Goal: Information Seeking & Learning: Check status

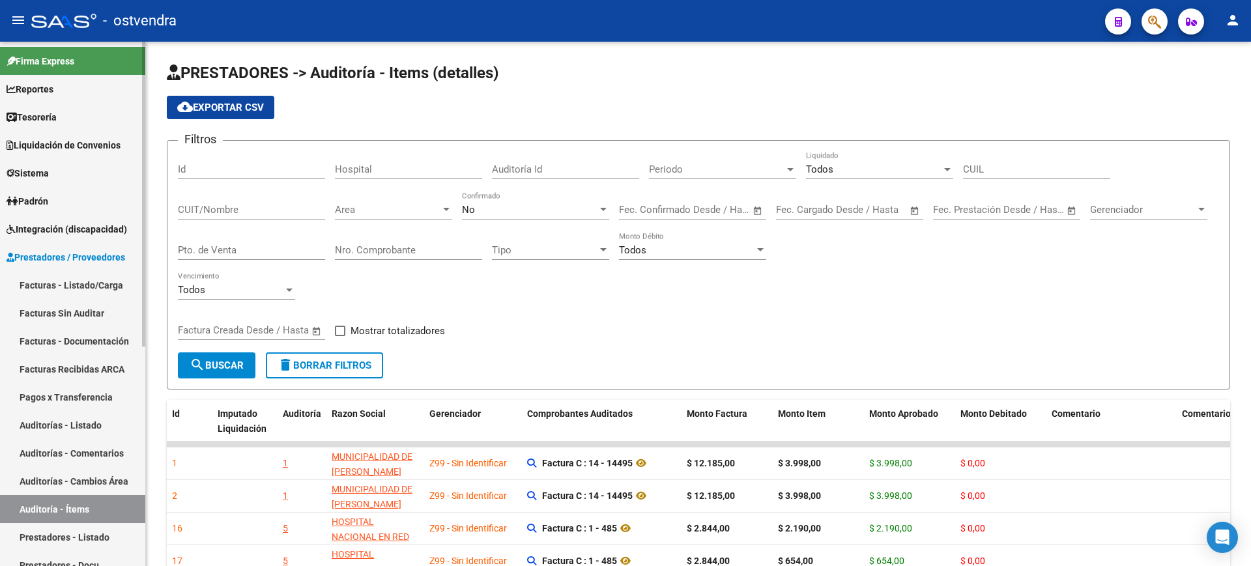
click at [109, 418] on link "Auditorías - Listado" at bounding box center [72, 425] width 145 height 28
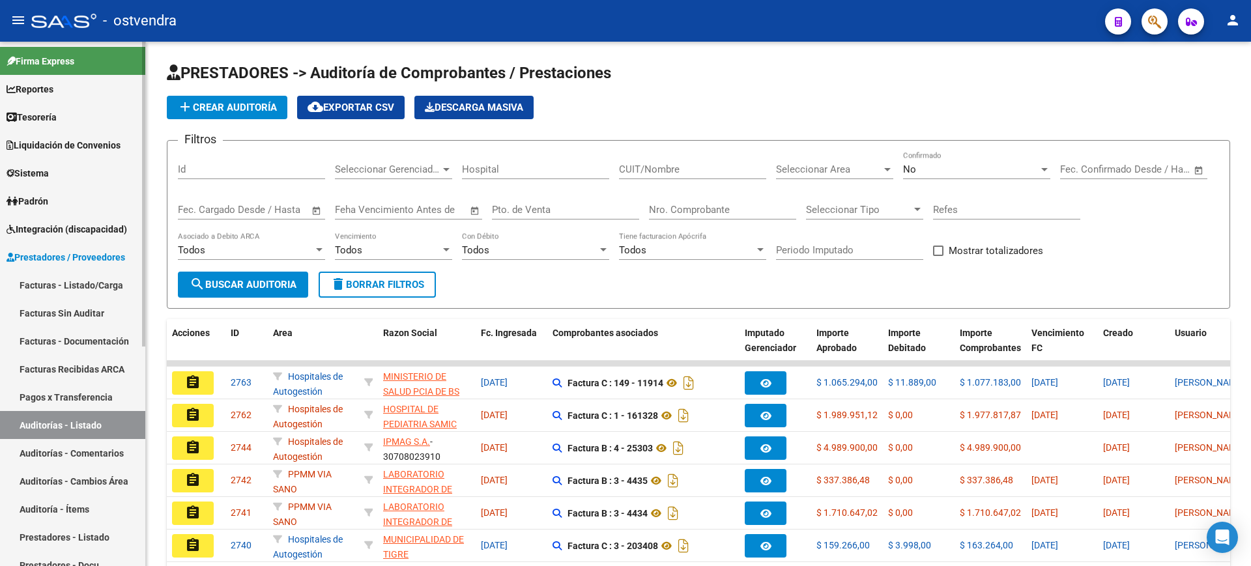
click at [98, 457] on link "Auditorías - Comentarios" at bounding box center [72, 453] width 145 height 28
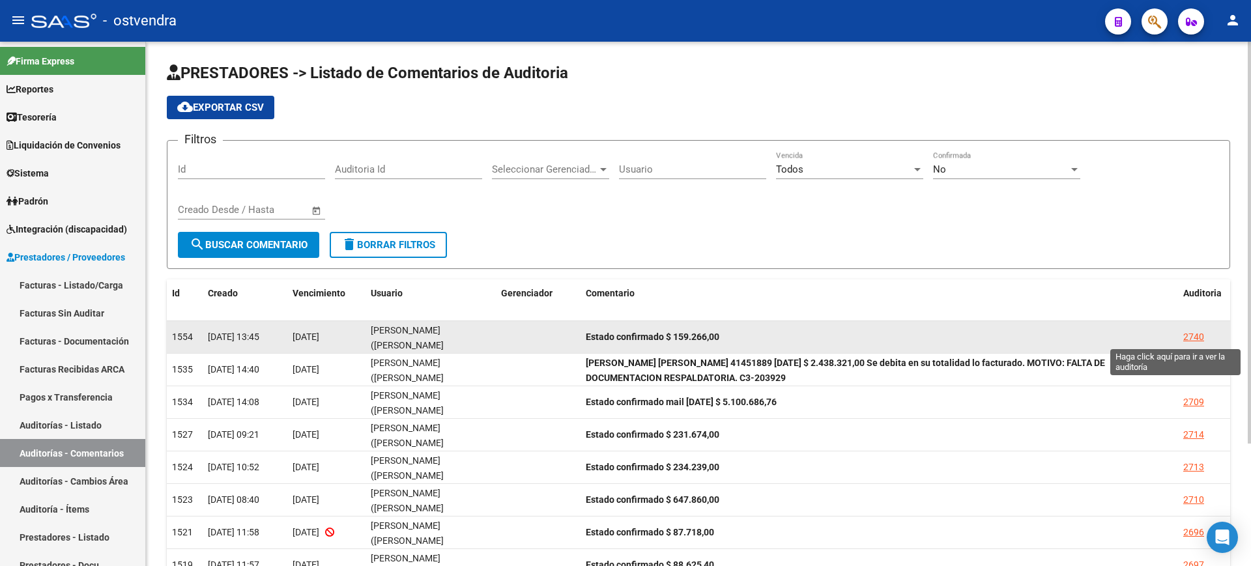
click at [1192, 338] on div "2740" at bounding box center [1193, 337] width 21 height 15
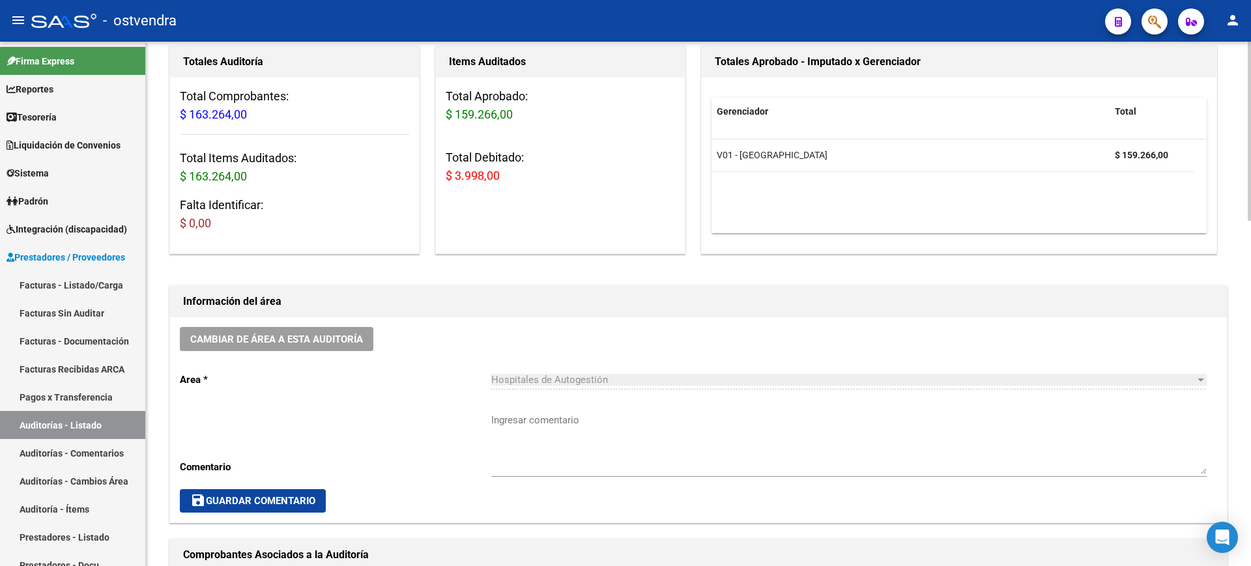
scroll to position [119, 0]
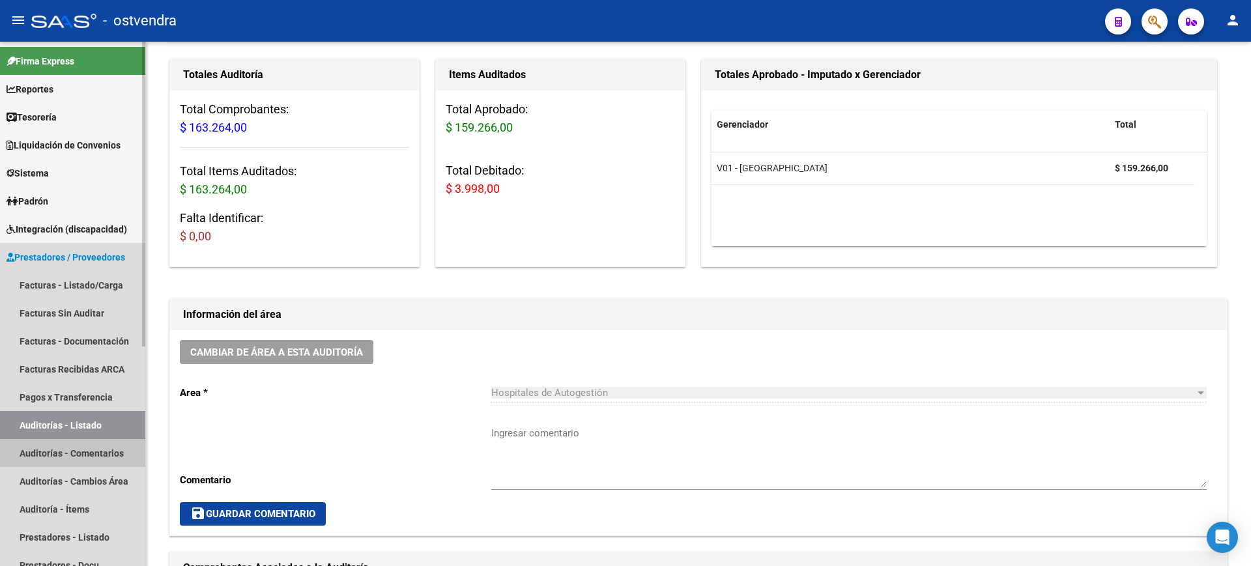
click at [110, 453] on link "Auditorías - Comentarios" at bounding box center [72, 453] width 145 height 28
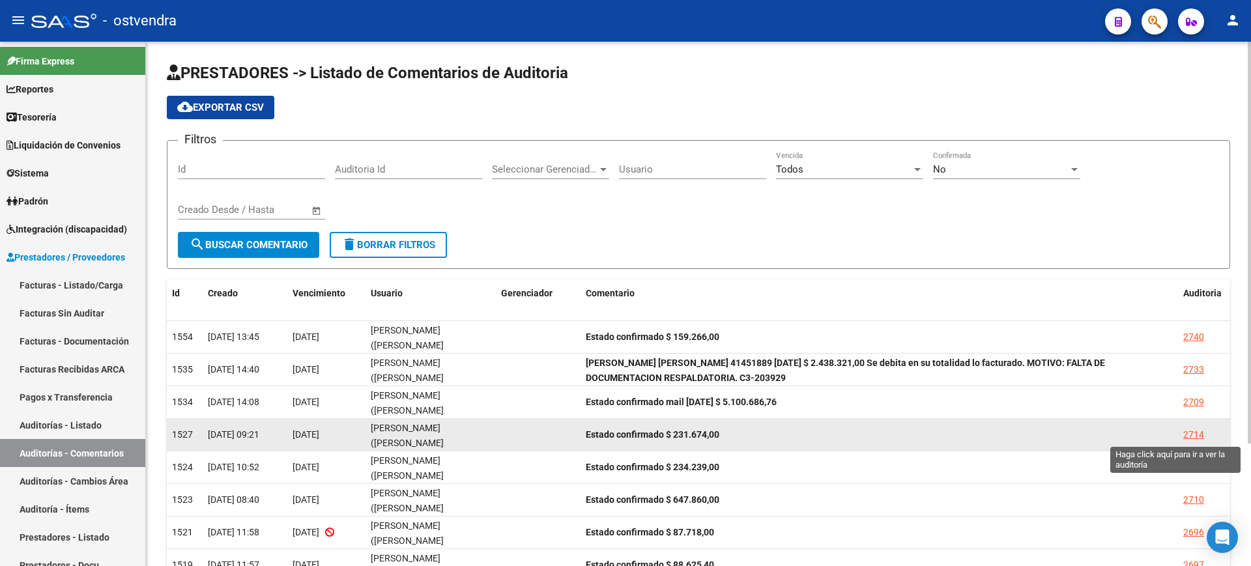
click at [1200, 431] on div "2714" at bounding box center [1193, 434] width 21 height 15
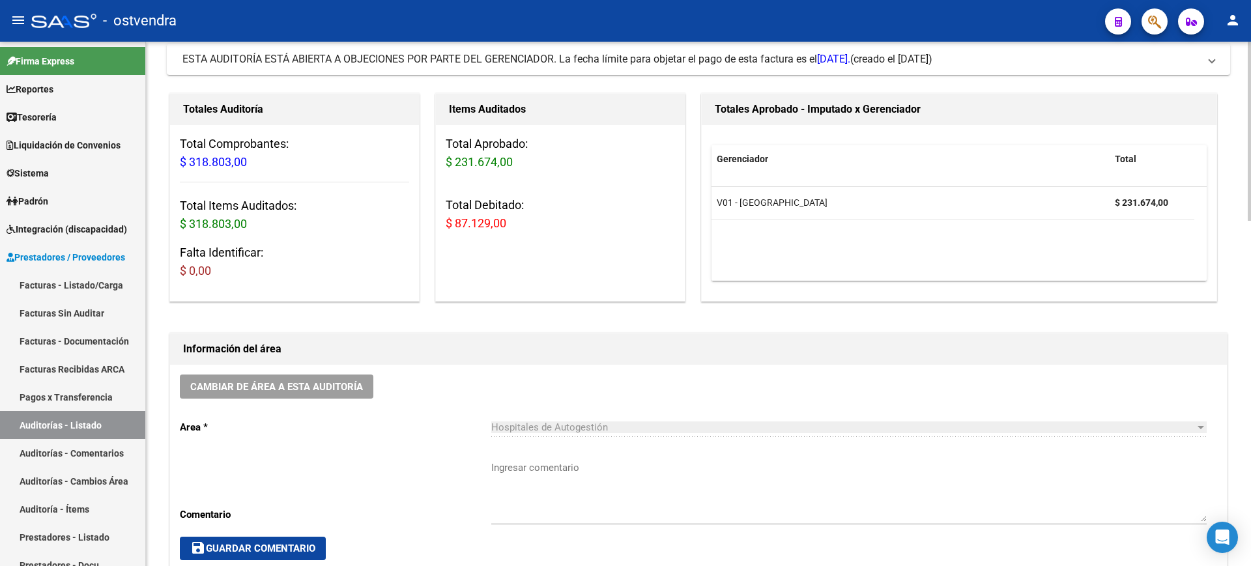
scroll to position [143, 0]
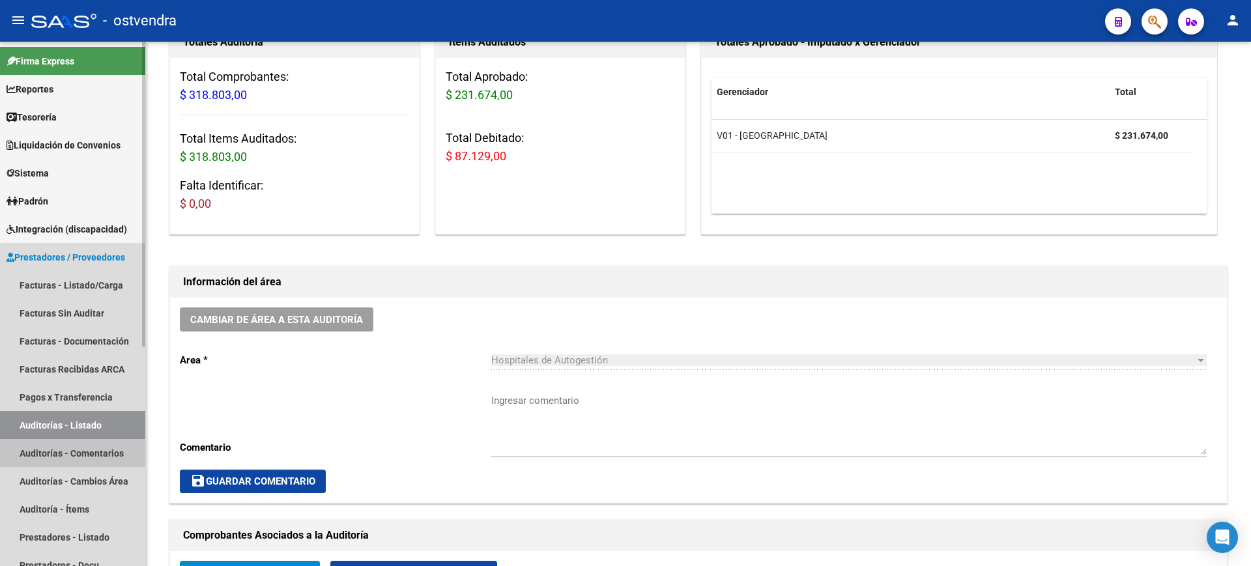
click at [84, 454] on link "Auditorías - Comentarios" at bounding box center [72, 453] width 145 height 28
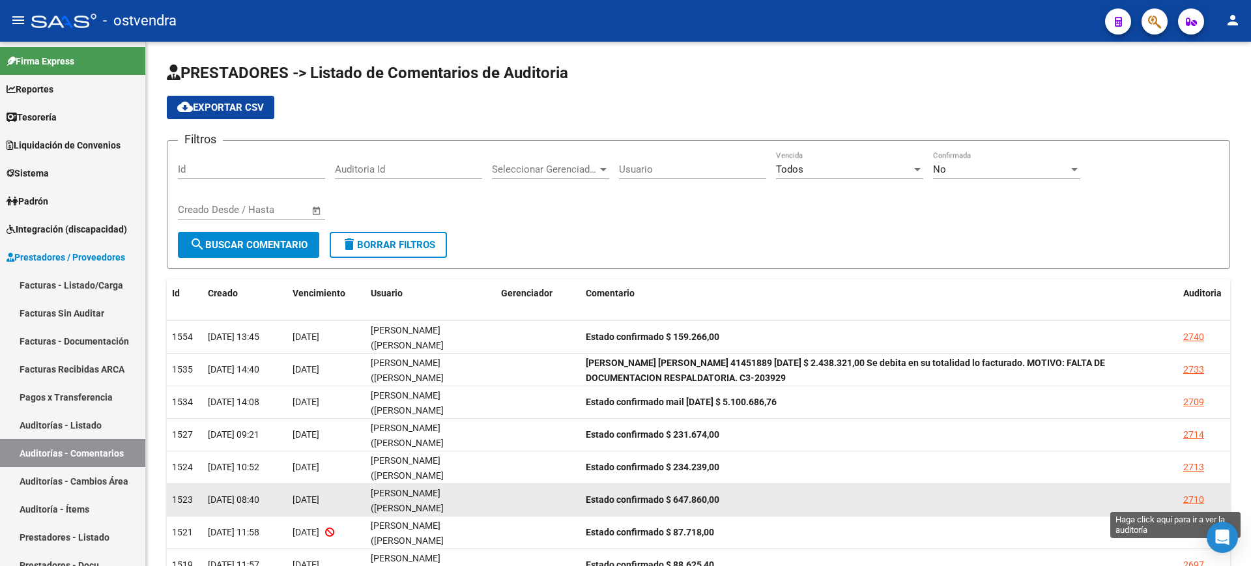
click at [1199, 497] on div "2710" at bounding box center [1193, 500] width 21 height 15
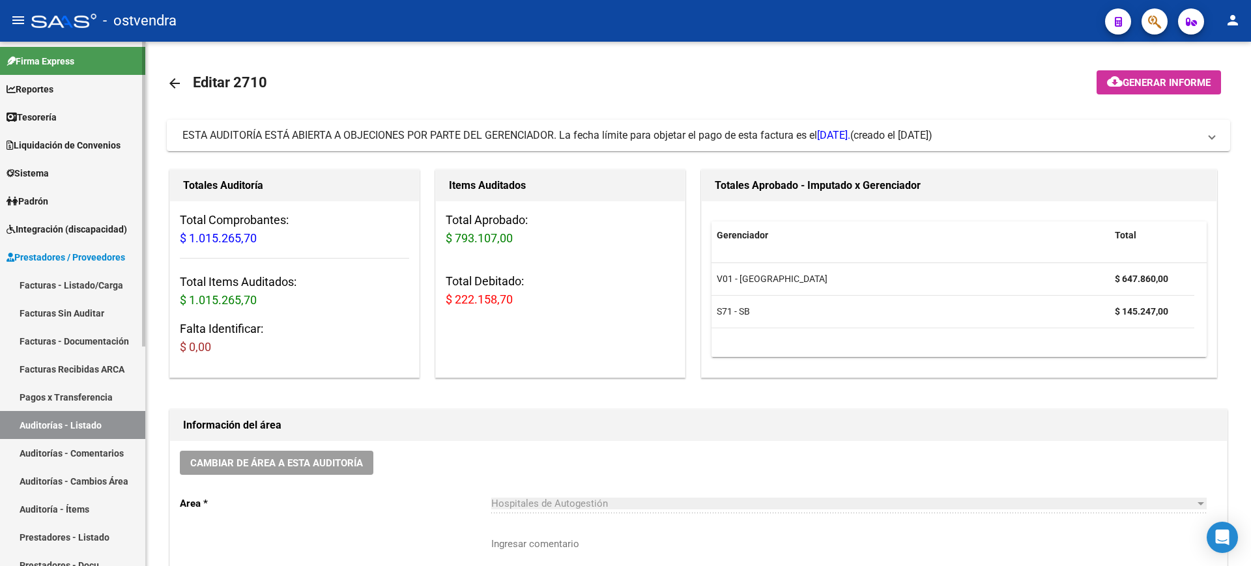
click at [100, 415] on link "Auditorías - Listado" at bounding box center [72, 425] width 145 height 28
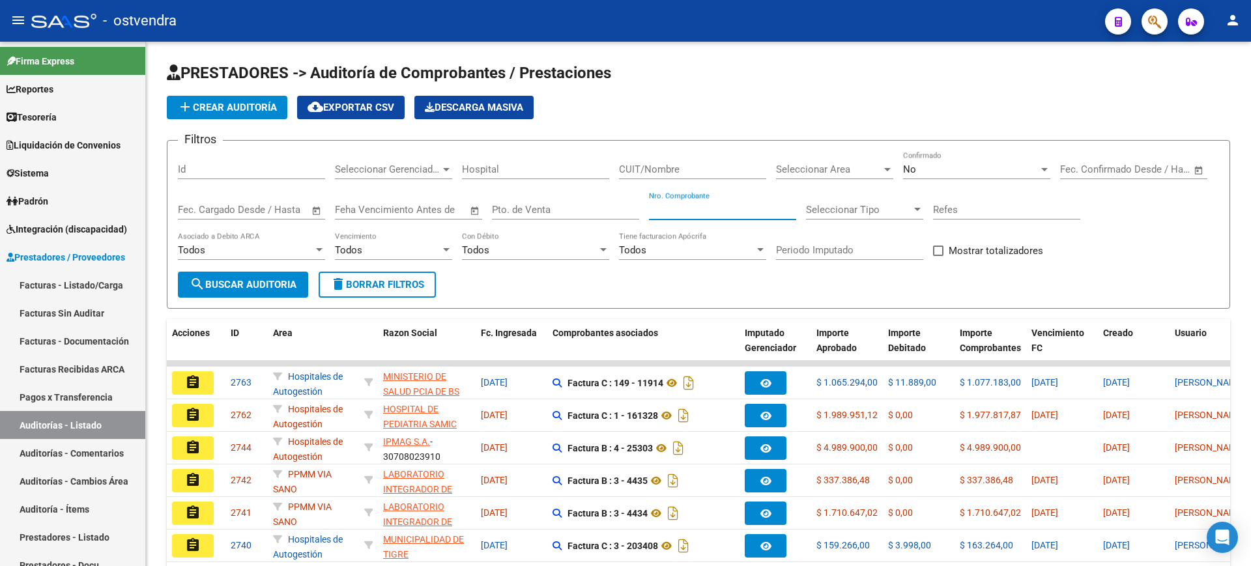
click at [693, 206] on input "Nro. Comprobante" at bounding box center [722, 210] width 147 height 12
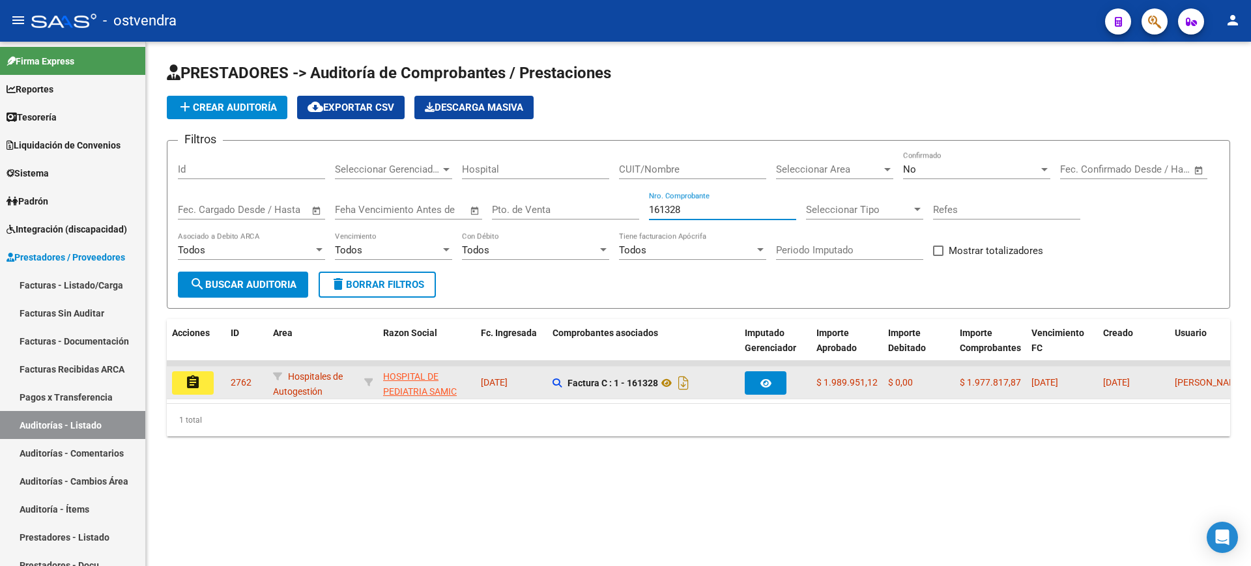
type input "161328"
click at [187, 382] on mat-icon "assignment" at bounding box center [193, 383] width 16 height 16
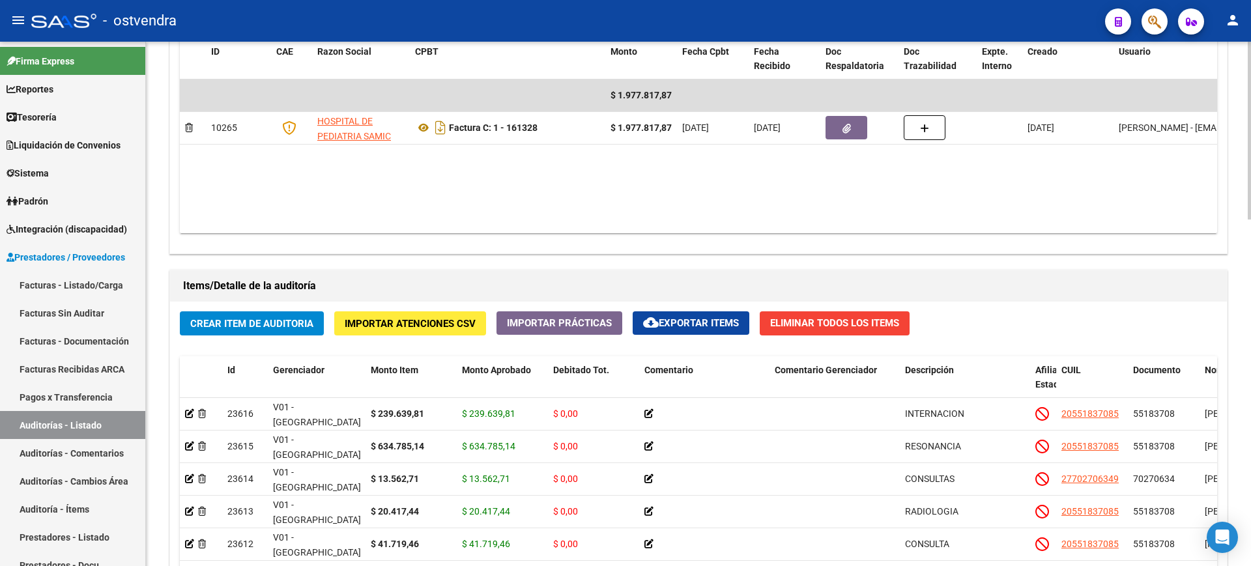
scroll to position [728, 0]
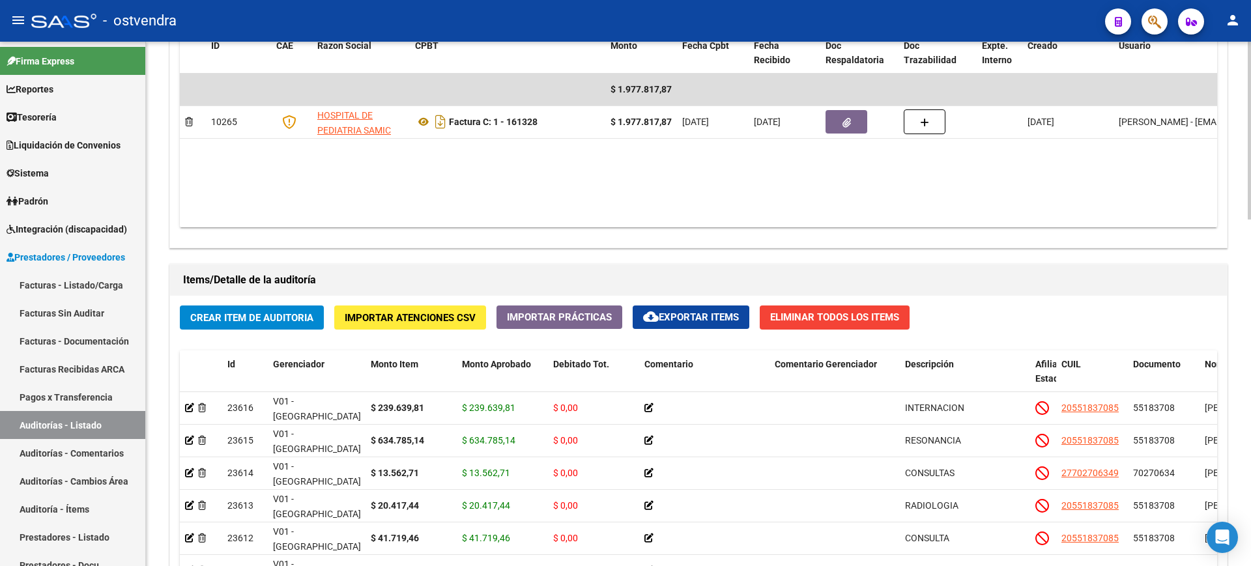
click at [1250, 427] on div at bounding box center [1249, 378] width 3 height 178
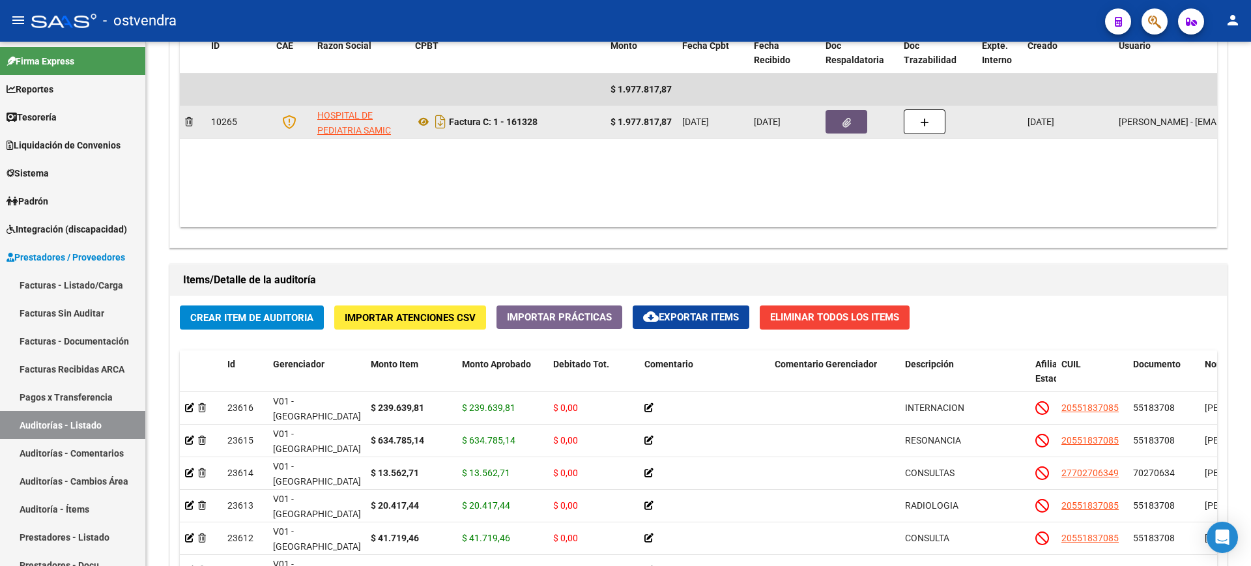
click at [842, 125] on icon "button" at bounding box center [846, 123] width 8 height 10
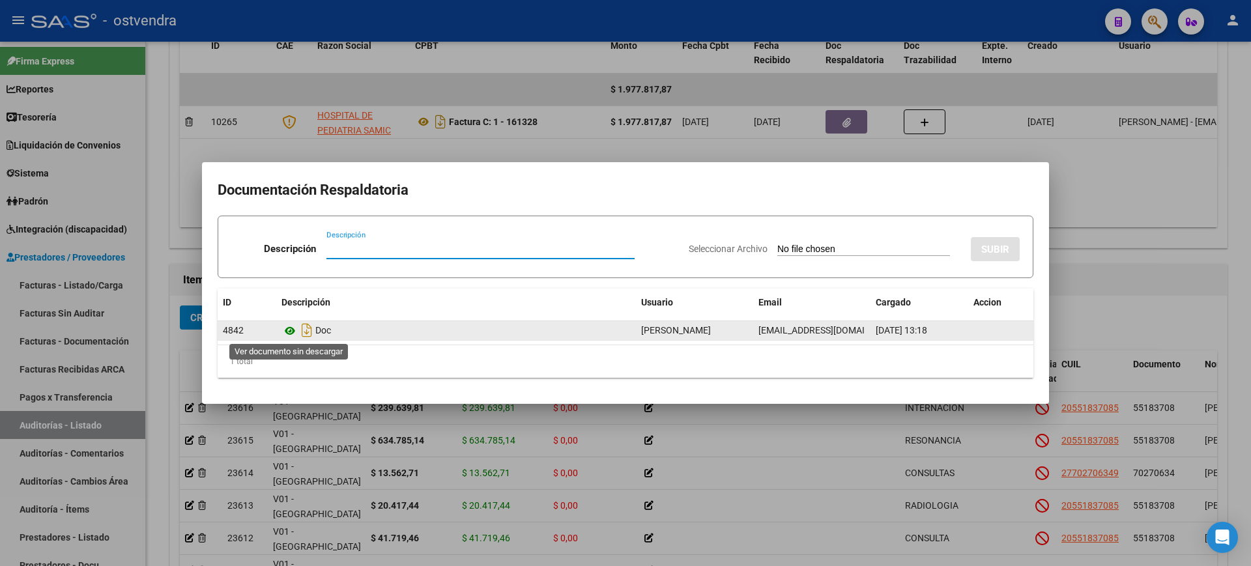
click at [291, 329] on icon at bounding box center [289, 331] width 17 height 16
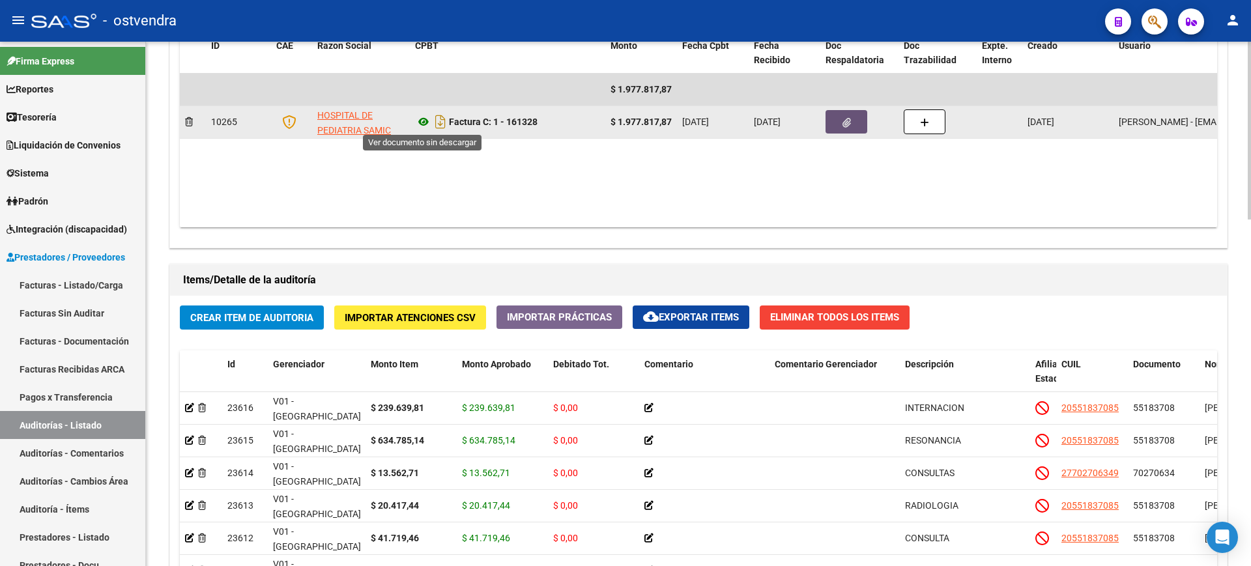
click at [426, 119] on icon at bounding box center [423, 122] width 17 height 16
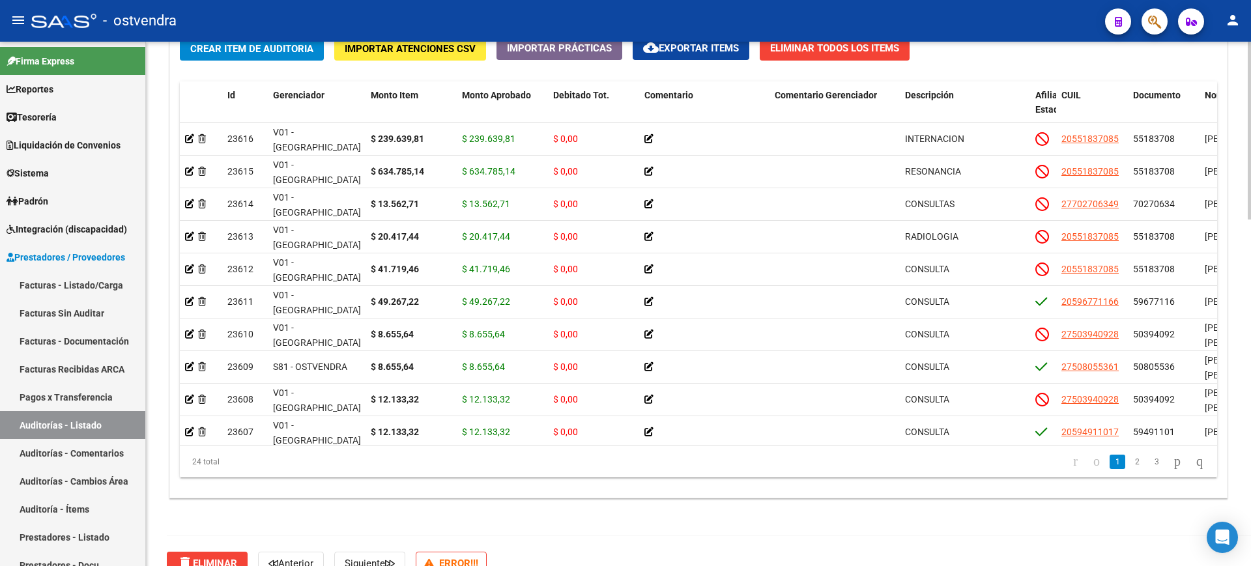
scroll to position [1003, 0]
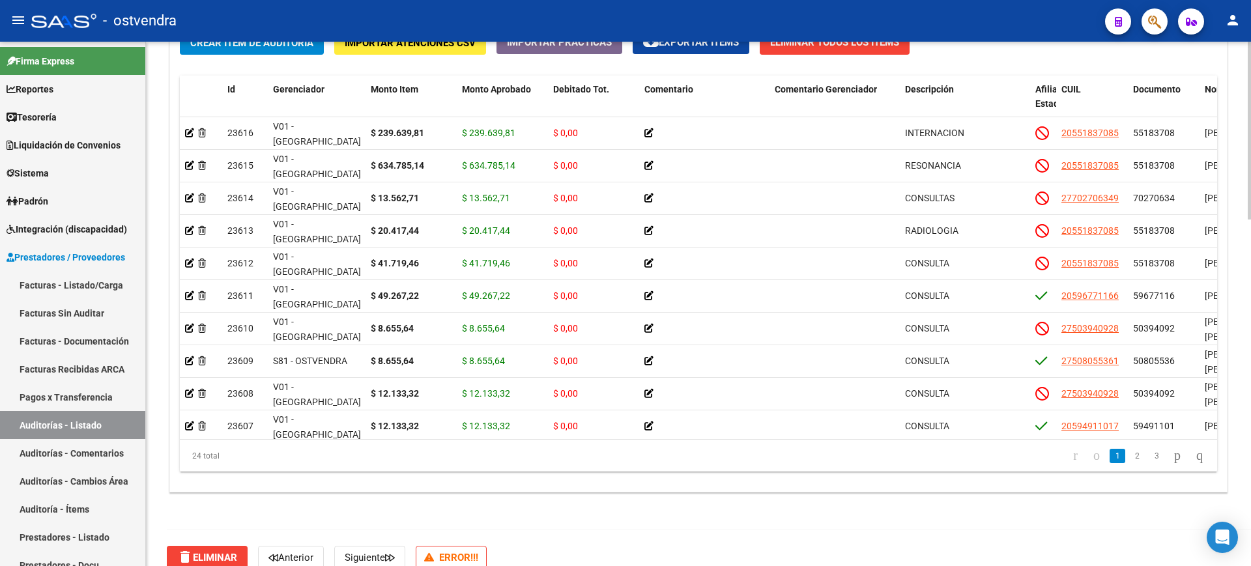
click at [1250, 429] on div at bounding box center [1249, 471] width 3 height 178
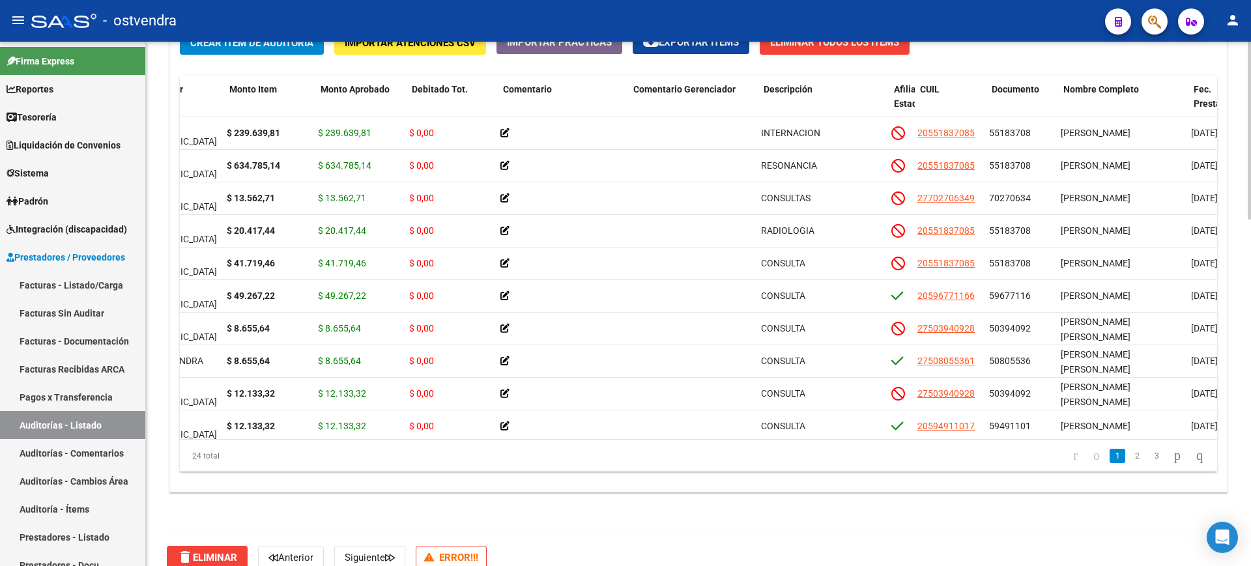
scroll to position [0, 141]
click at [1127, 82] on div "Nombre Completo" at bounding box center [1123, 89] width 120 height 15
click at [1121, 87] on span "Nombre Completo" at bounding box center [1101, 89] width 76 height 10
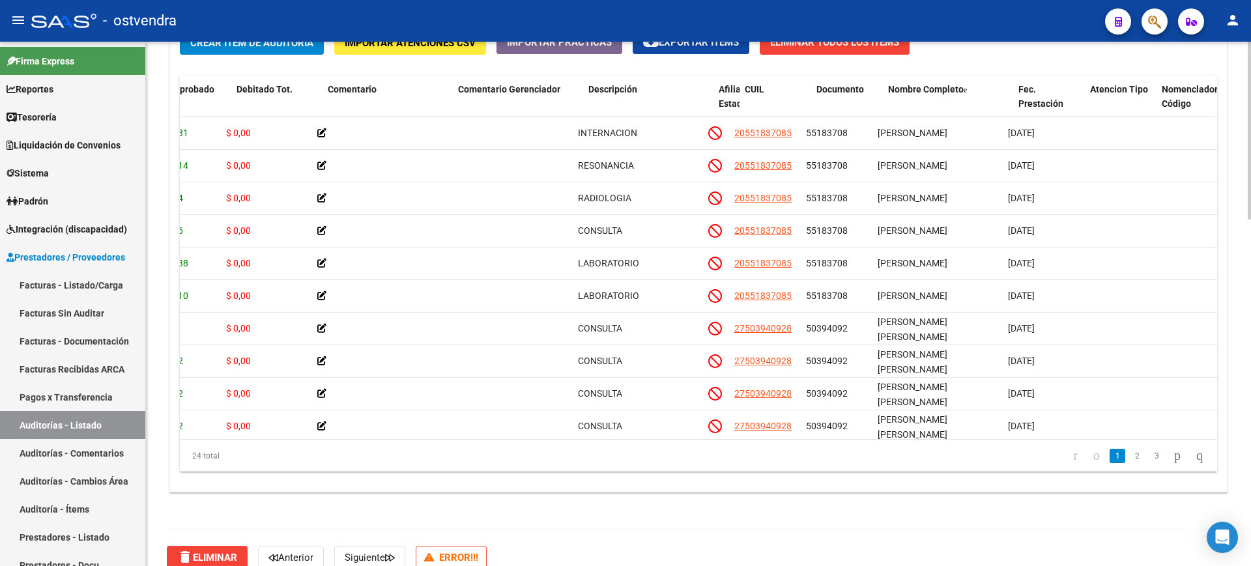
scroll to position [0, 328]
click at [597, 89] on span "Descripción" at bounding box center [601, 89] width 49 height 10
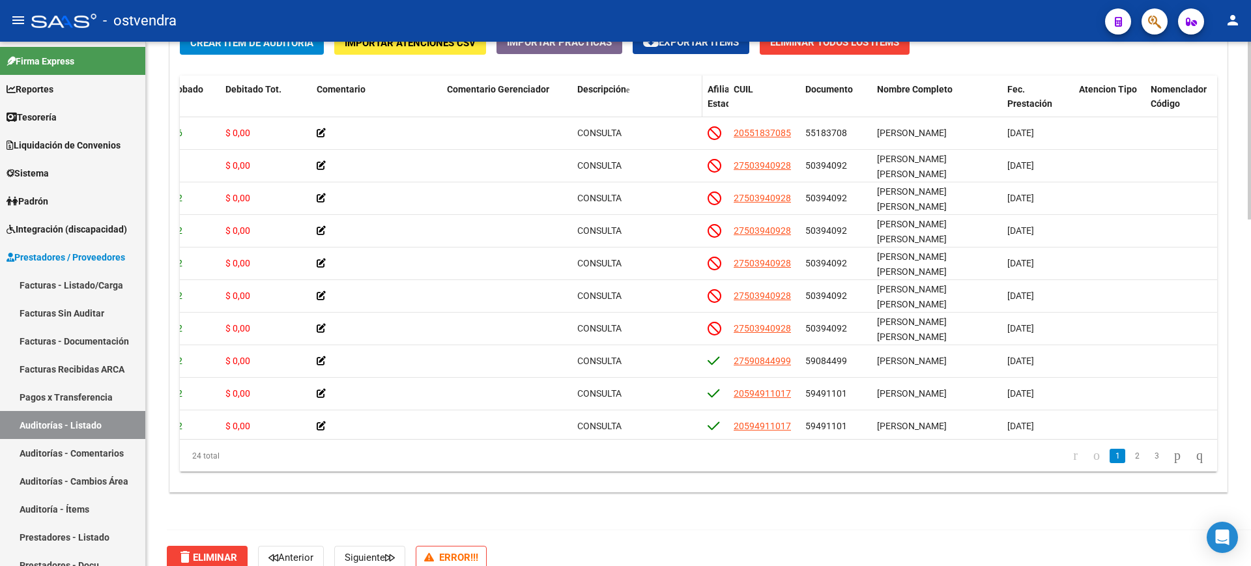
click at [597, 93] on span "Descripción" at bounding box center [601, 89] width 49 height 10
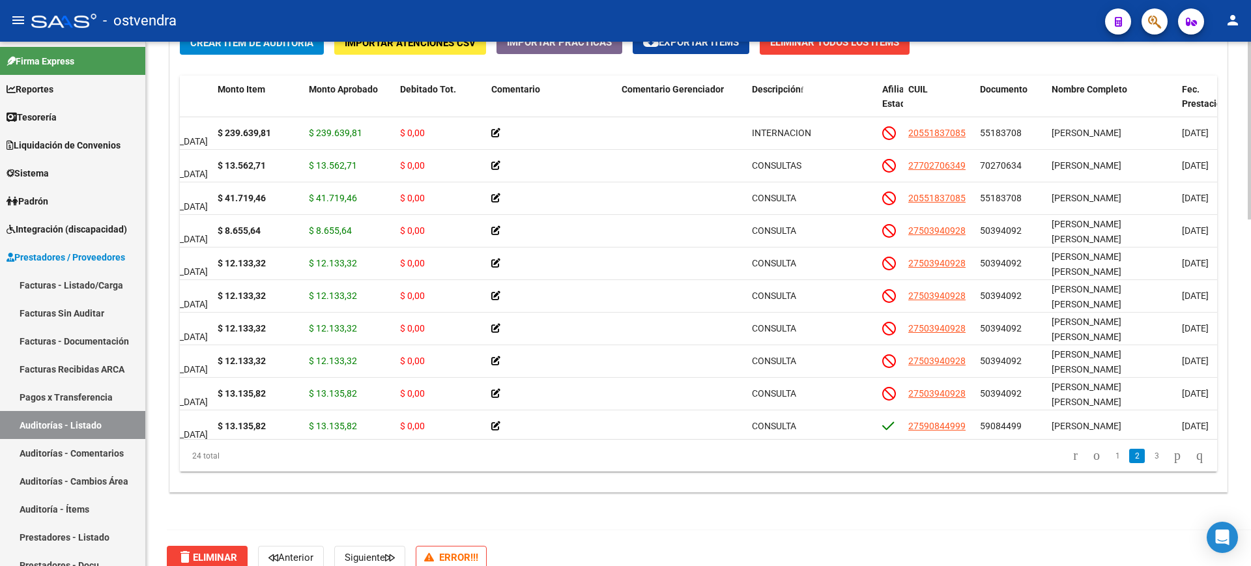
scroll to position [261, 153]
click at [1175, 462] on icon "go to next page" at bounding box center [1177, 456] width 10 height 16
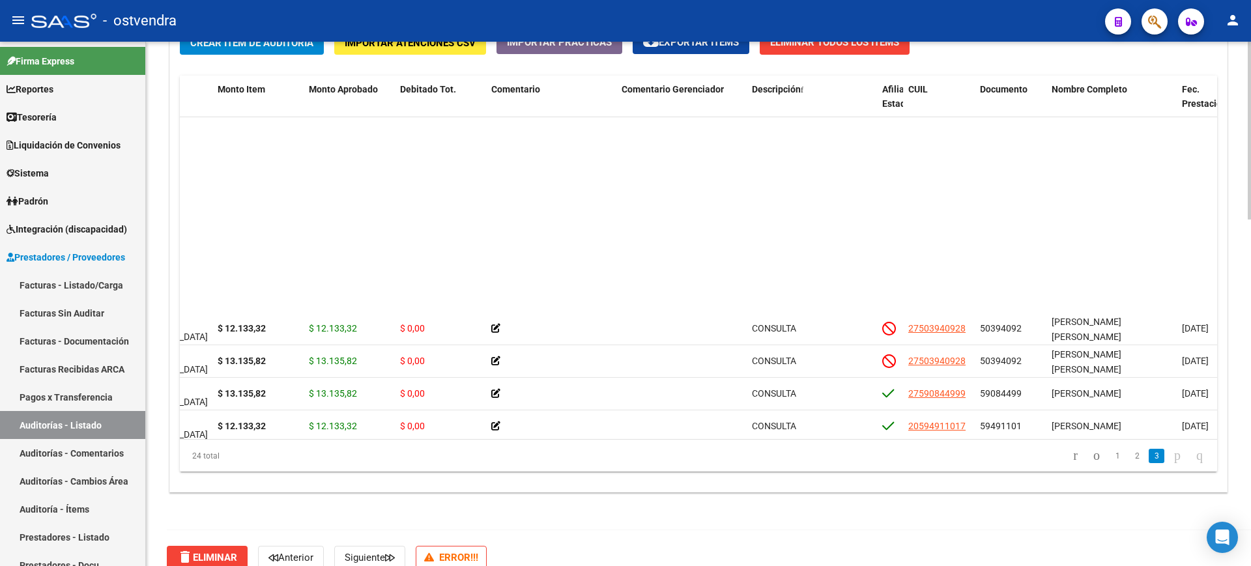
scroll to position [476, 153]
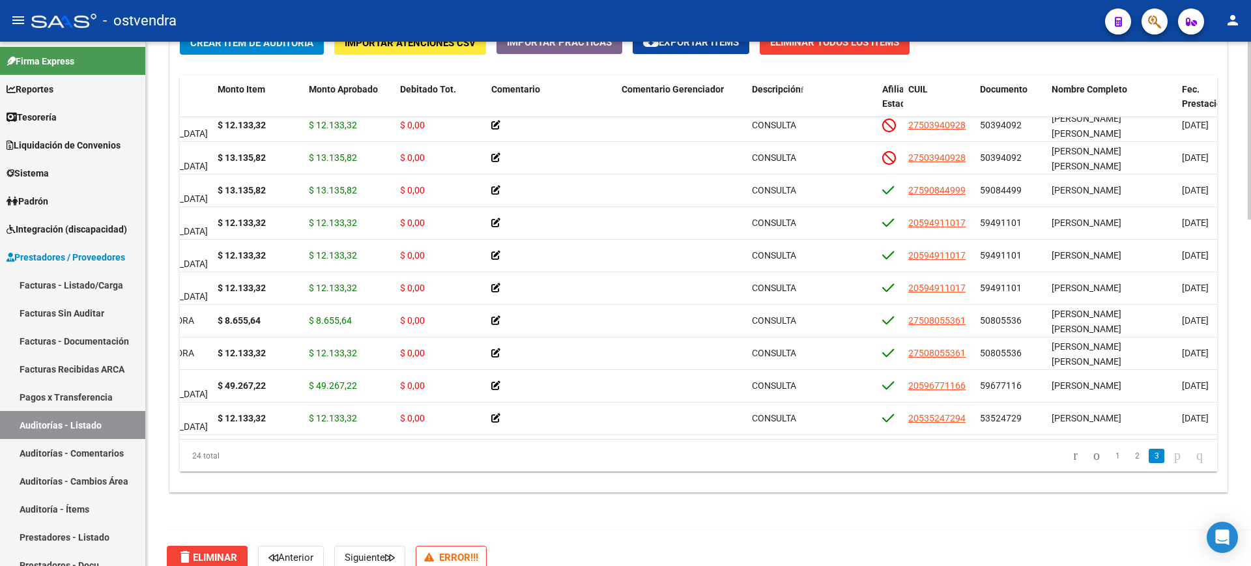
click at [1212, 115] on datatable-header-cell "Fec. Prestación" at bounding box center [1213, 104] width 72 height 57
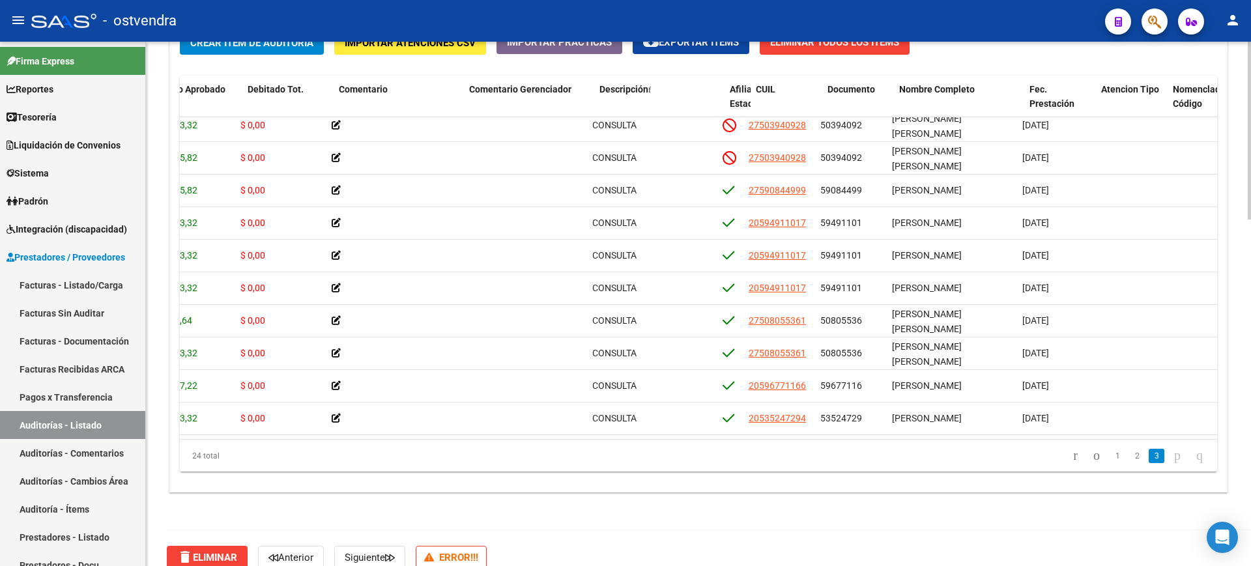
scroll to position [476, 0]
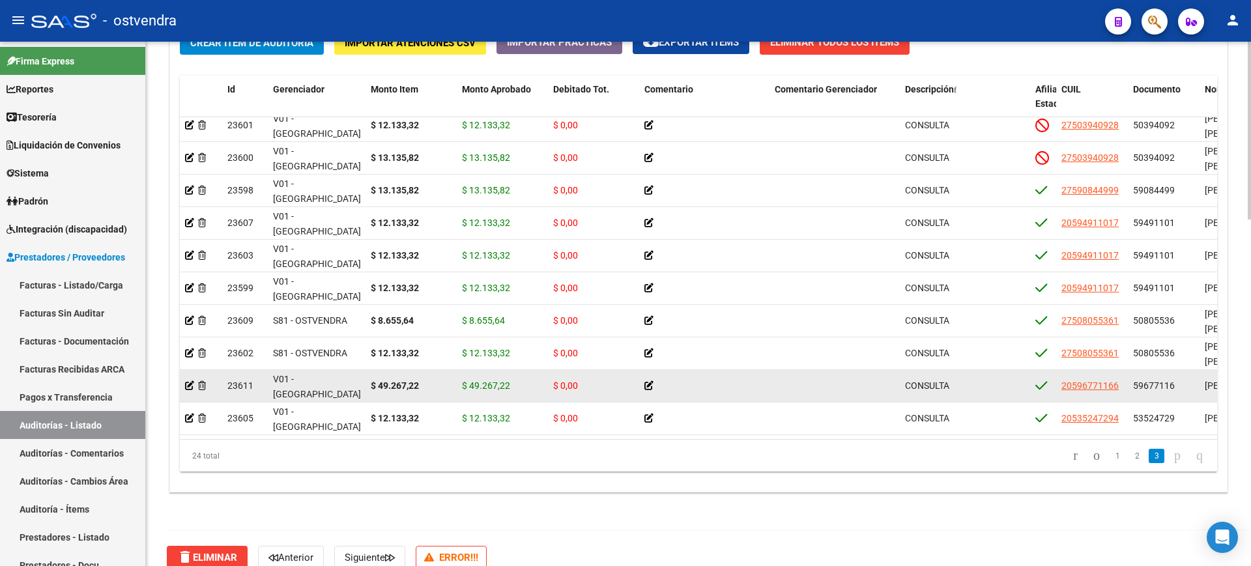
click at [405, 381] on strong "$ 49.267,22" at bounding box center [395, 386] width 48 height 10
click at [188, 381] on icon at bounding box center [189, 385] width 9 height 9
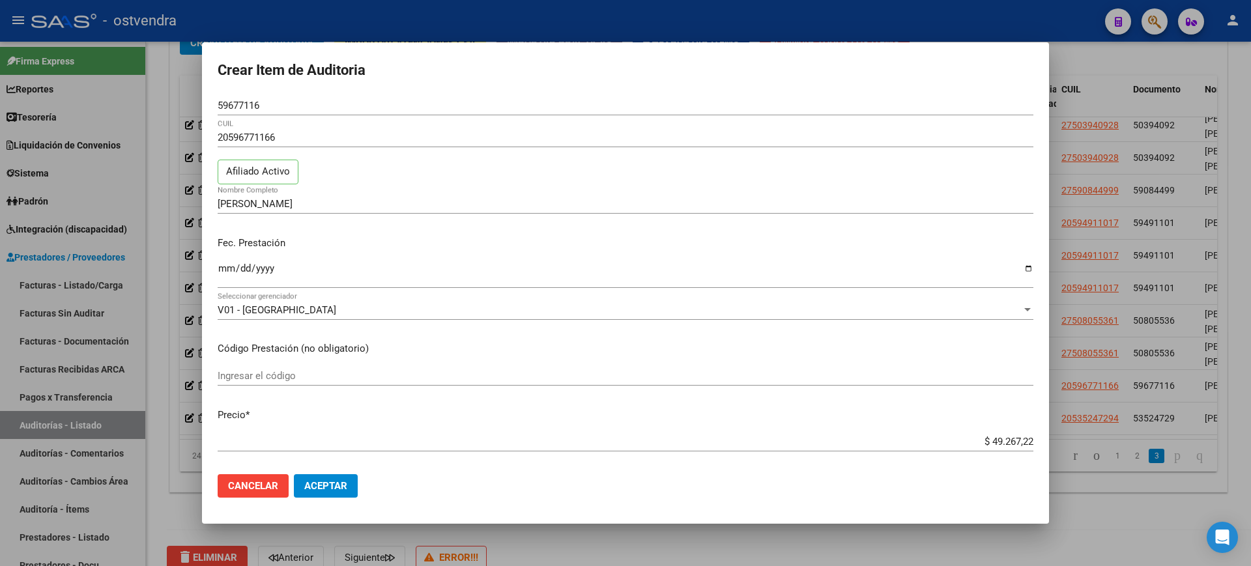
click at [566, 536] on div at bounding box center [625, 283] width 1251 height 566
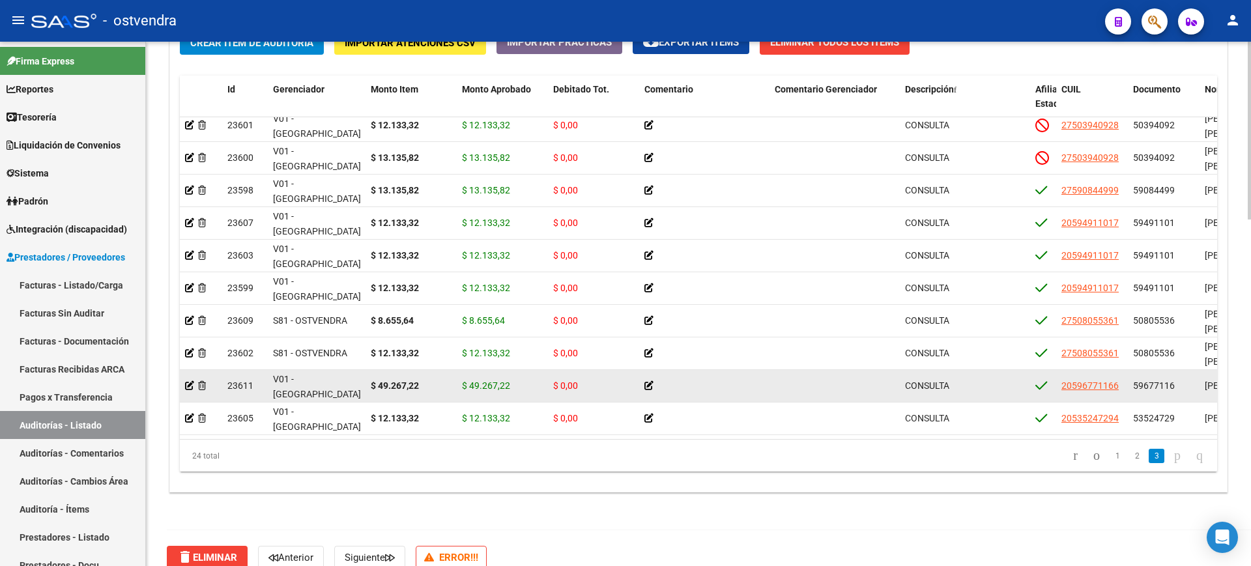
click at [183, 372] on datatable-body-cell at bounding box center [201, 386] width 42 height 32
click at [188, 381] on icon at bounding box center [189, 385] width 9 height 9
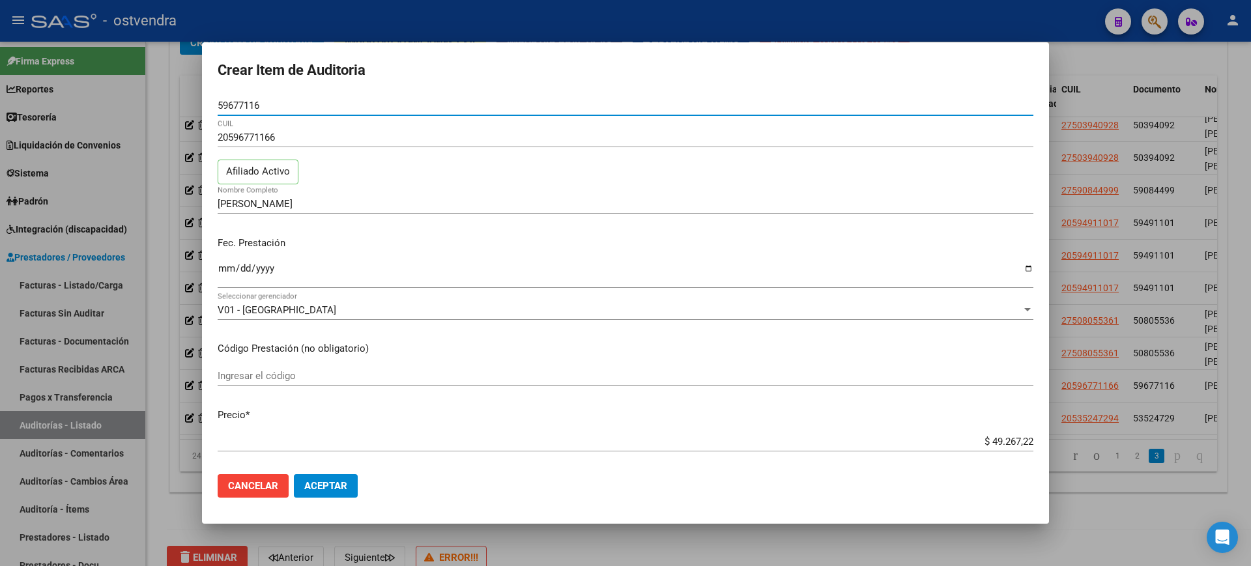
click at [994, 439] on input "$ 49.267,22" at bounding box center [626, 442] width 816 height 12
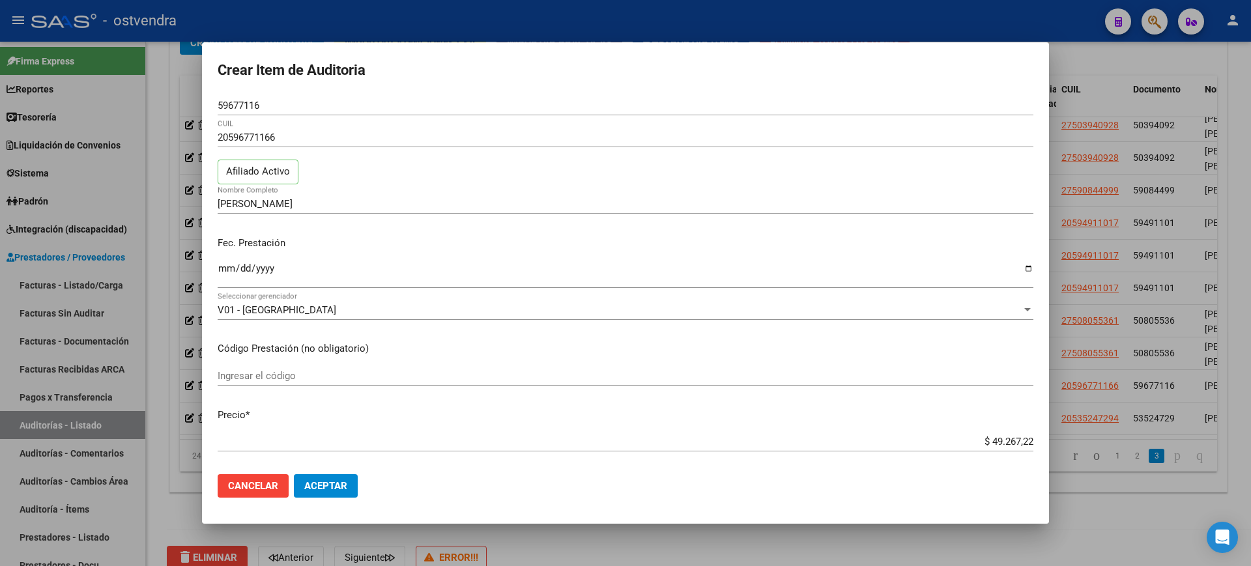
click at [986, 437] on input "$ 49.267,22" at bounding box center [626, 442] width 816 height 12
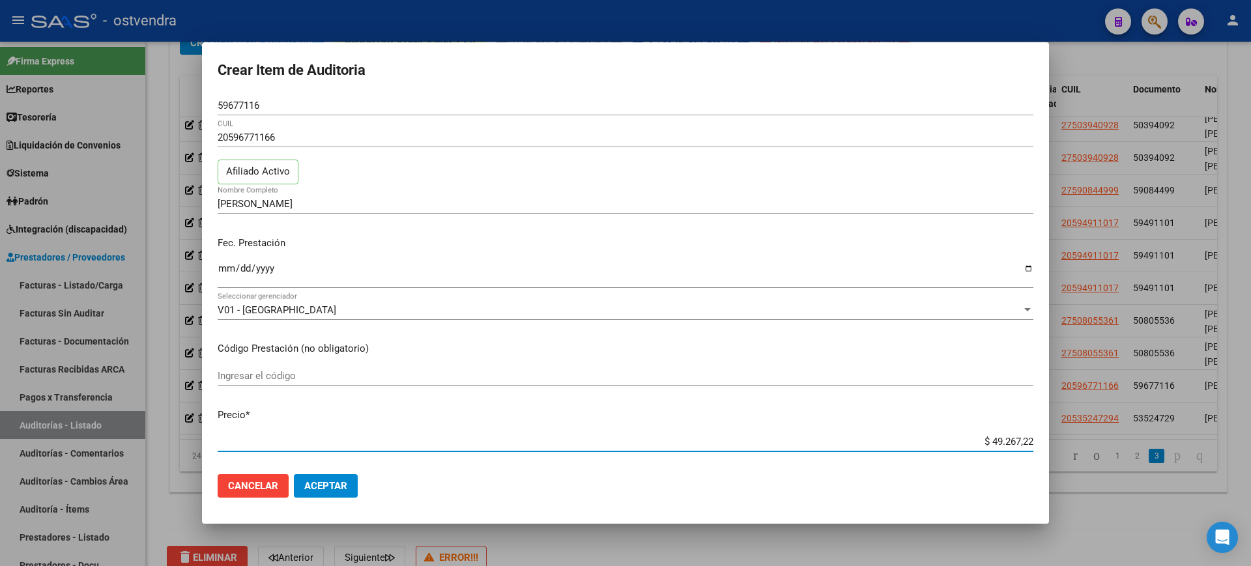
type input "$ 9.267,22"
type input "$ 267,22"
type input "$ 67,22"
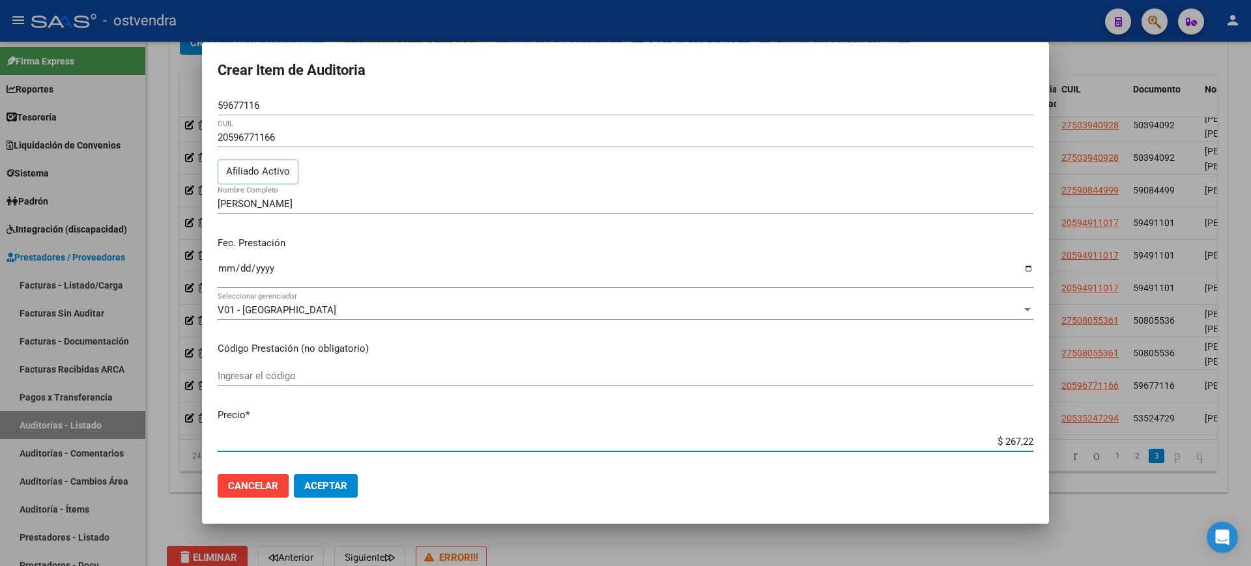
type input "$ 67,22"
type input "$ 7,22"
type input "$ 0,22"
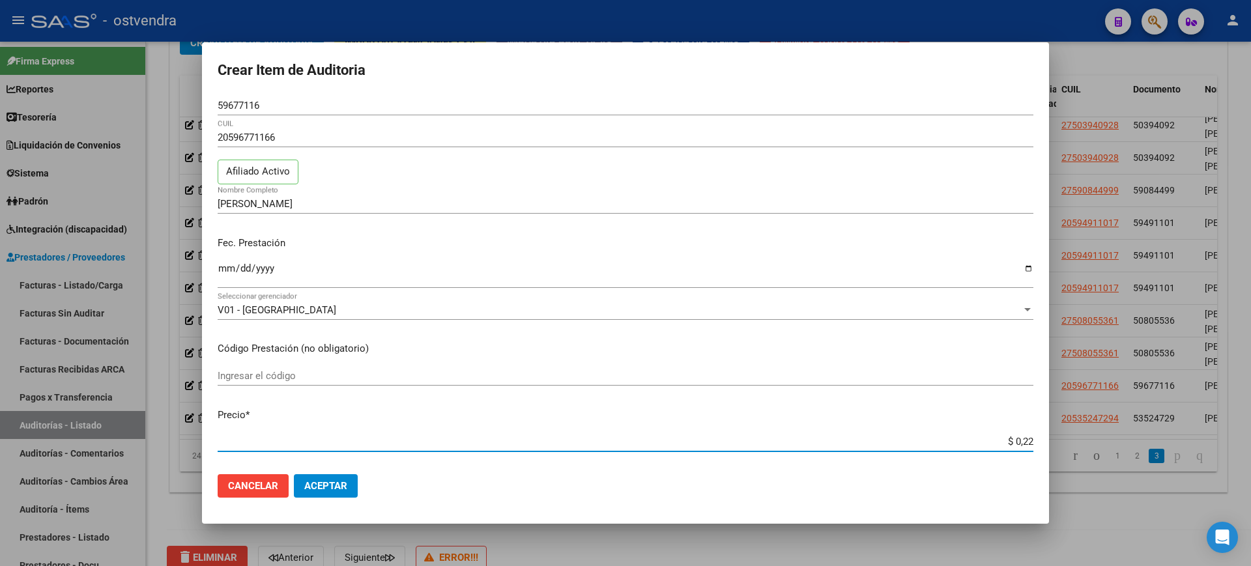
type input "$ 0,02"
type input "$ 0,03"
type input "$ 0,37"
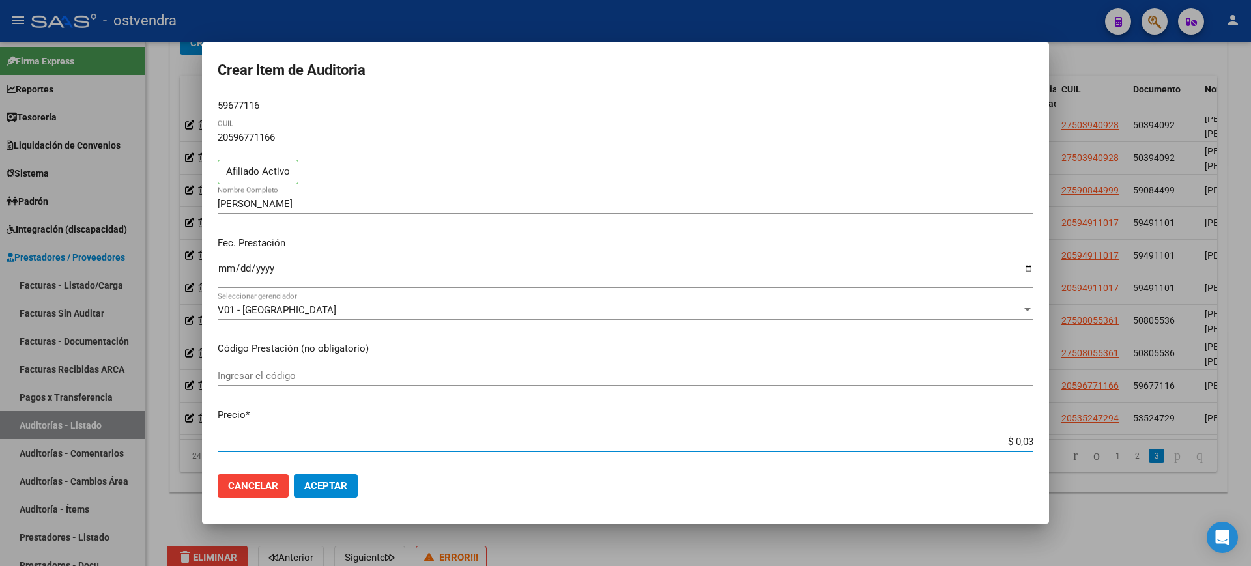
type input "$ 0,37"
type input "$ 3,71"
type input "$ 37,13"
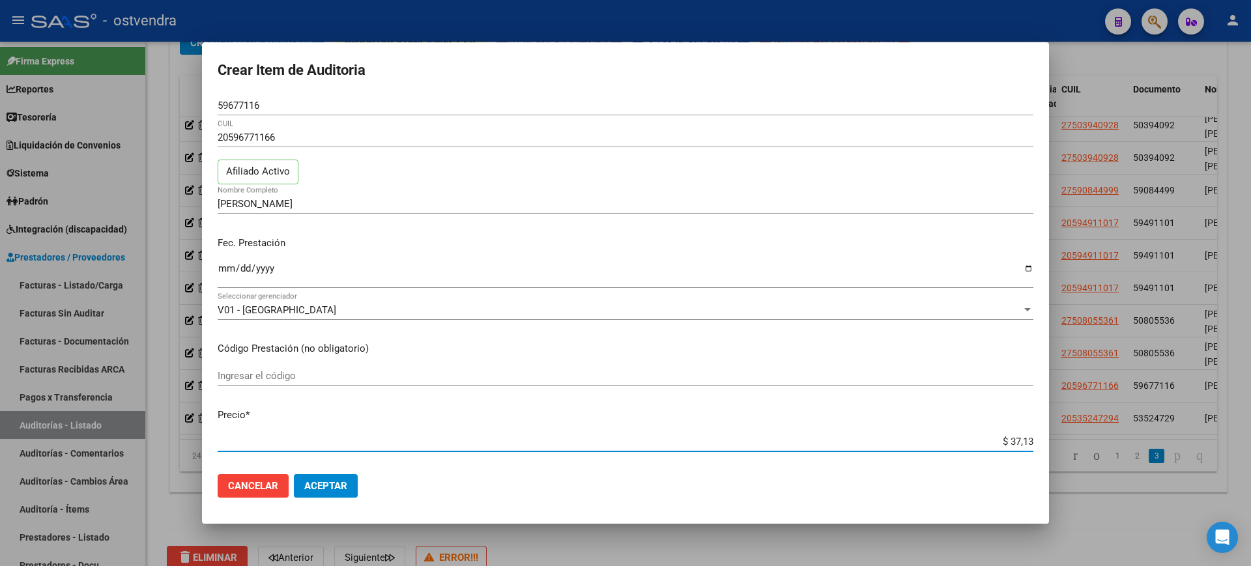
type input "$ 371,33"
type input "$ 3.713,39"
type input "$ 37.133,90"
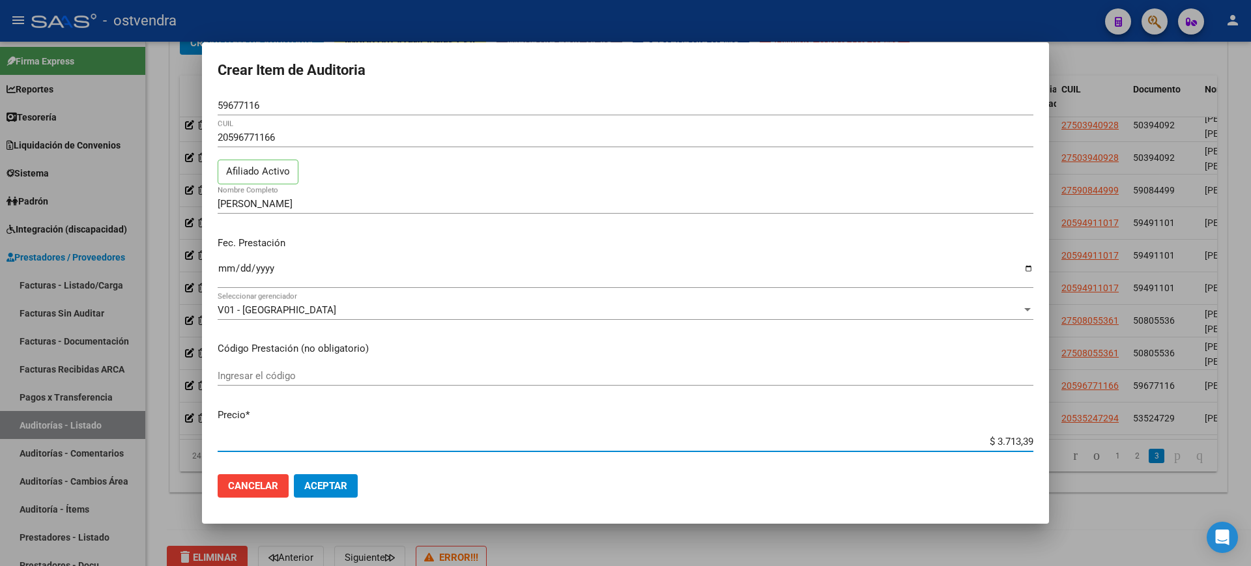
type input "$ 37.133,90"
click at [338, 483] on span "Aceptar" at bounding box center [325, 486] width 43 height 12
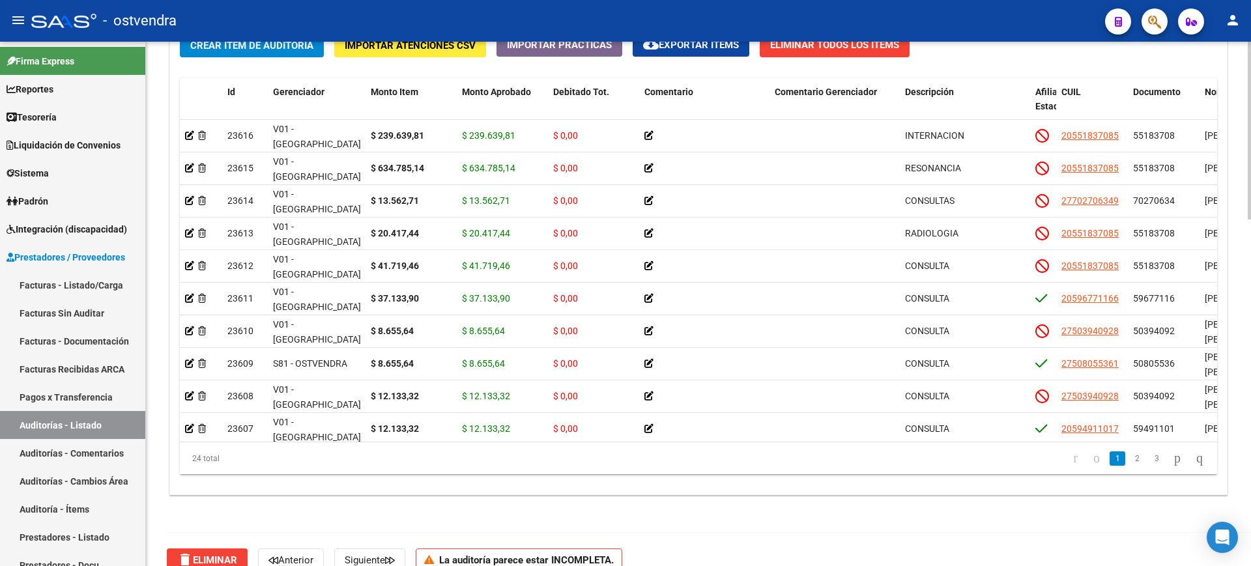
scroll to position [1022, 0]
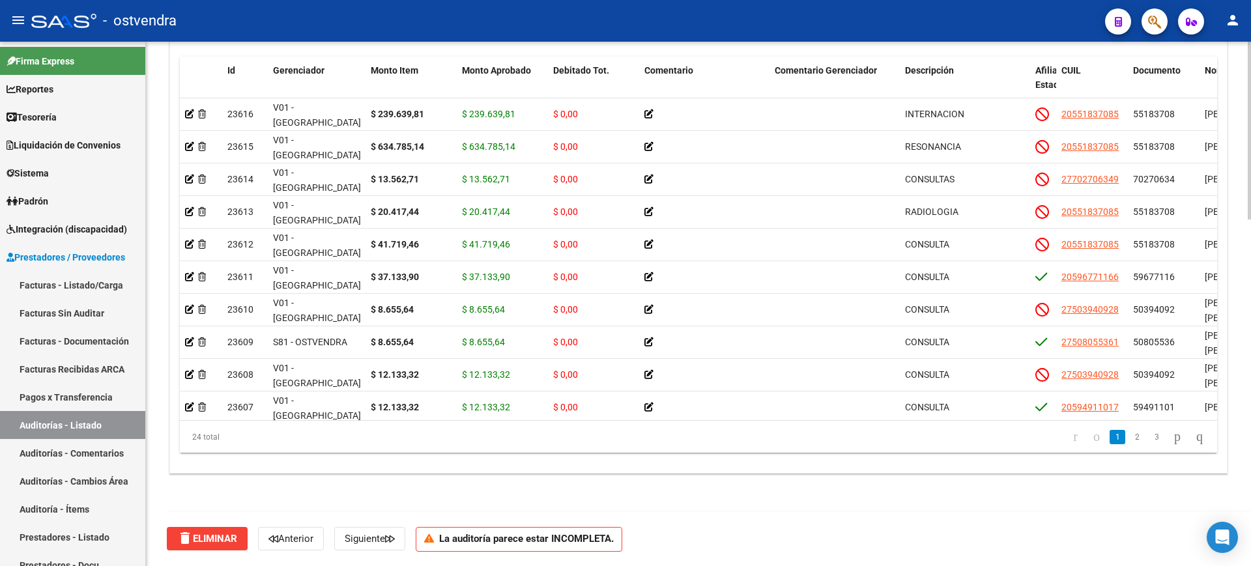
click at [1250, 539] on div at bounding box center [1249, 477] width 3 height 178
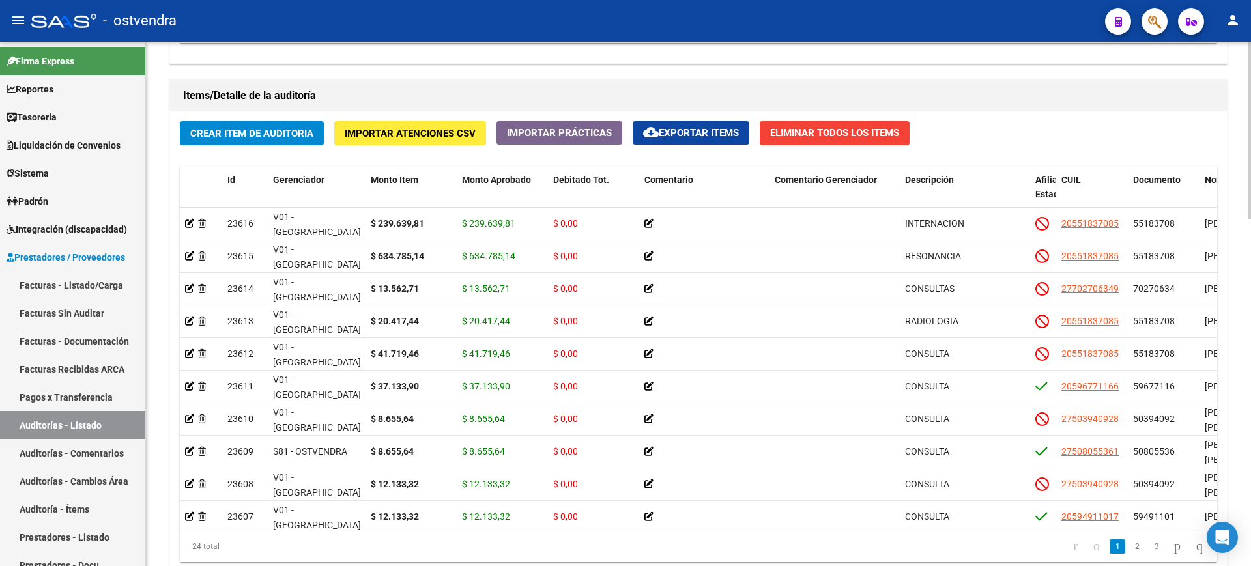
scroll to position [964, 0]
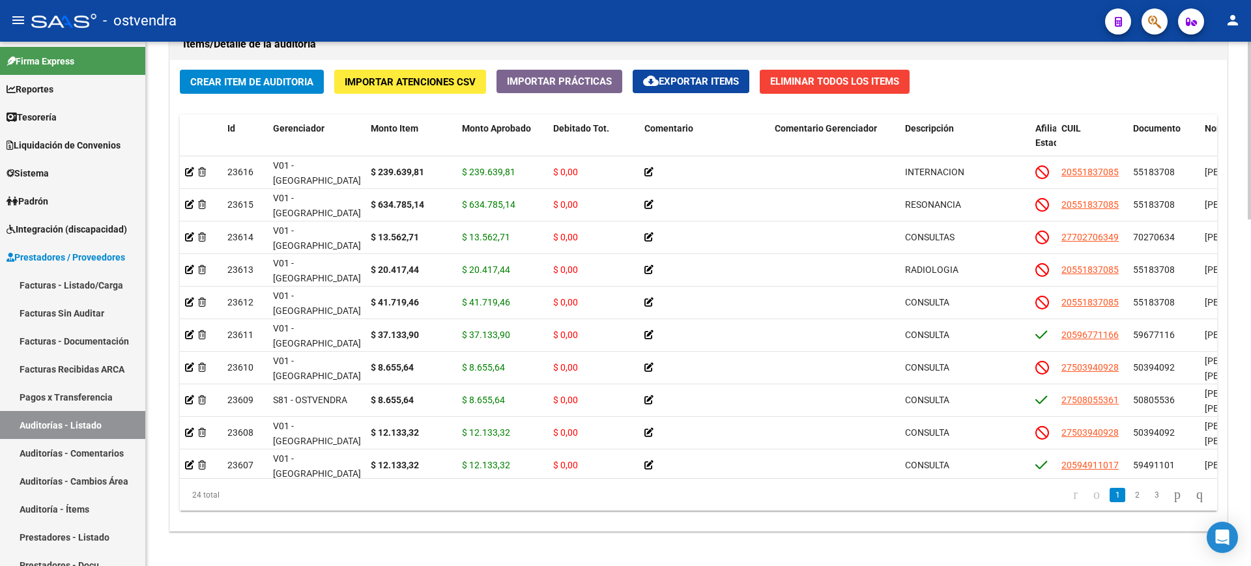
click at [1250, 443] on div at bounding box center [1249, 458] width 3 height 178
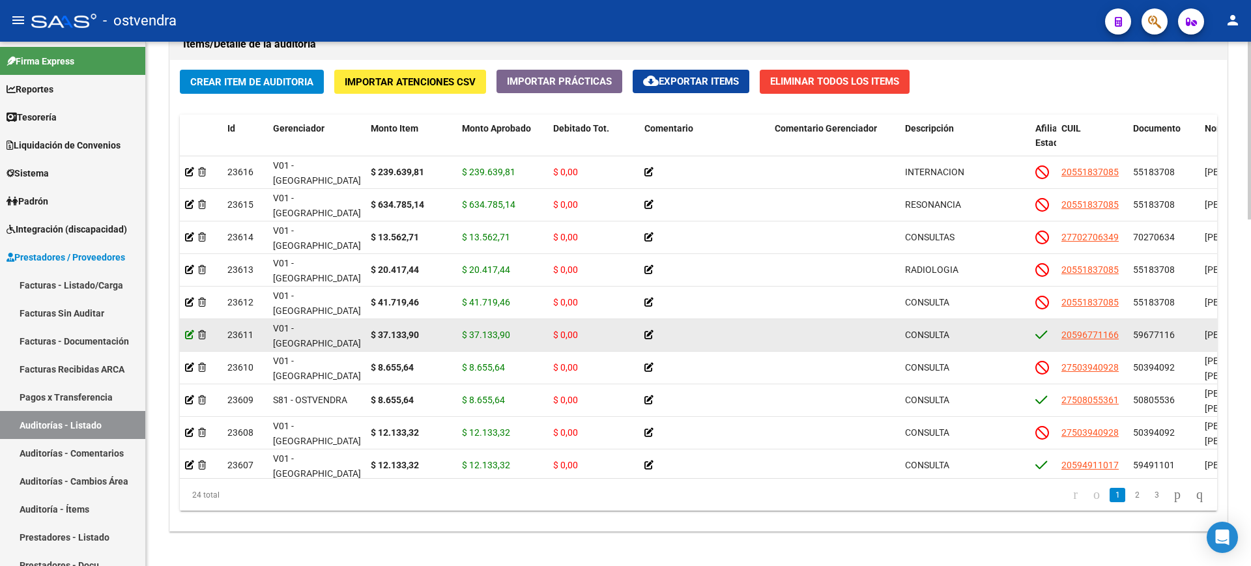
click at [187, 335] on icon at bounding box center [189, 334] width 9 height 9
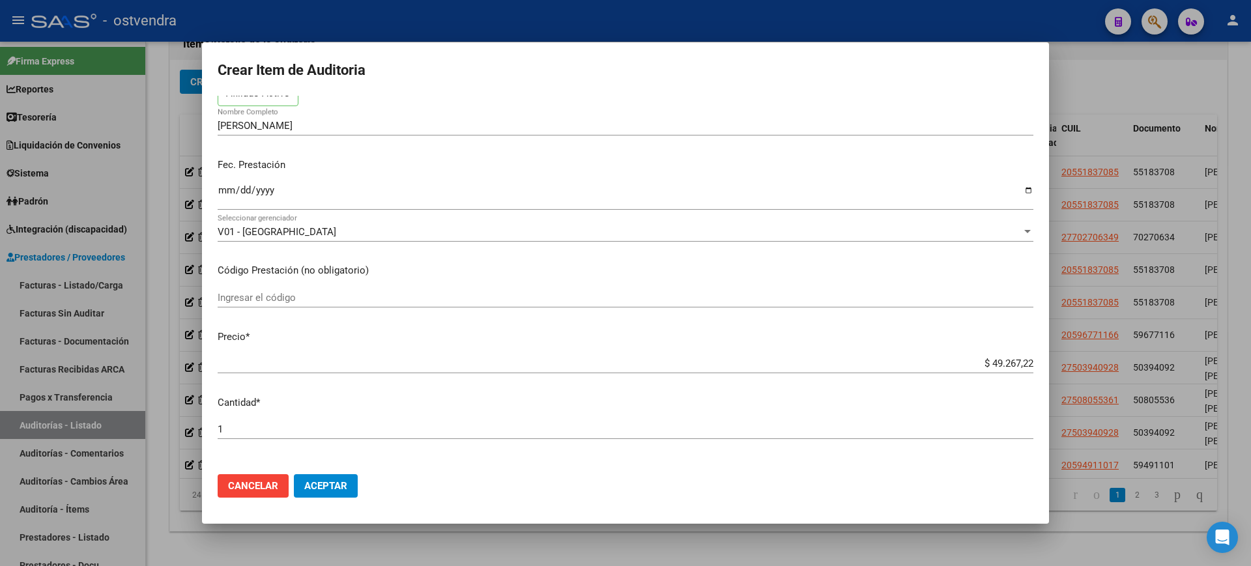
scroll to position [76, 0]
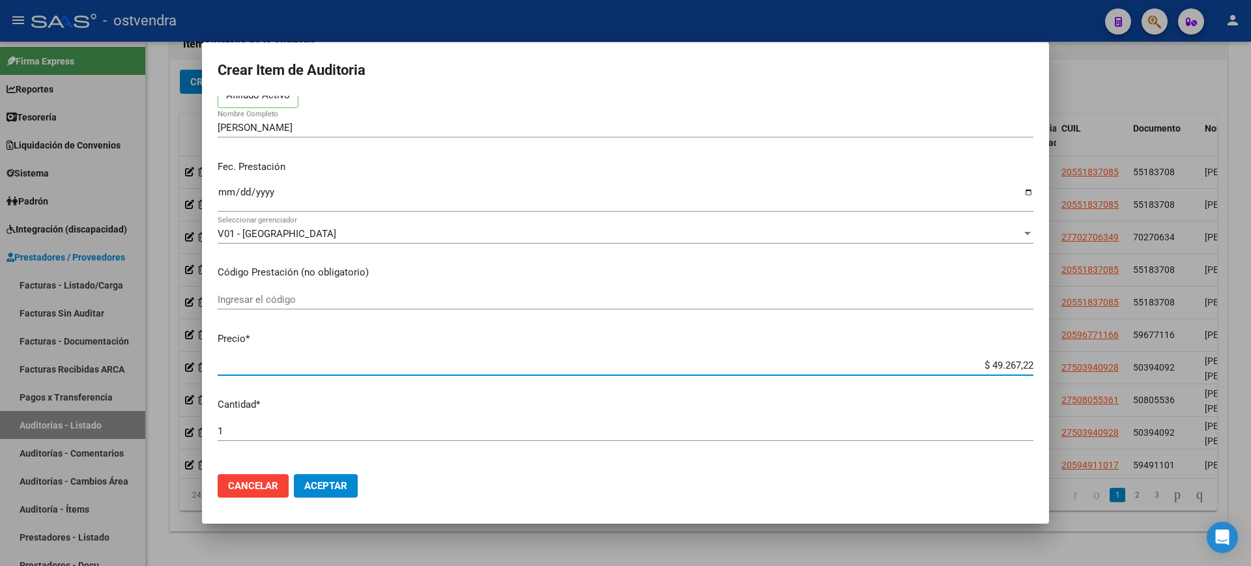
click at [994, 369] on input "$ 49.267,22" at bounding box center [626, 366] width 816 height 12
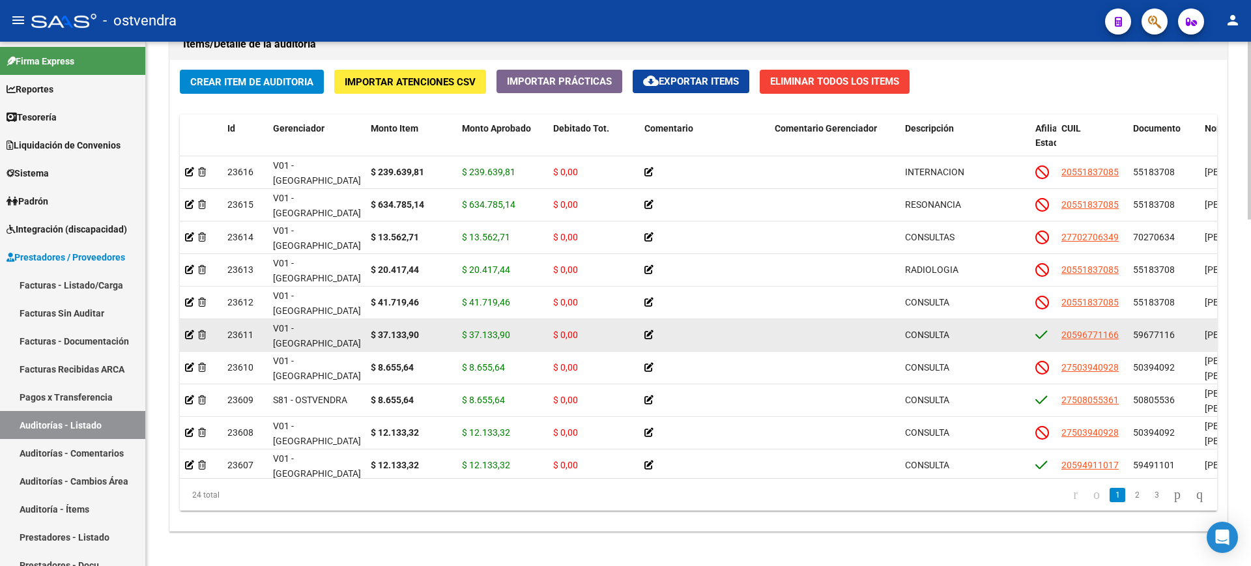
click at [184, 332] on datatable-body-cell at bounding box center [201, 335] width 42 height 32
click at [188, 332] on icon at bounding box center [189, 334] width 9 height 9
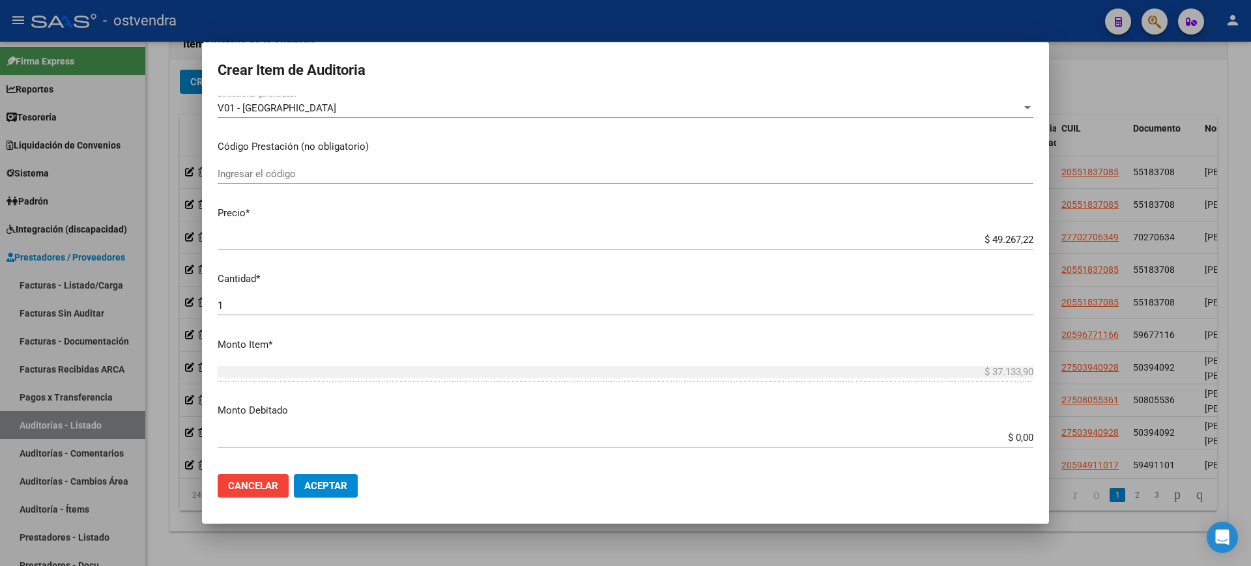
scroll to position [198, 0]
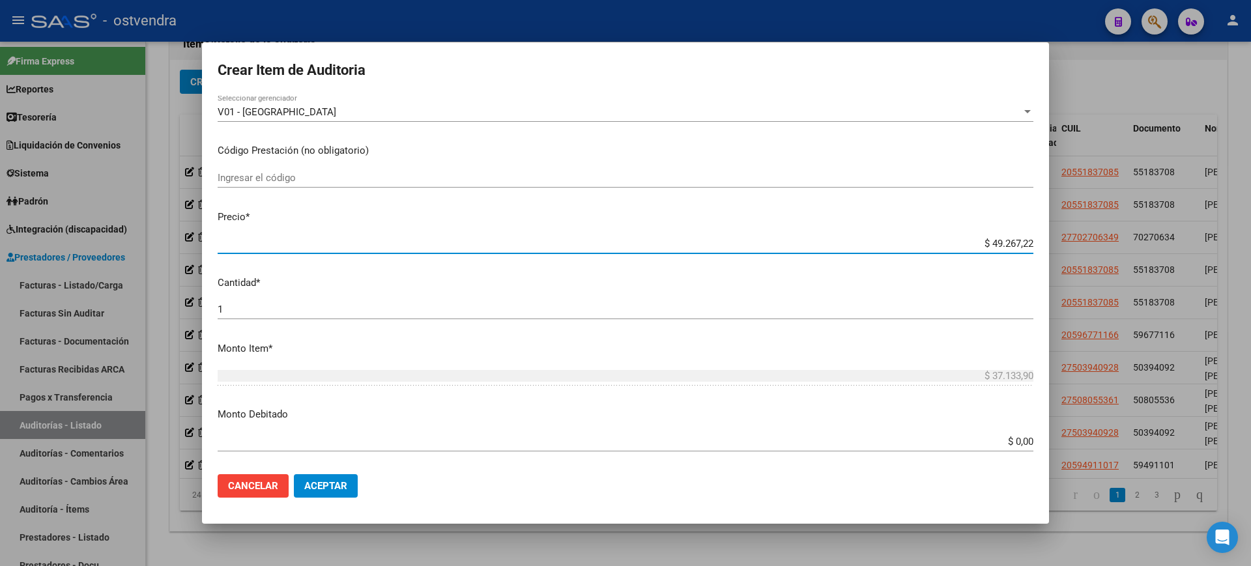
drag, startPoint x: 983, startPoint y: 245, endPoint x: 1033, endPoint y: 249, distance: 50.3
click at [1033, 249] on mat-dialog-content "59677116 Nro Documento 20596771166 CUIL Afiliado Activo TELLO PEDRO RUBEN Nombr…" at bounding box center [625, 280] width 847 height 368
type input "$ 0,03"
type input "$ 0,37"
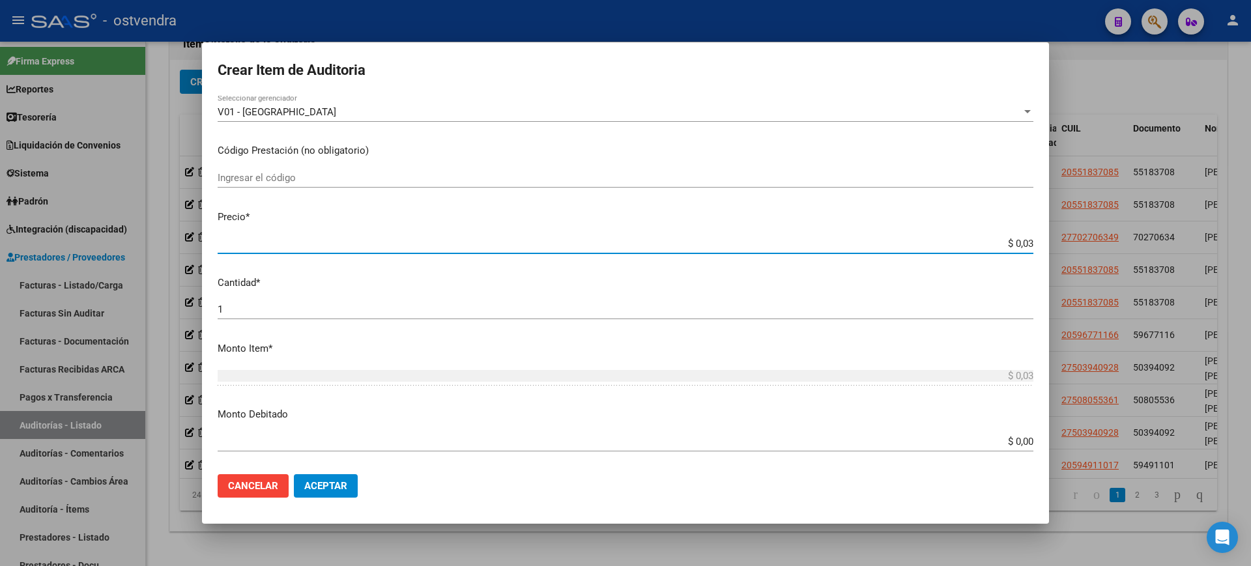
type input "$ 0,37"
type input "$ 3,79"
type input "$ 37,93"
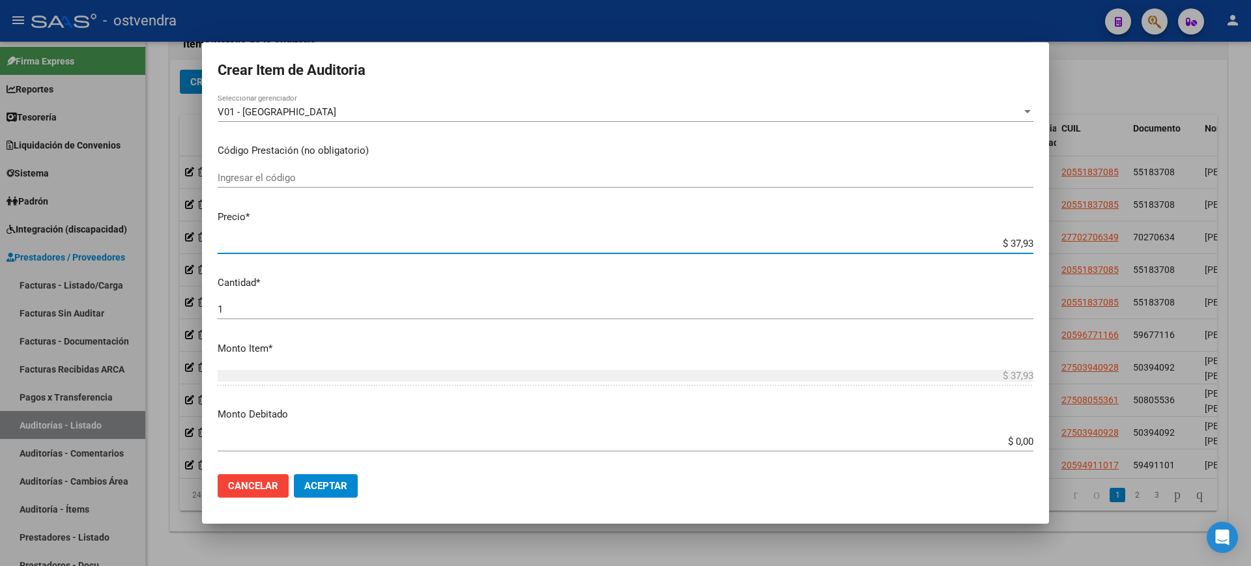
type input "$ 379,33"
type input "$ 3.793,37"
type input "$ 379,33"
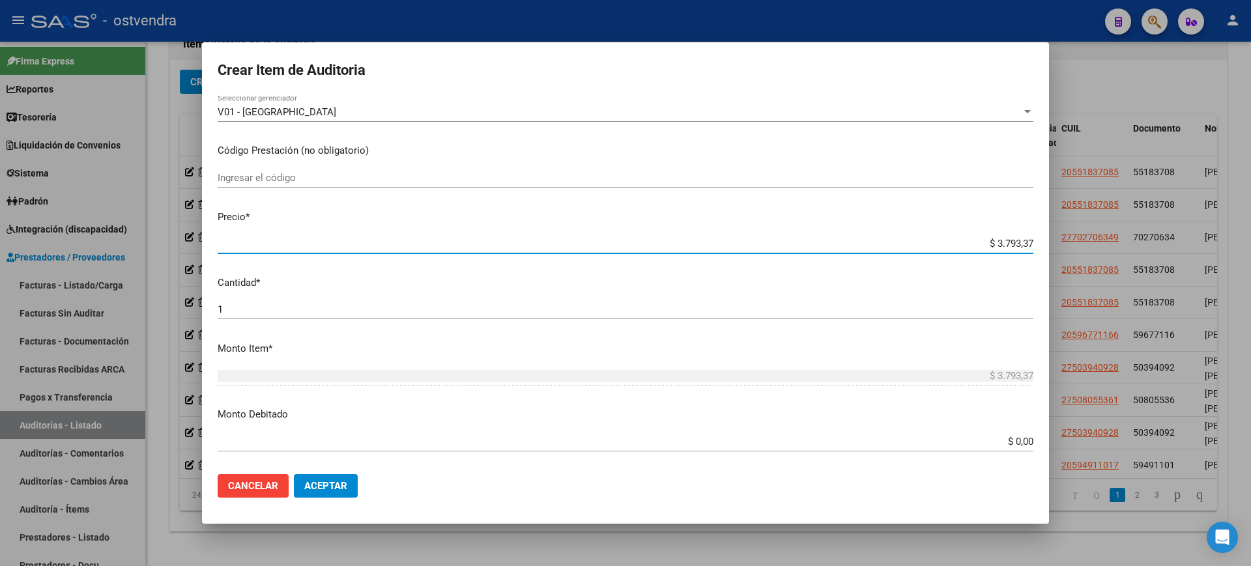
type input "$ 379,33"
type input "$ 3.793,39"
type input "$ 37.933,97"
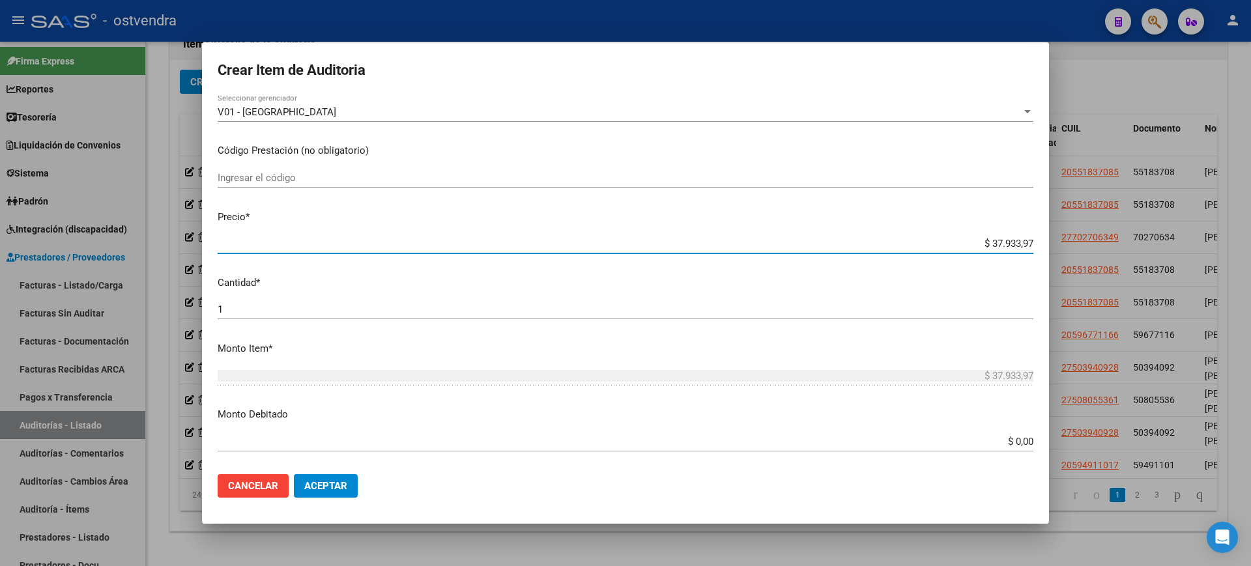
click at [999, 242] on input "$ 37.933,97" at bounding box center [626, 244] width 816 height 12
type input "$ 3.733,97"
type input "$ 37.133,97"
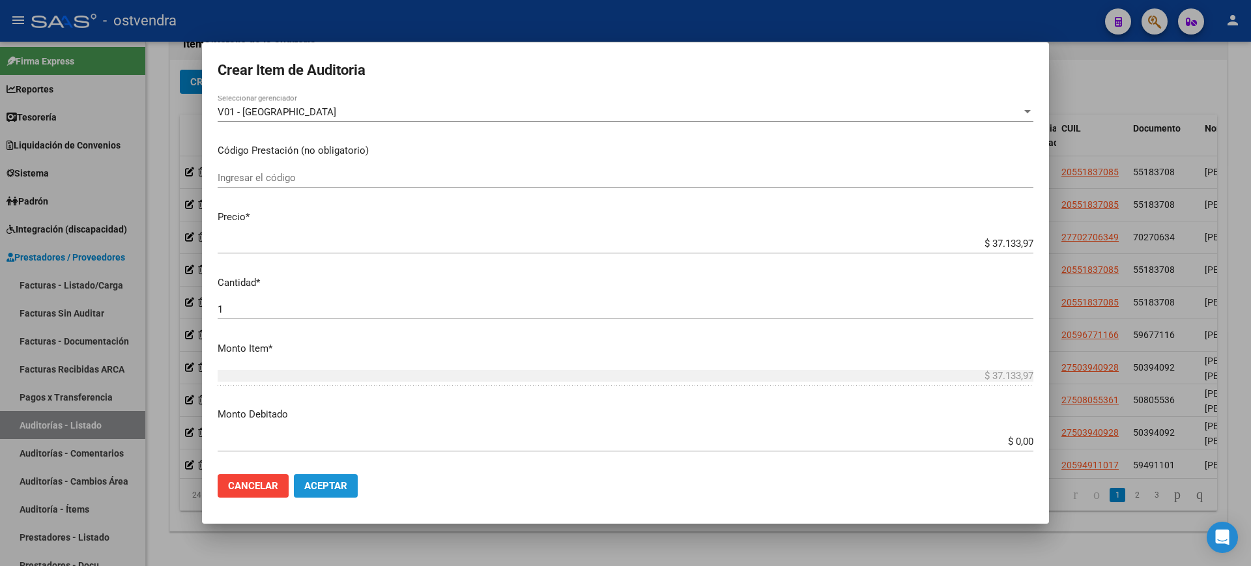
click at [338, 483] on span "Aceptar" at bounding box center [325, 486] width 43 height 12
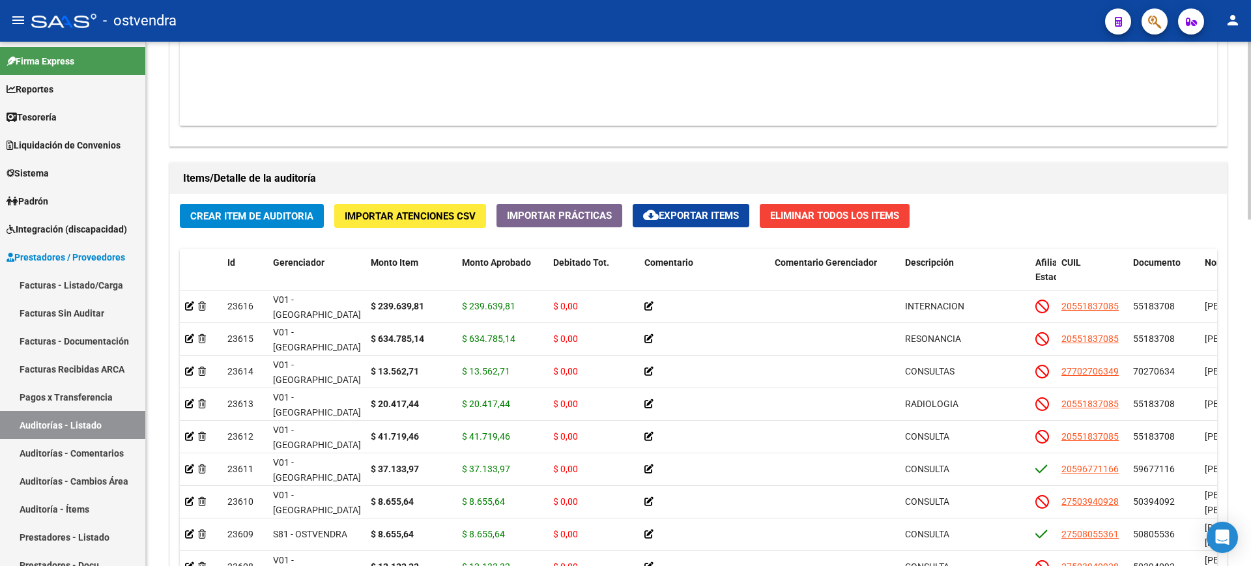
scroll to position [1022, 0]
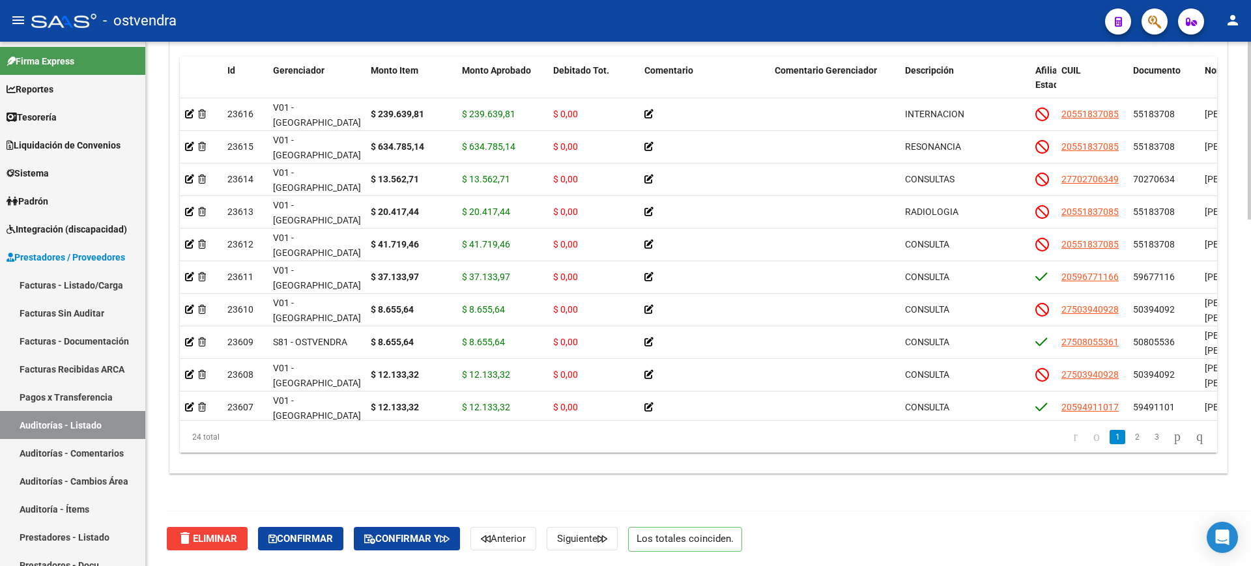
click at [1250, 566] on html "menu - ostvendra person Firma Express Reportes Tablero de Control Ingresos Perc…" at bounding box center [625, 283] width 1251 height 566
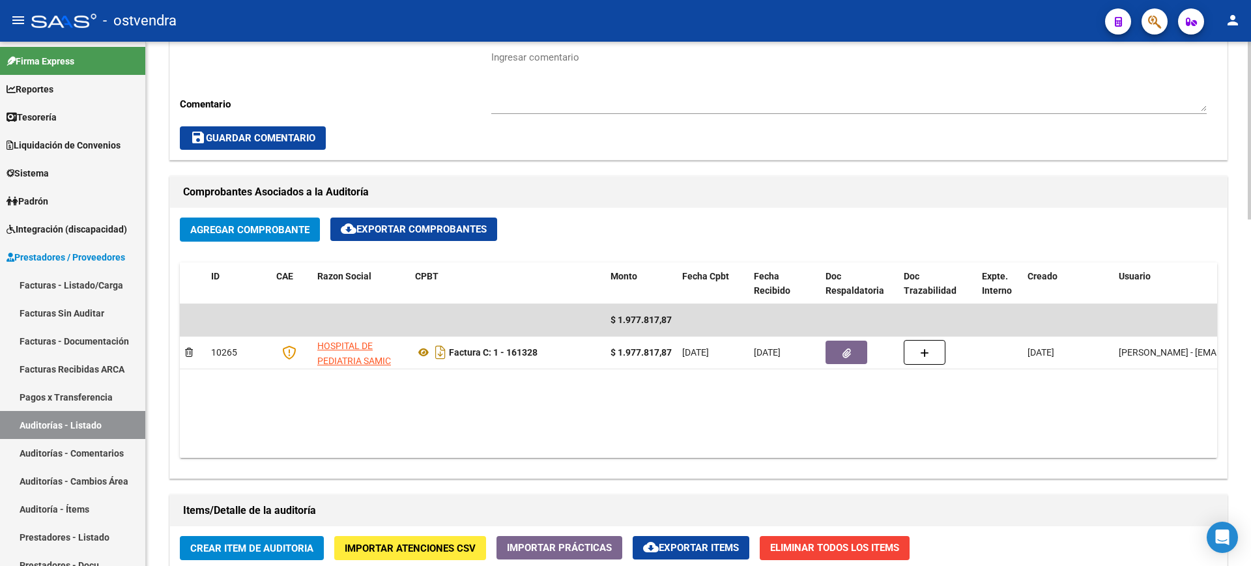
click at [1250, 129] on div at bounding box center [1249, 304] width 3 height 524
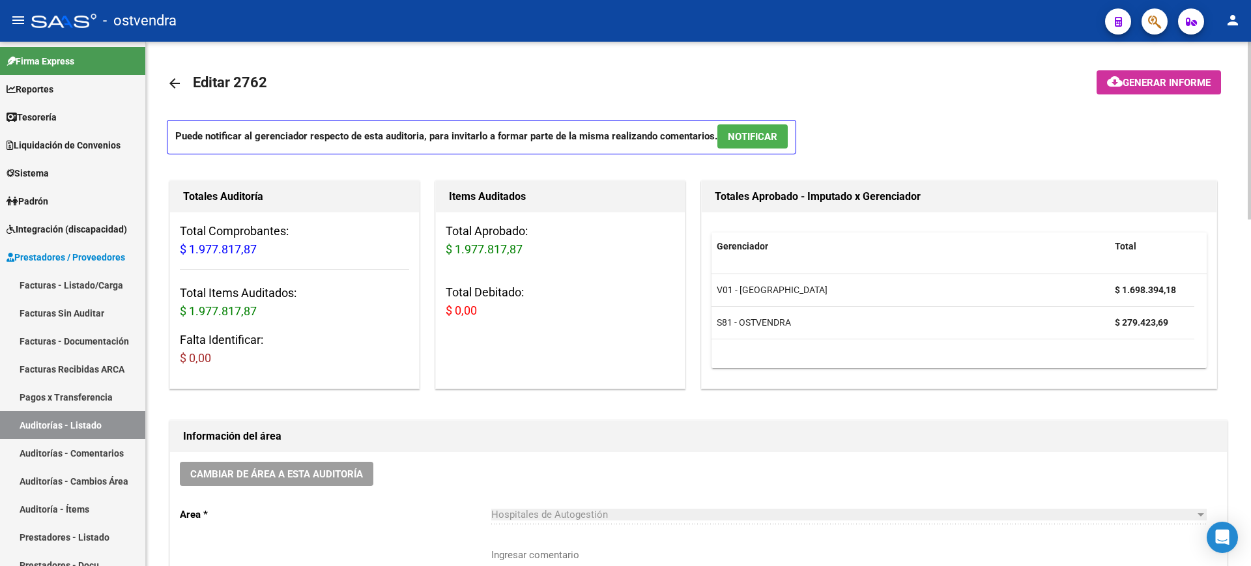
click at [763, 128] on button "NOTIFICAR" at bounding box center [752, 136] width 70 height 24
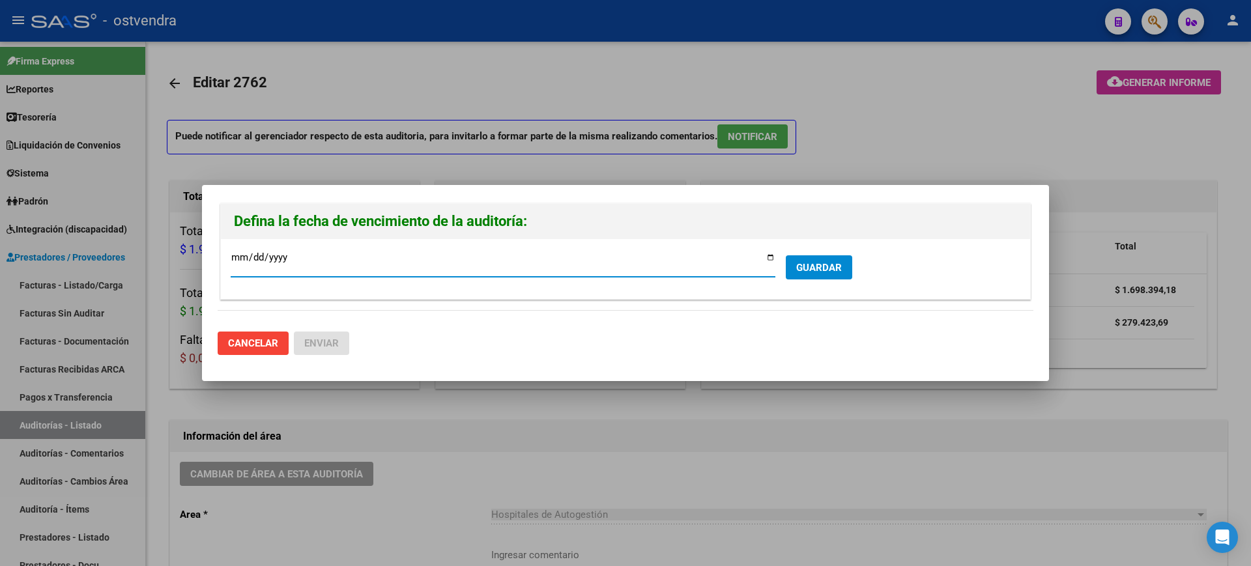
click at [814, 264] on span "GUARDAR" at bounding box center [819, 268] width 46 height 12
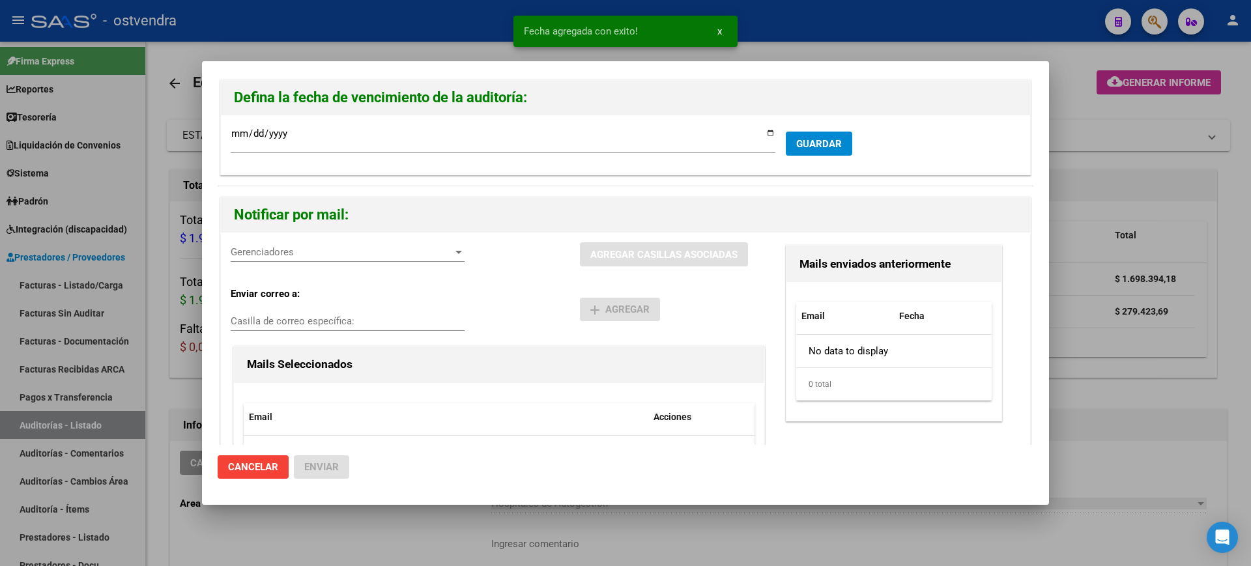
click at [305, 252] on span "Gerenciadores" at bounding box center [342, 252] width 222 height 12
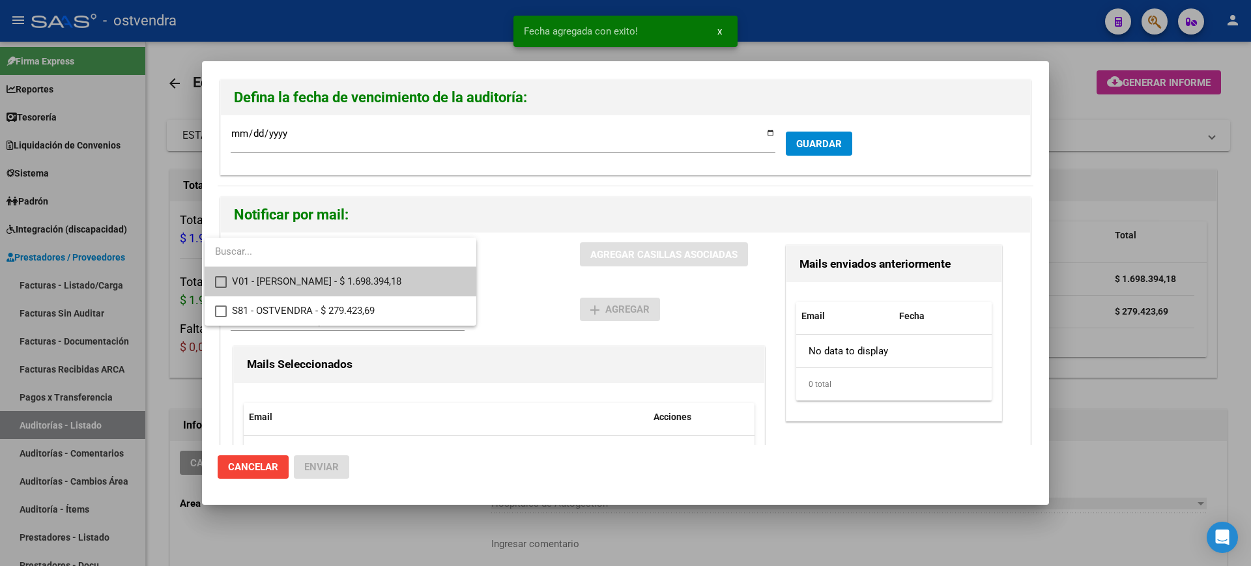
click at [223, 281] on mat-pseudo-checkbox at bounding box center [221, 282] width 12 height 12
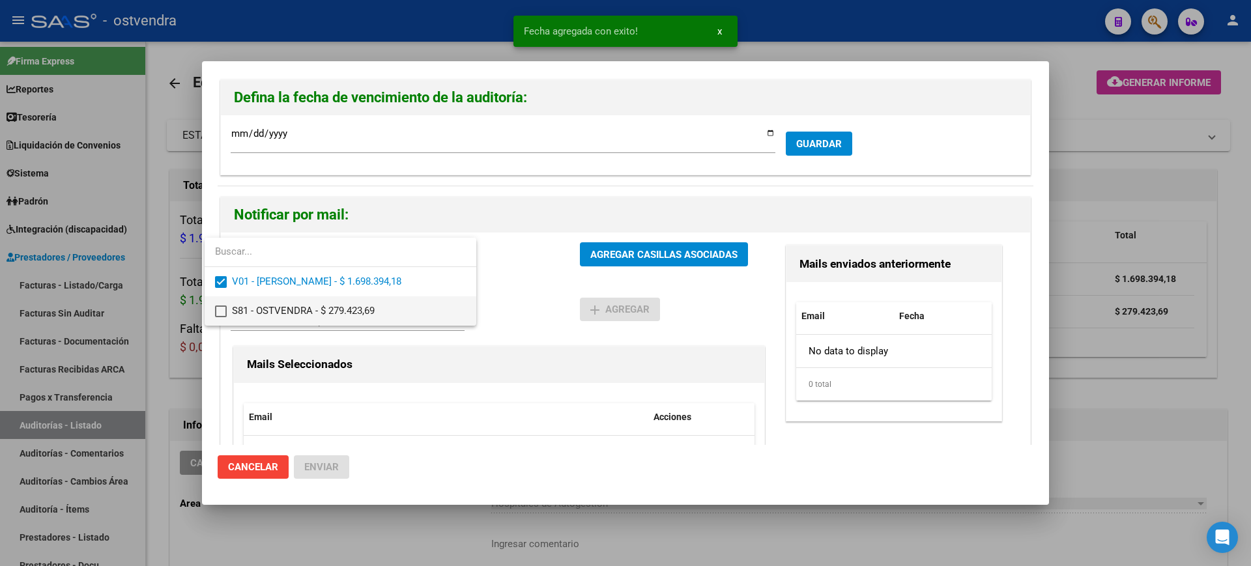
click at [220, 309] on mat-pseudo-checkbox at bounding box center [221, 312] width 12 height 12
click at [625, 248] on div at bounding box center [625, 283] width 1251 height 566
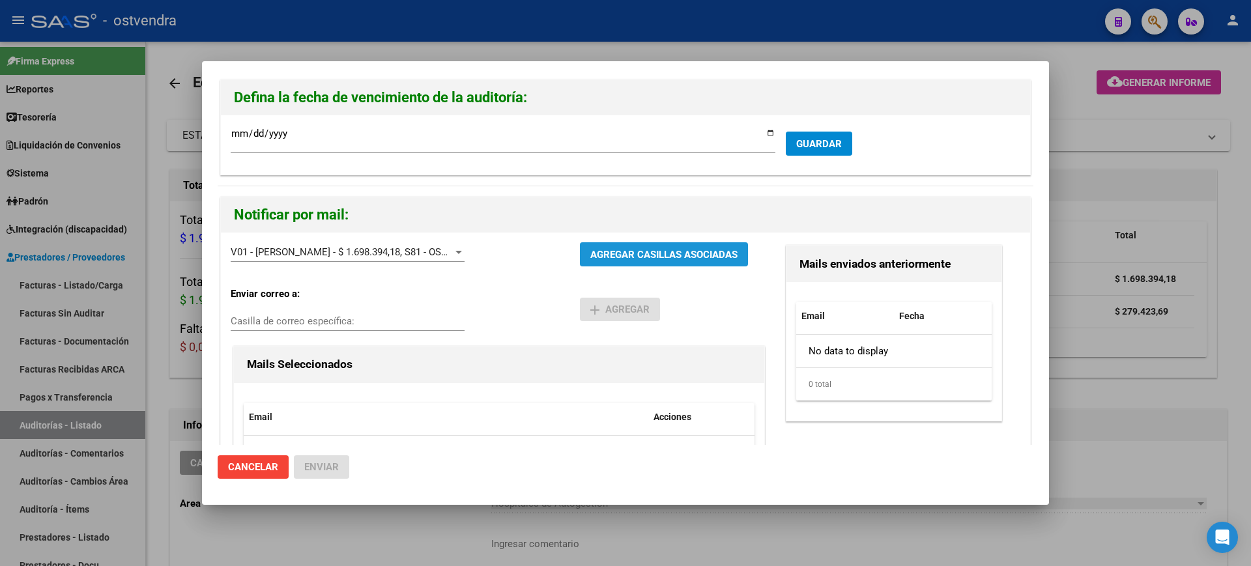
click at [625, 248] on span "AGREGAR CASILLAS ASOCIADAS" at bounding box center [663, 254] width 147 height 12
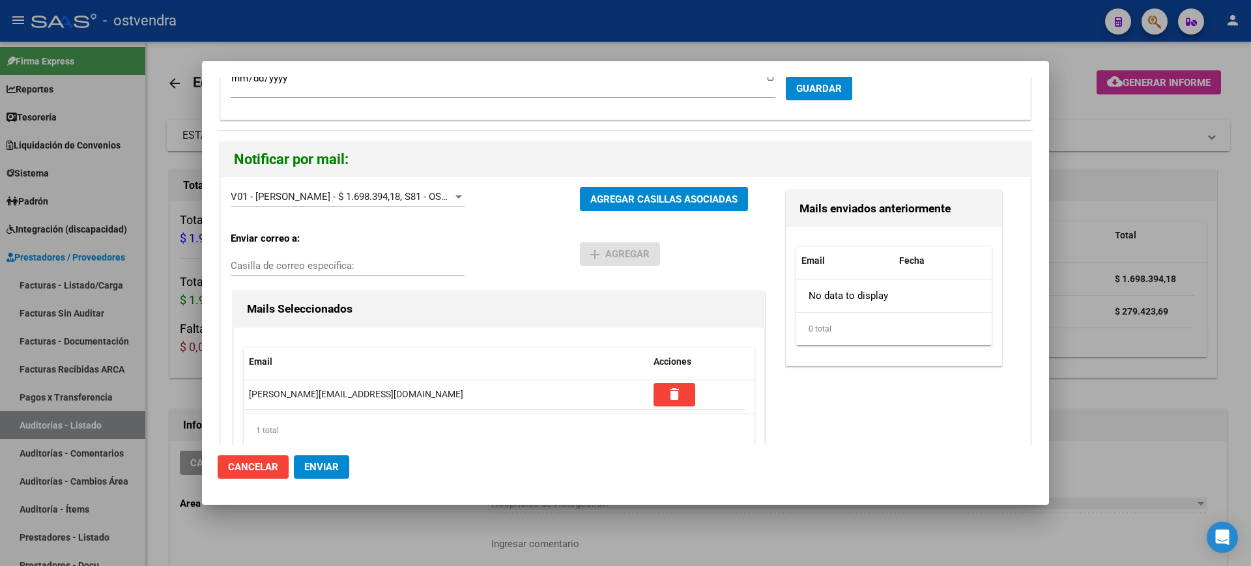
scroll to position [94, 0]
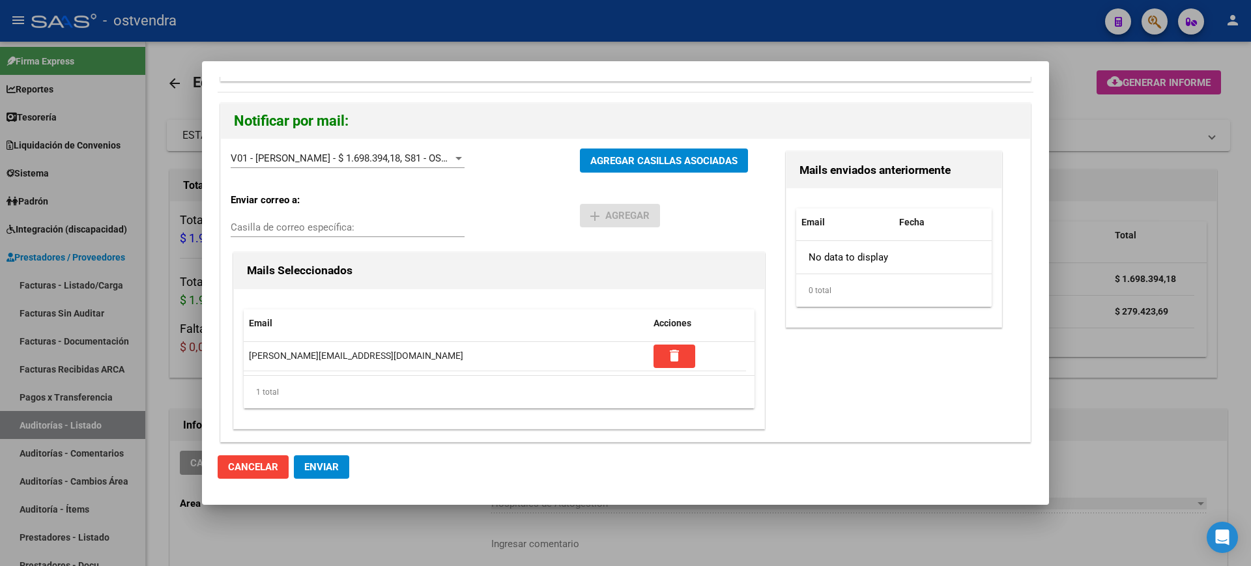
click at [338, 225] on input "Casilla de correo específica:" at bounding box center [348, 228] width 234 height 12
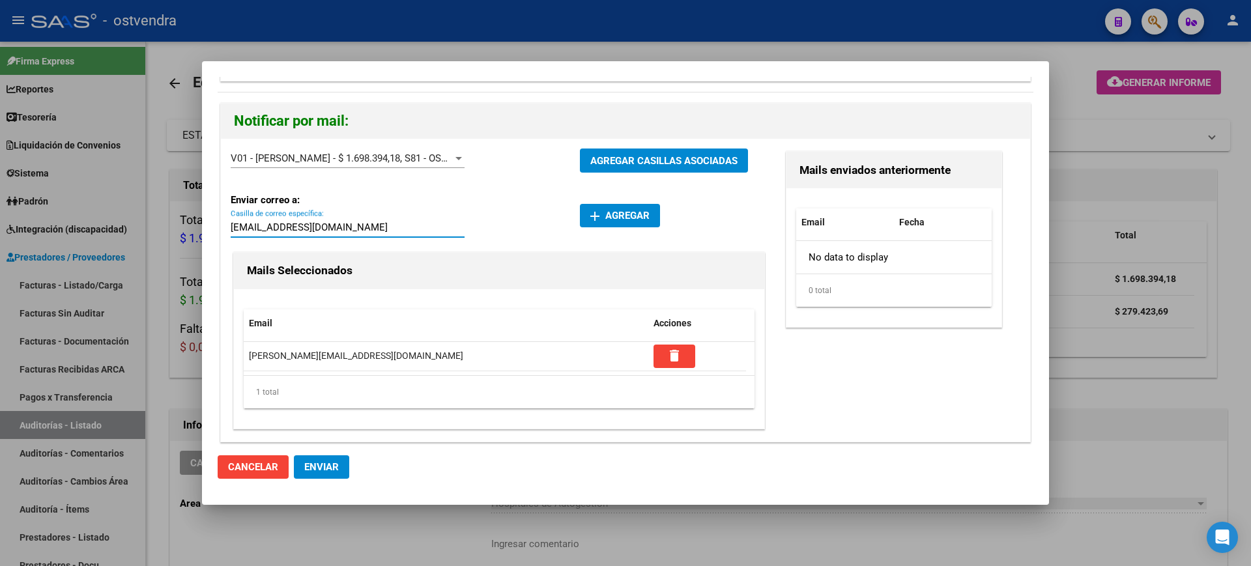
type input "autorizaciones@ostvendra.org.ar"
click at [611, 212] on span "add Agregar" at bounding box center [619, 216] width 59 height 12
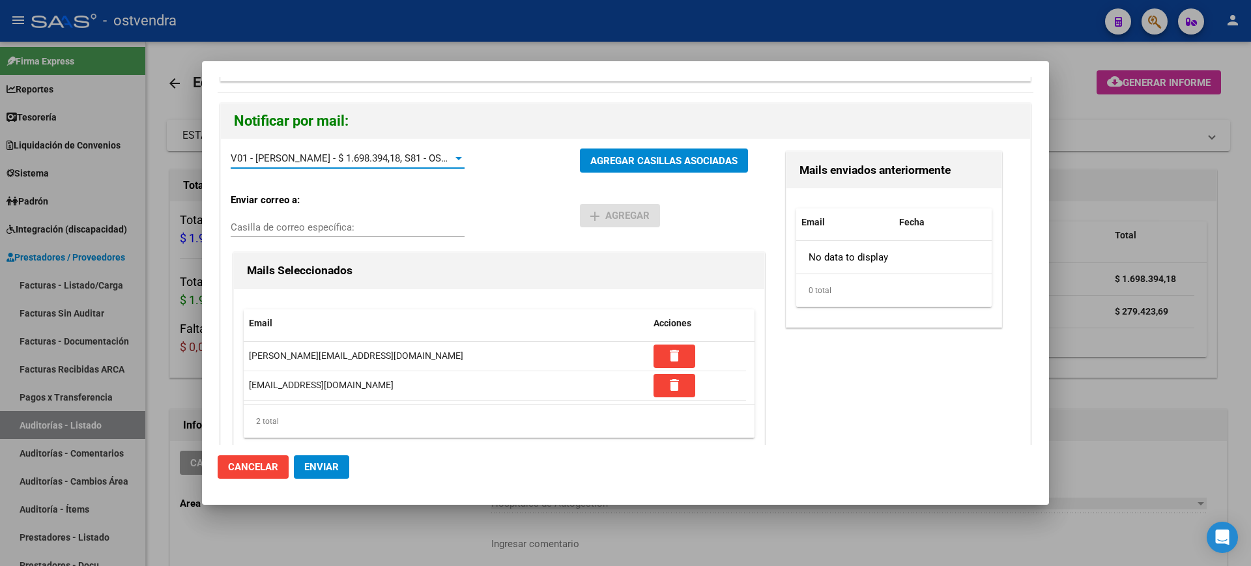
click at [457, 158] on div at bounding box center [458, 158] width 7 height 3
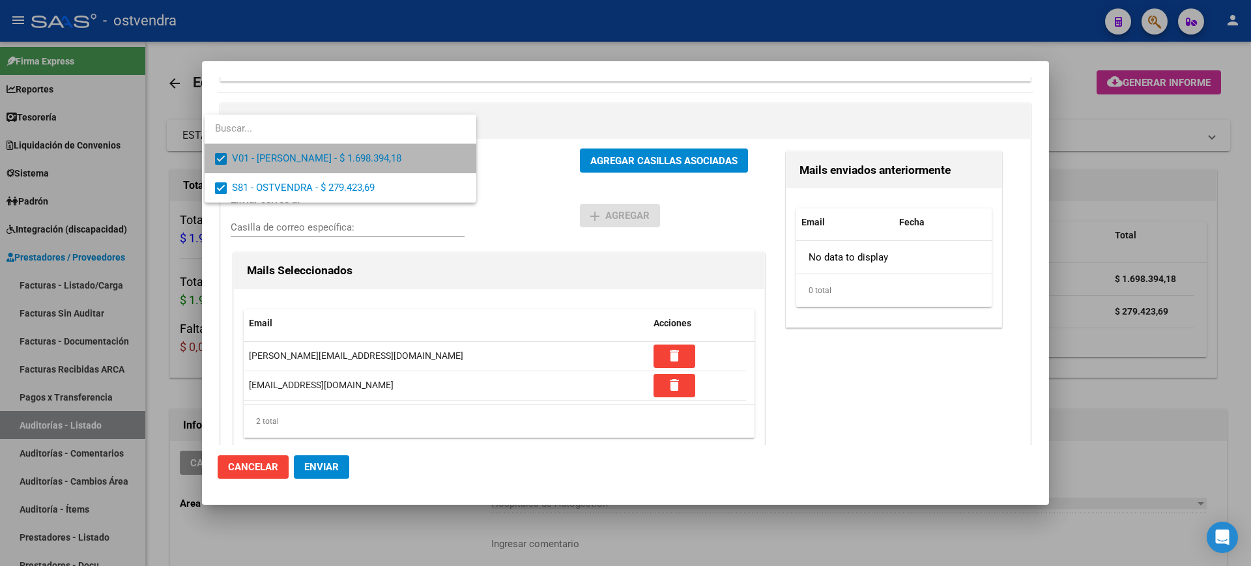
click at [457, 158] on span "V01 - Viasano - $ 1.698.394,18" at bounding box center [349, 158] width 234 height 29
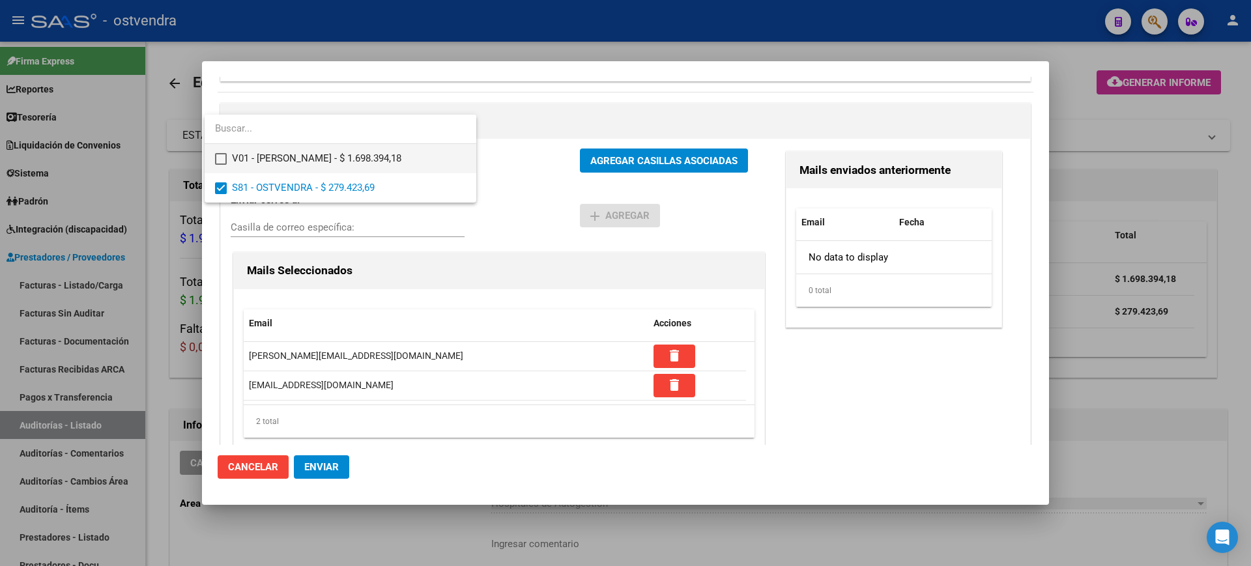
click at [392, 160] on span "V01 - Viasano - $ 1.698.394,18" at bounding box center [349, 158] width 234 height 29
click at [526, 156] on div at bounding box center [625, 283] width 1251 height 566
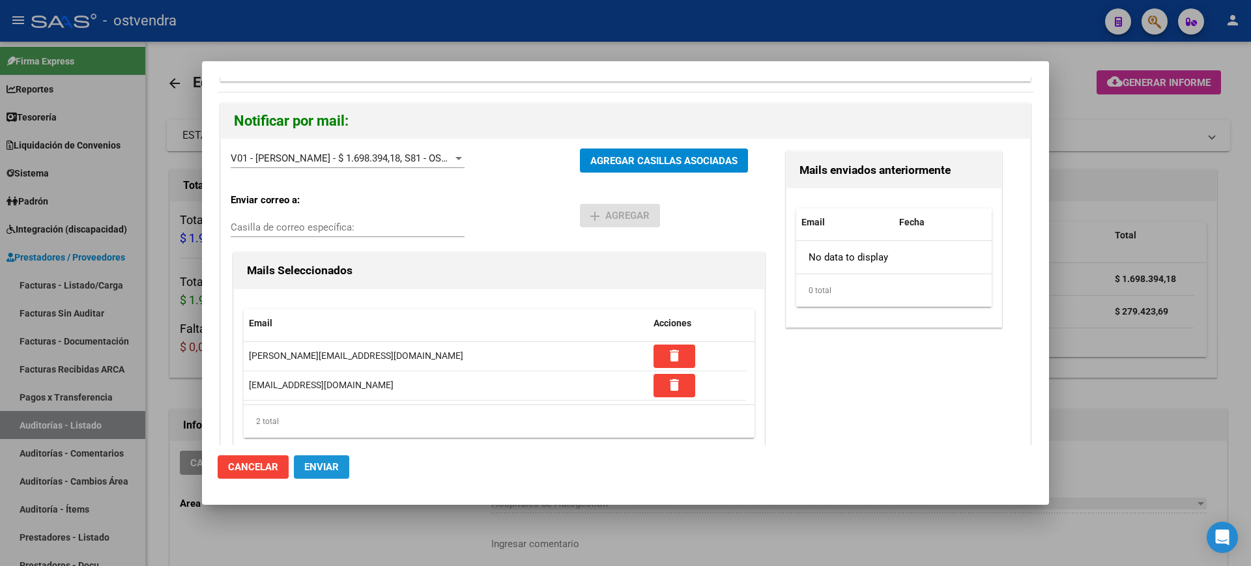
click at [332, 470] on span "Enviar" at bounding box center [321, 467] width 35 height 12
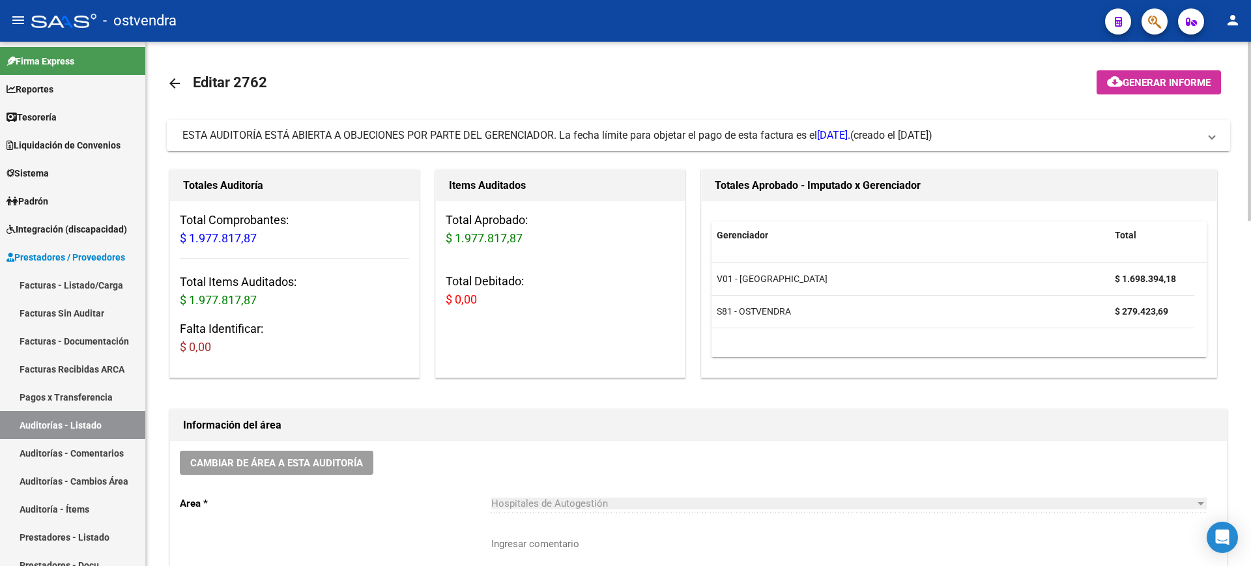
click at [181, 79] on mat-icon "arrow_back" at bounding box center [175, 84] width 16 height 16
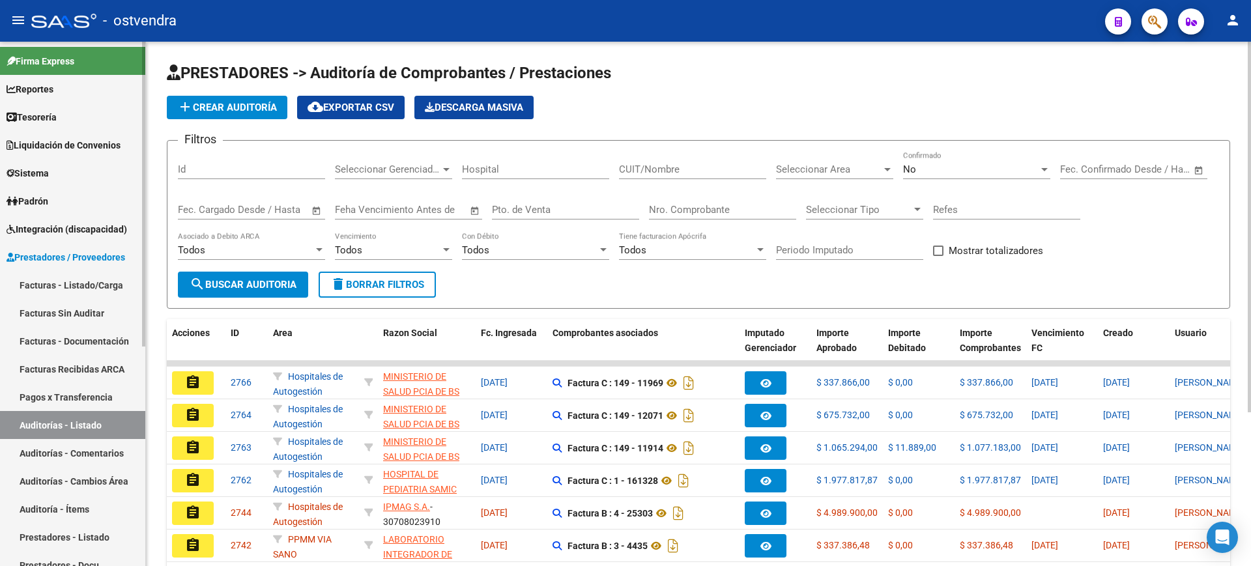
click at [121, 458] on link "Auditorías - Comentarios" at bounding box center [72, 453] width 145 height 28
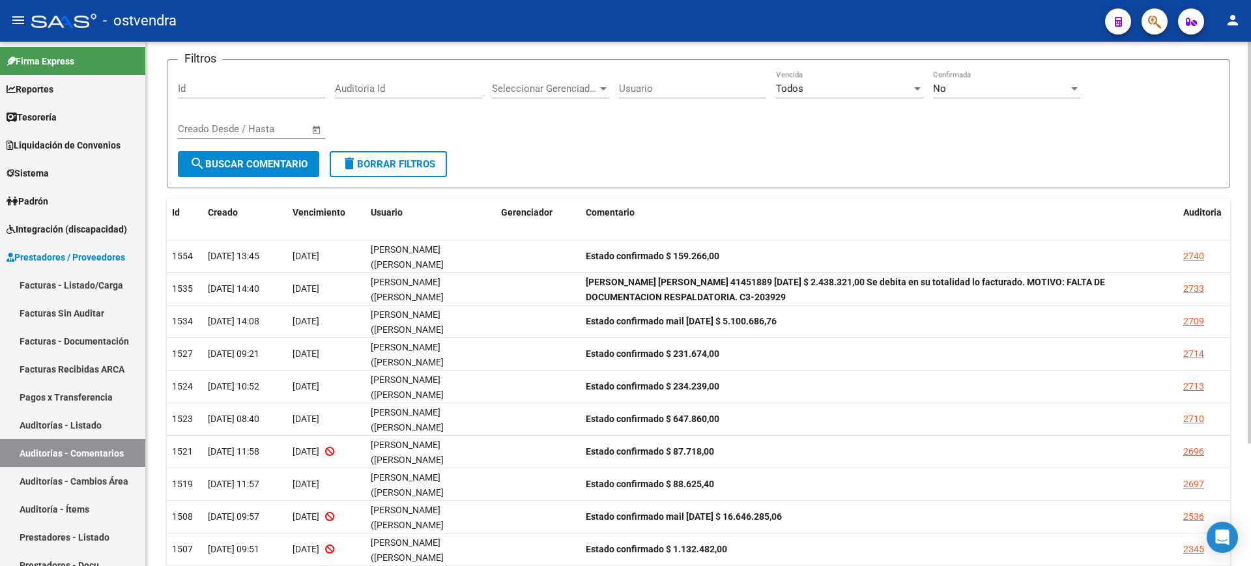
scroll to position [91, 0]
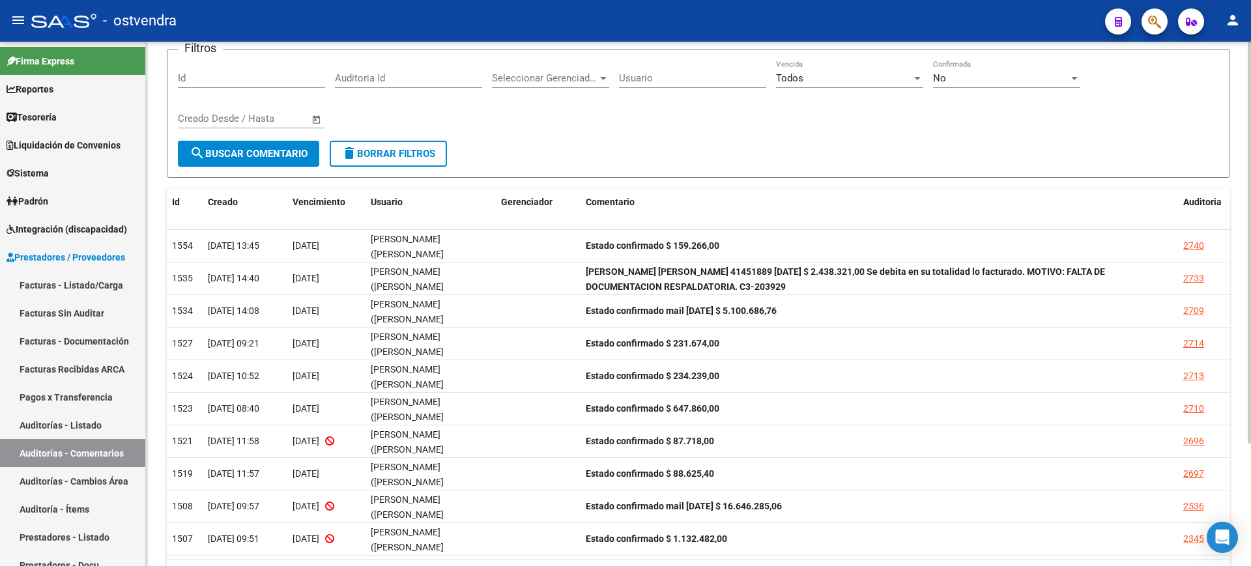
click at [1250, 299] on div at bounding box center [1249, 312] width 3 height 402
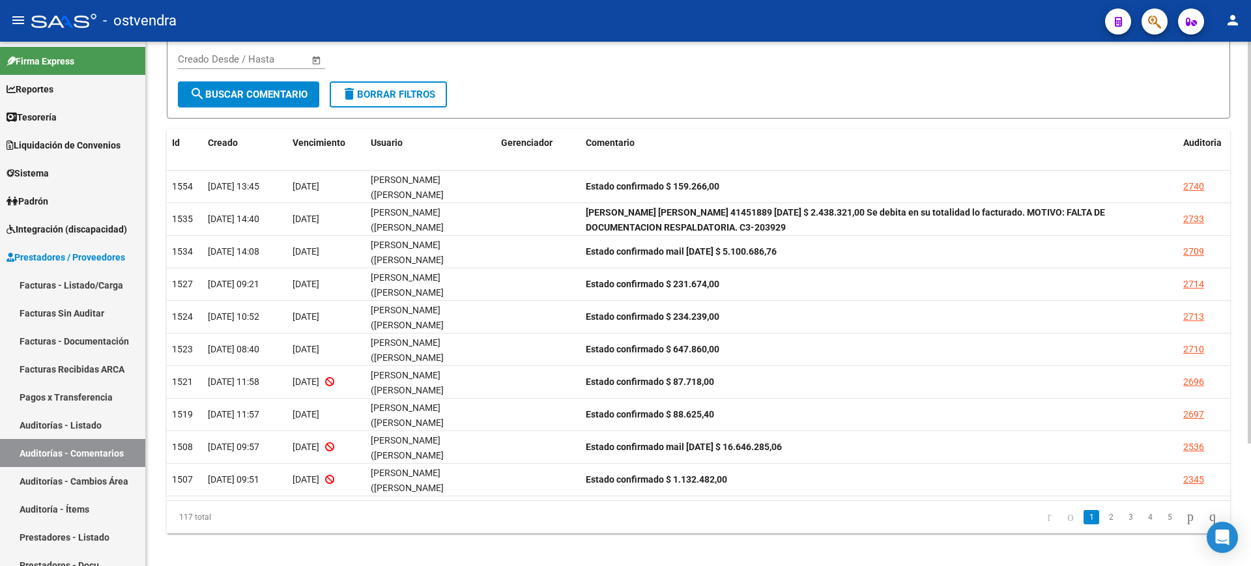
scroll to position [160, 0]
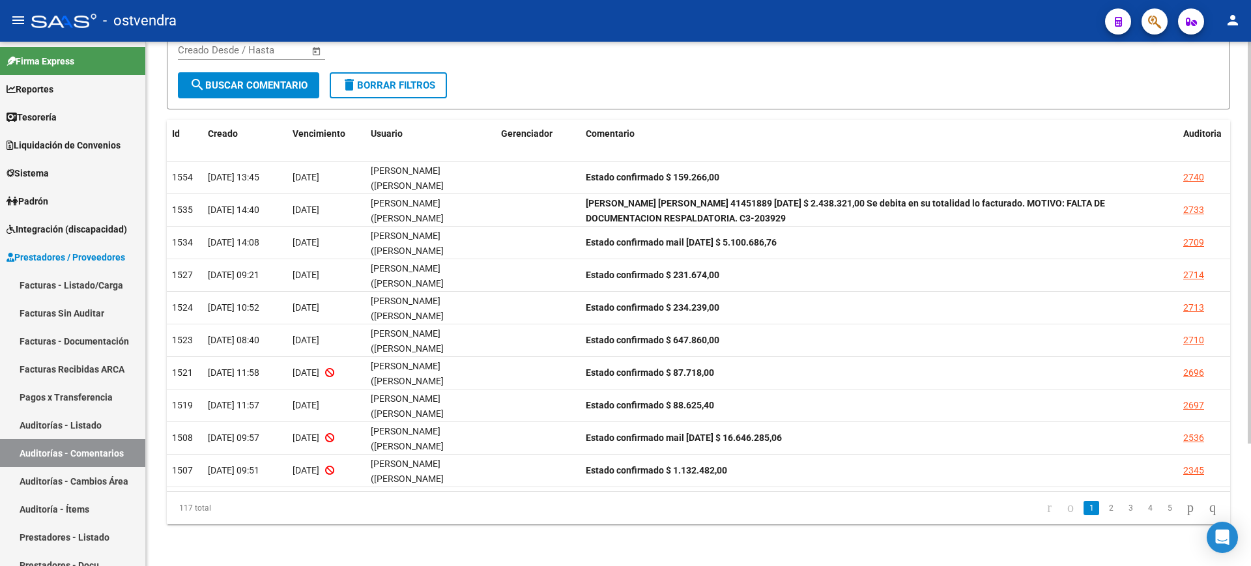
click at [1250, 426] on div at bounding box center [1249, 365] width 3 height 402
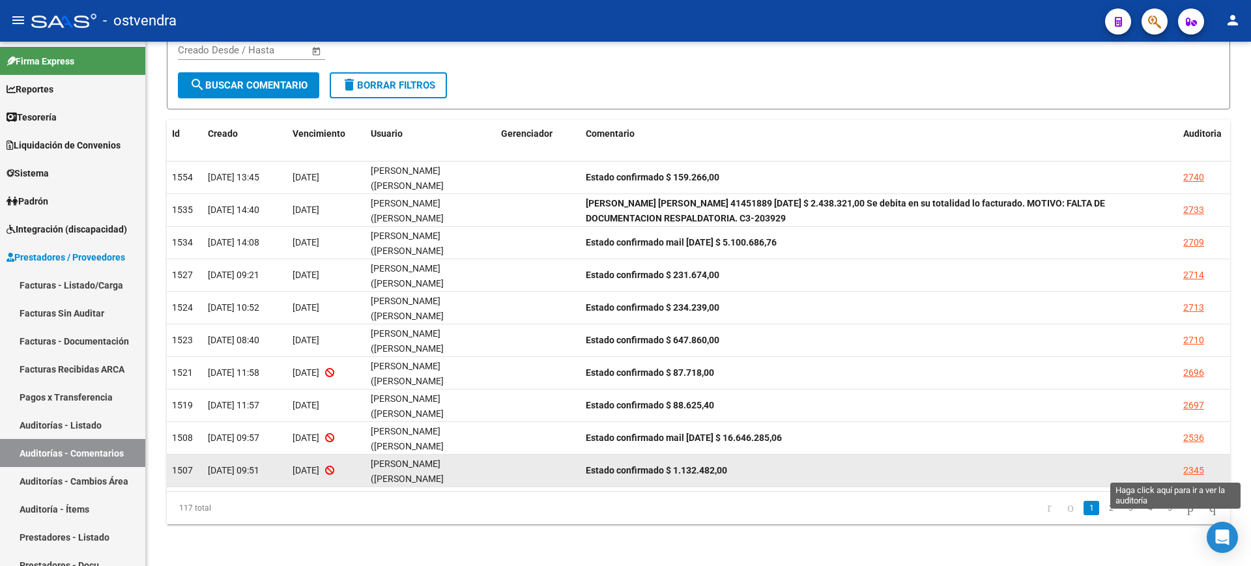
click at [1195, 473] on div "2345" at bounding box center [1193, 470] width 21 height 15
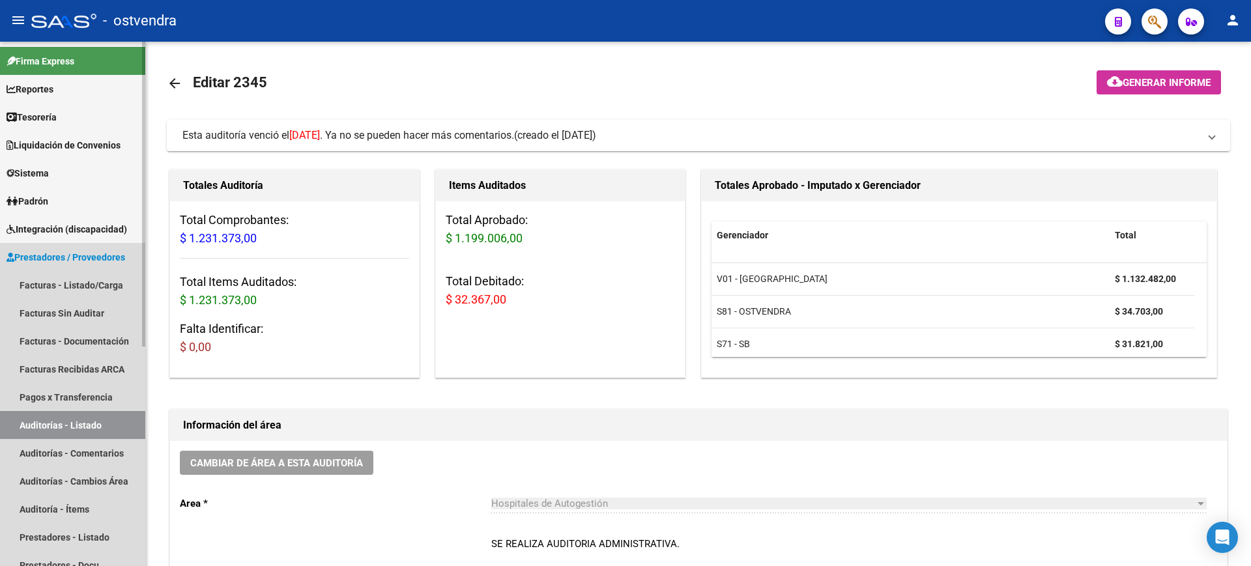
click at [104, 420] on link "Auditorías - Listado" at bounding box center [72, 425] width 145 height 28
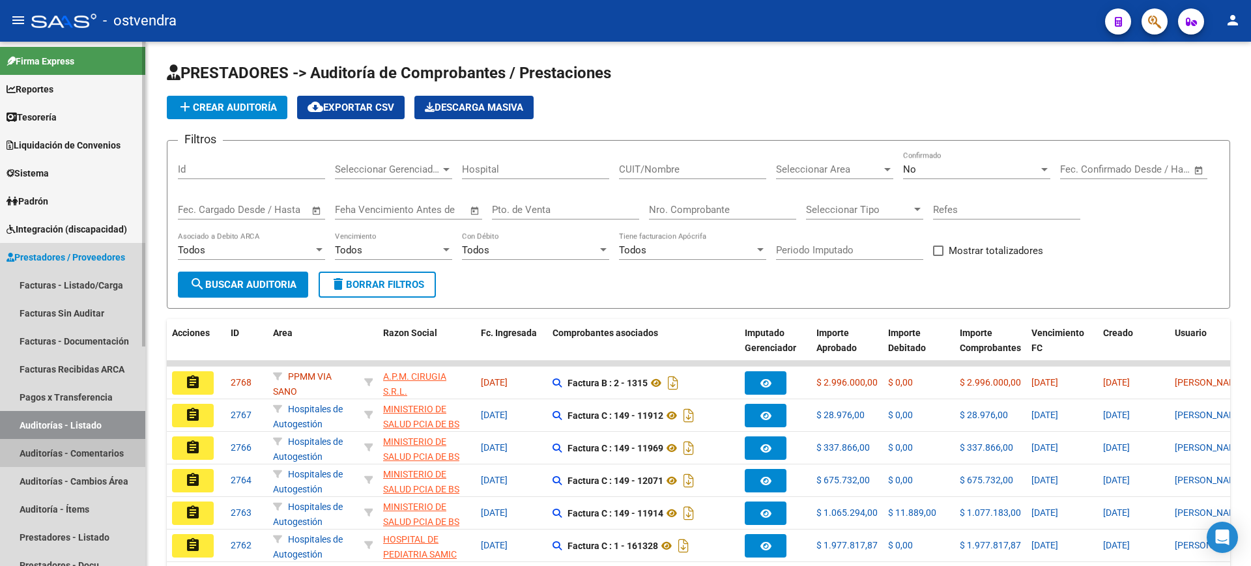
click at [89, 453] on link "Auditorías - Comentarios" at bounding box center [72, 453] width 145 height 28
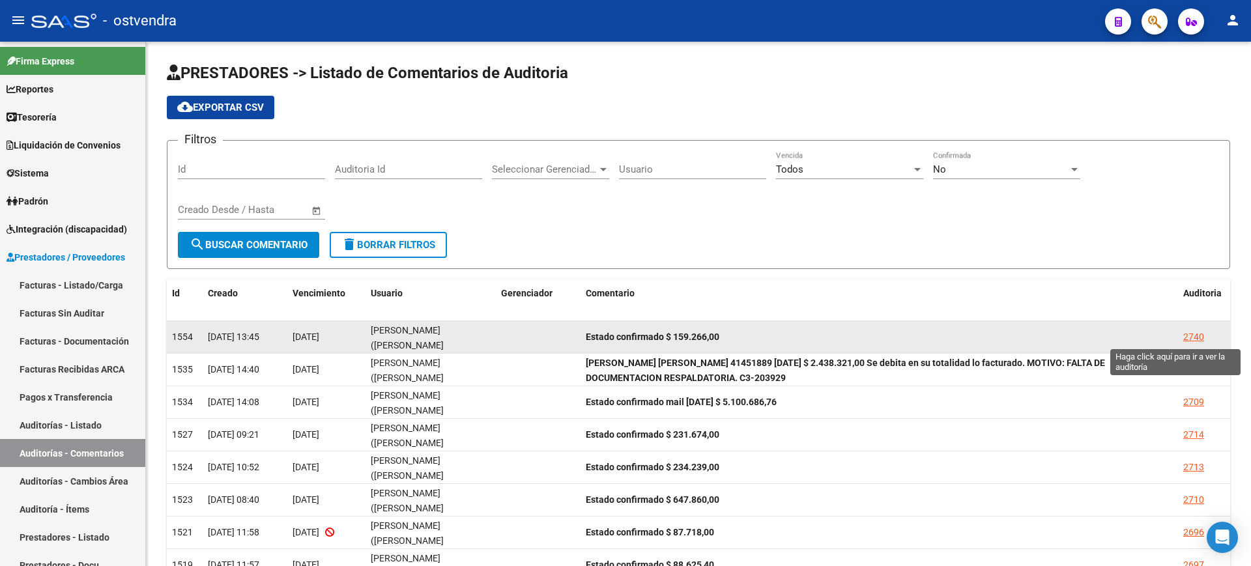
click at [1190, 336] on div "2740" at bounding box center [1193, 337] width 21 height 15
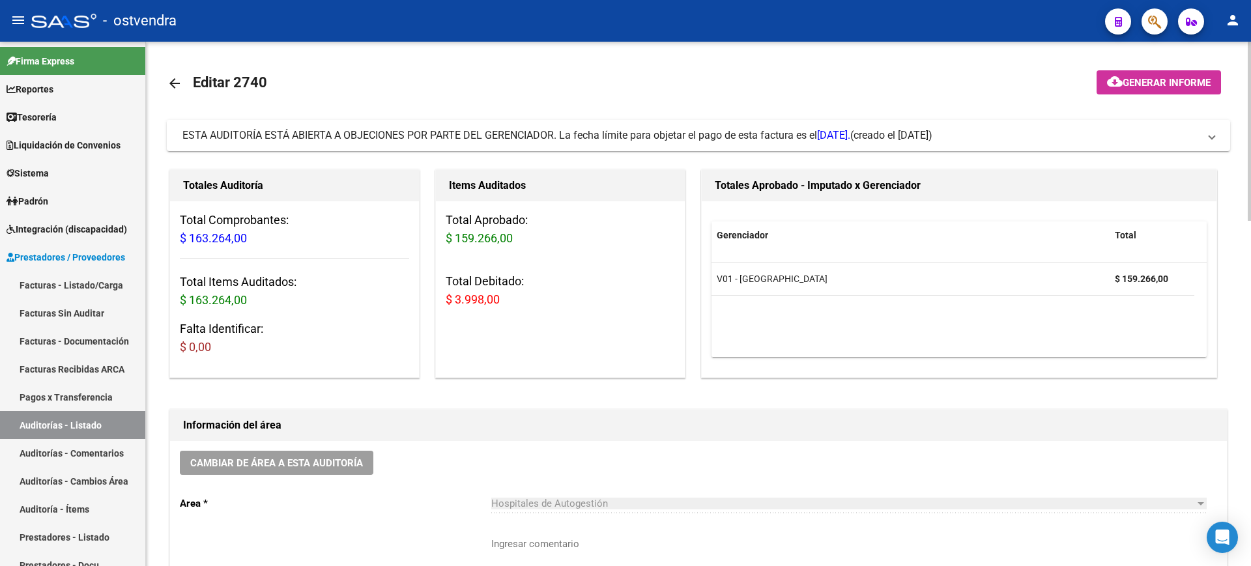
scroll to position [524, 0]
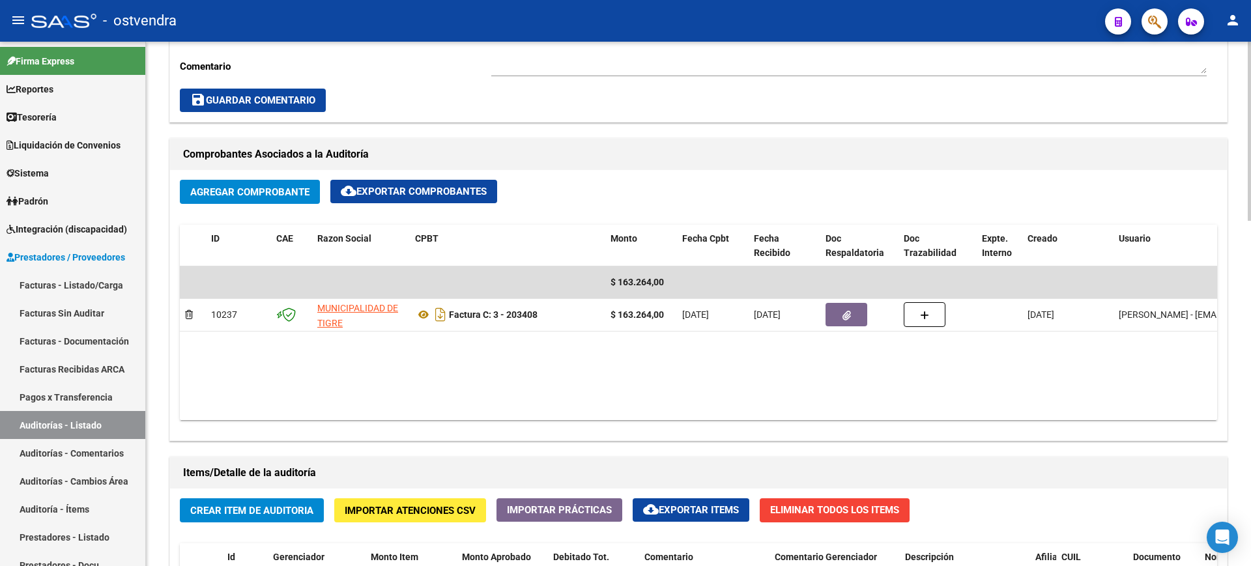
click at [1250, 397] on div at bounding box center [1249, 304] width 3 height 524
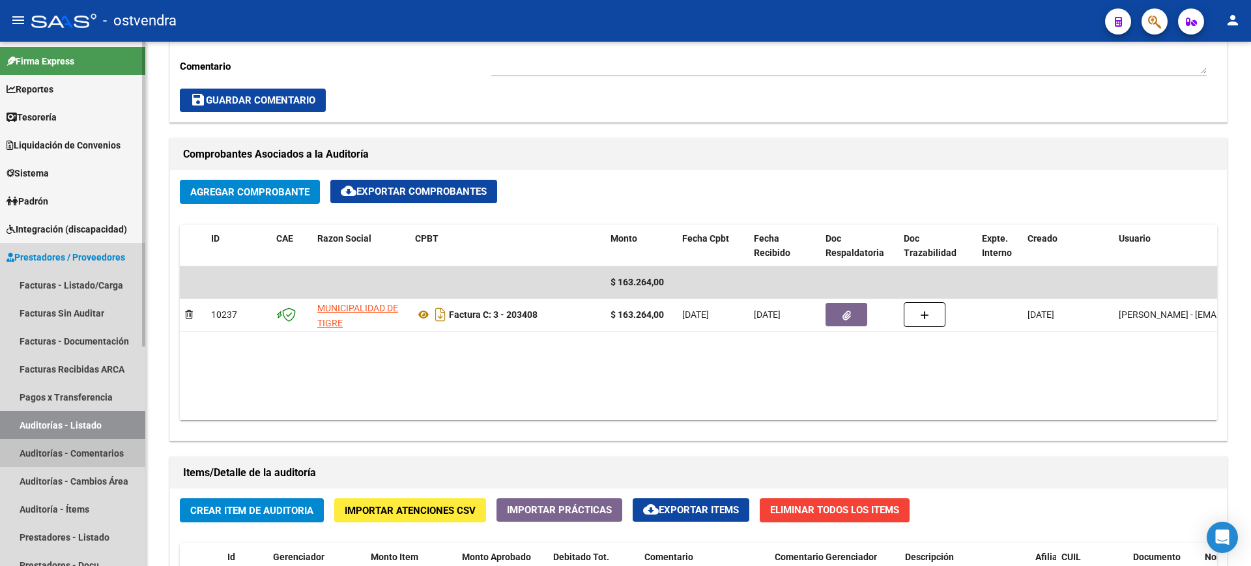
click at [88, 451] on link "Auditorías - Comentarios" at bounding box center [72, 453] width 145 height 28
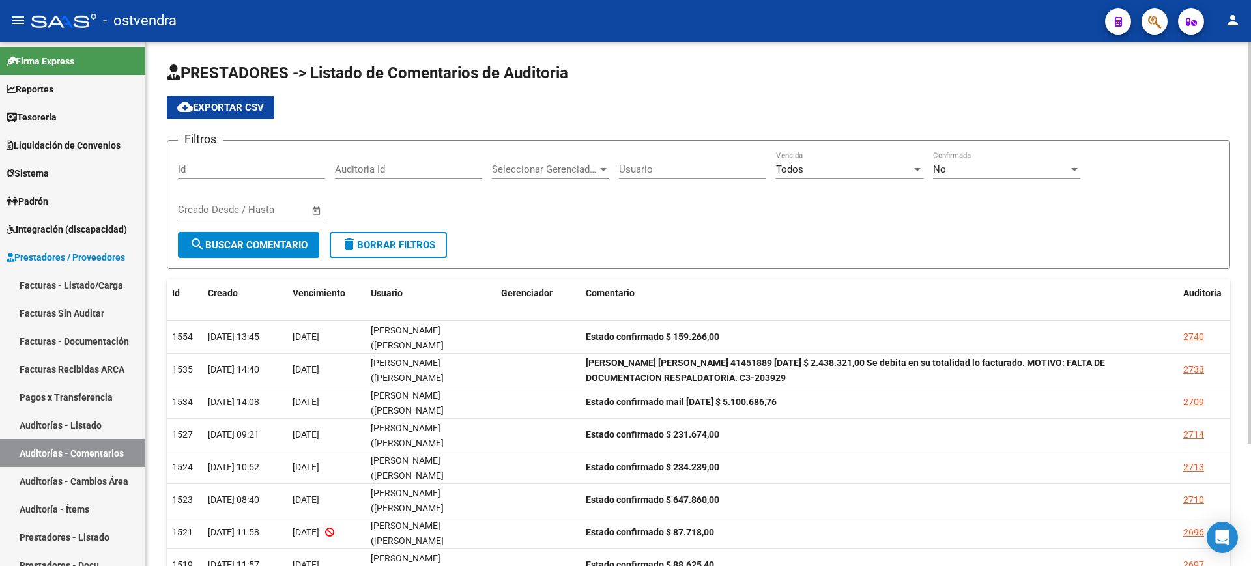
scroll to position [160, 0]
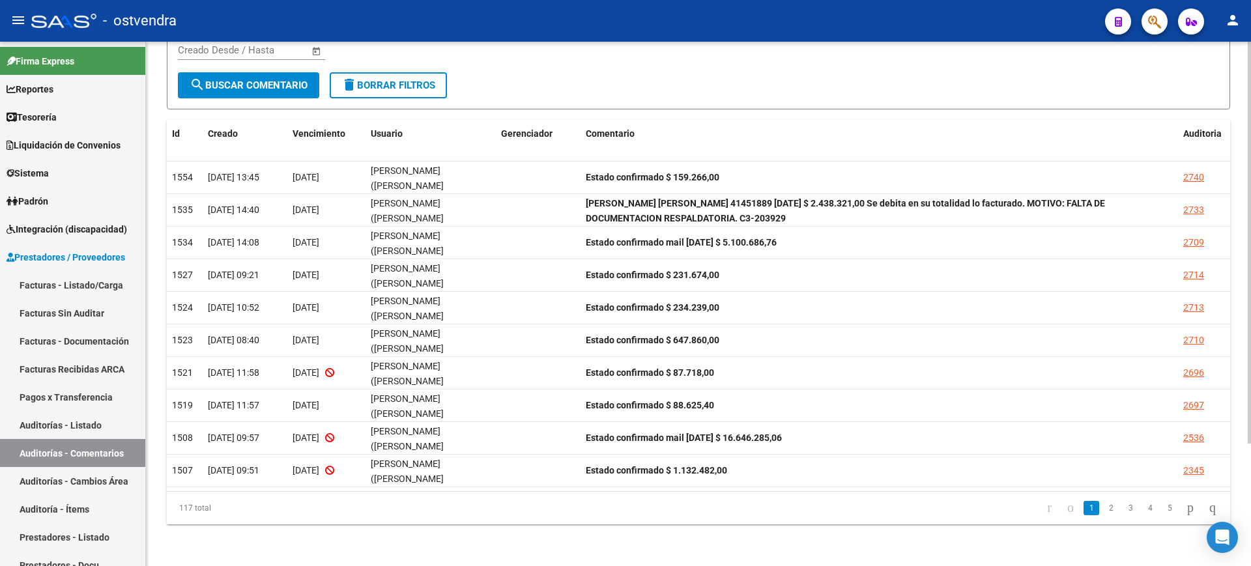
click at [1250, 479] on div at bounding box center [1249, 304] width 3 height 524
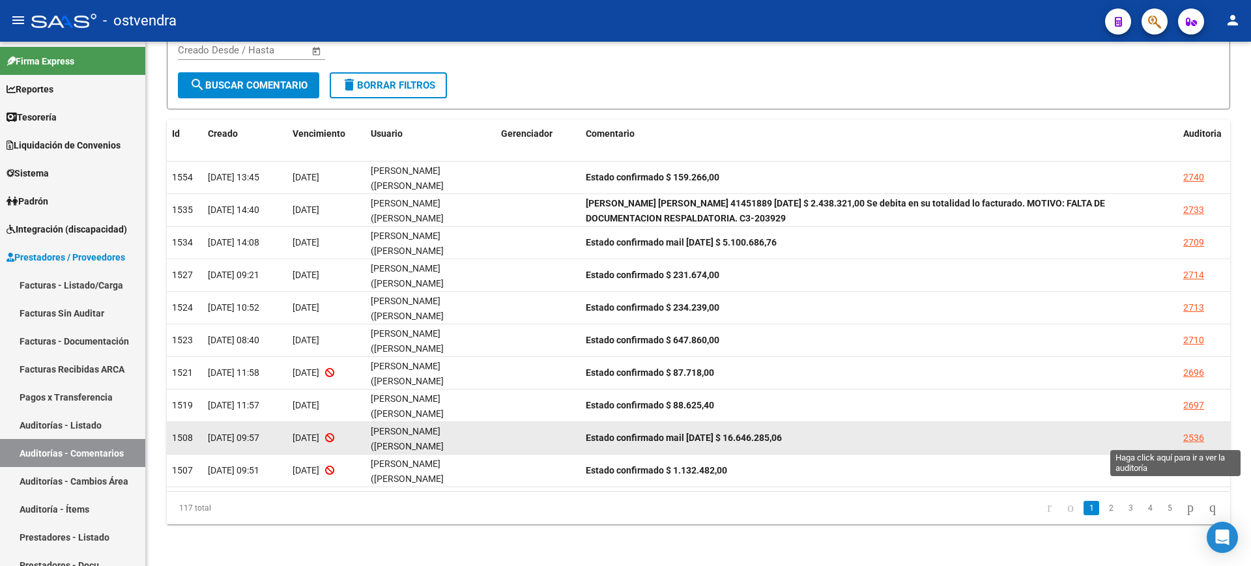
click at [1184, 435] on div "2536" at bounding box center [1193, 438] width 21 height 15
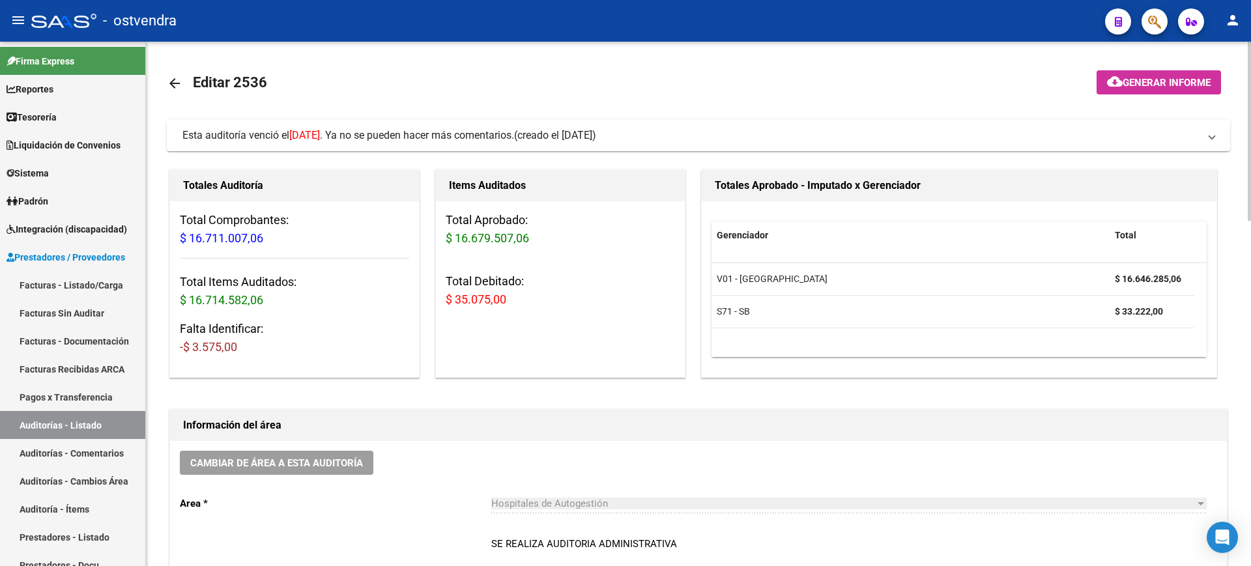
scroll to position [524, 0]
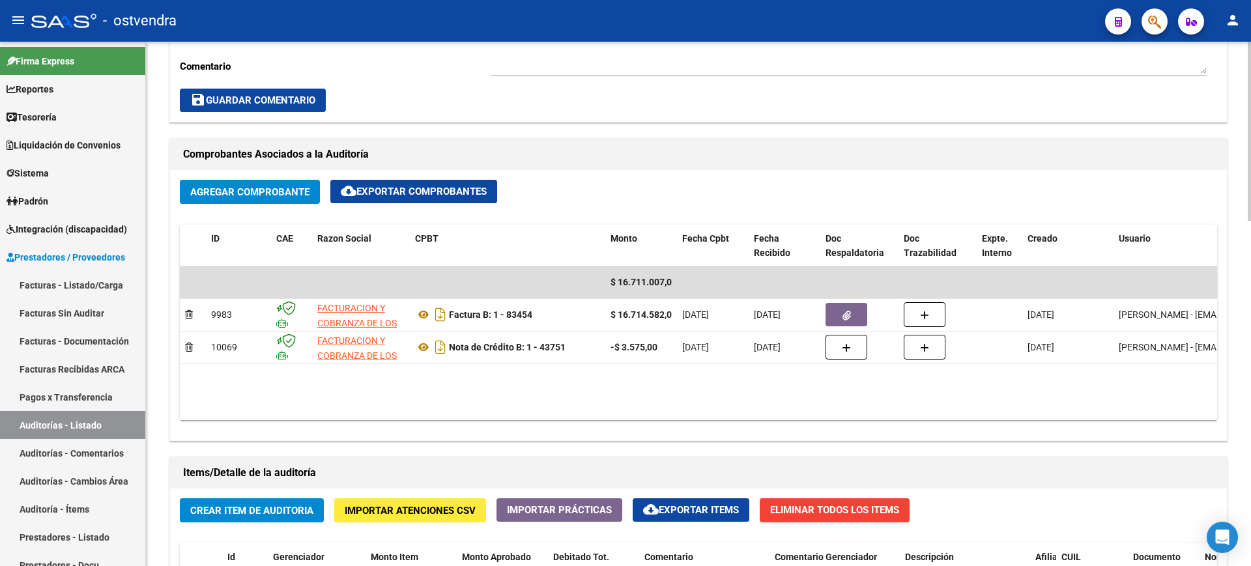
click at [1250, 422] on div at bounding box center [1249, 304] width 3 height 524
click at [111, 233] on span "Integración (discapacidad)" at bounding box center [67, 229] width 121 height 14
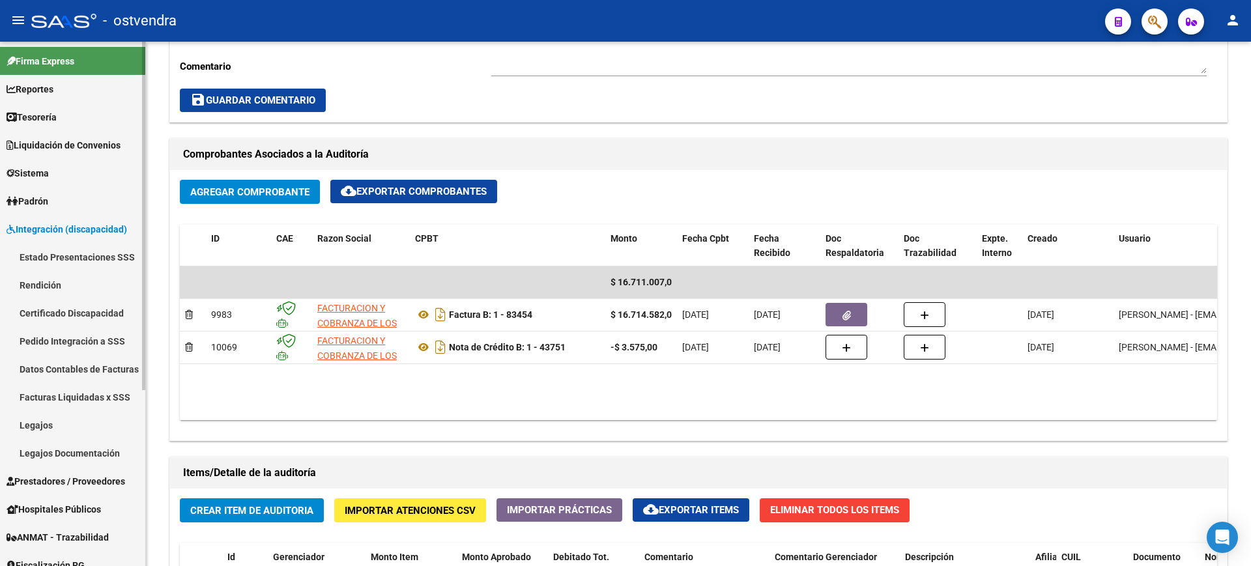
click at [109, 248] on link "Estado Presentaciones SSS" at bounding box center [72, 257] width 145 height 28
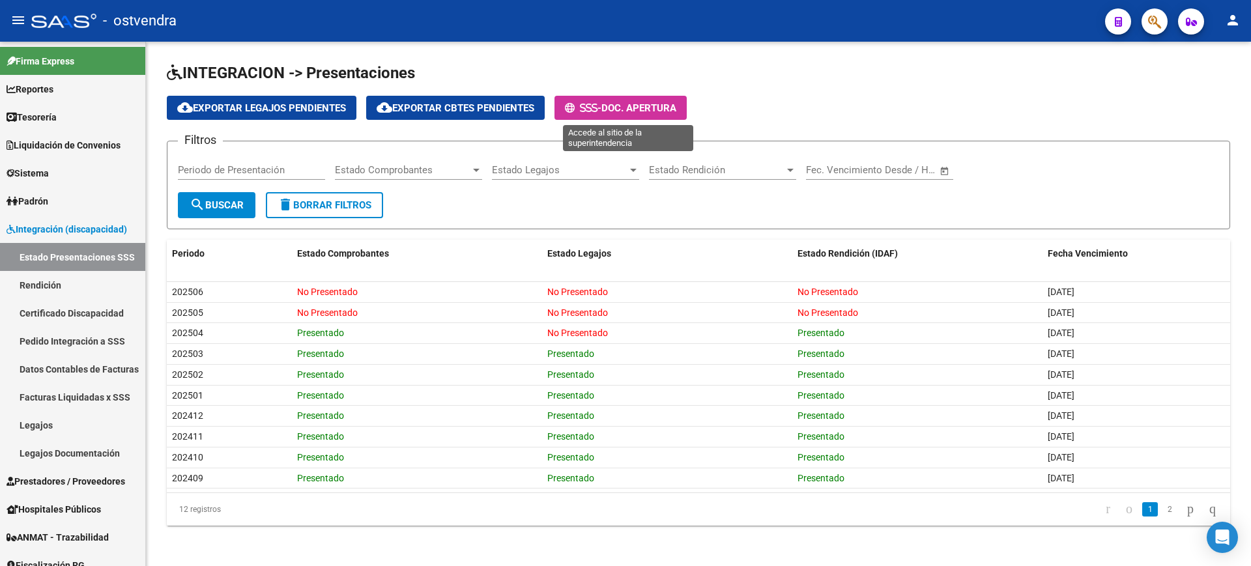
click at [642, 104] on span "Doc. Apertura" at bounding box center [638, 108] width 75 height 12
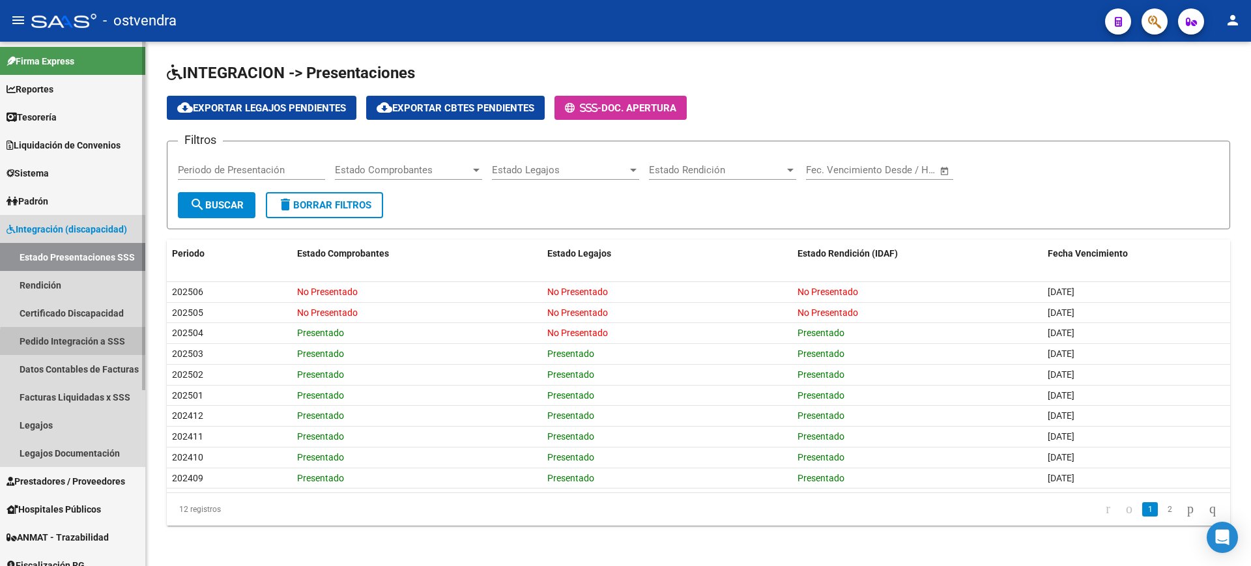
click at [94, 345] on link "Pedido Integración a SSS" at bounding box center [72, 341] width 145 height 28
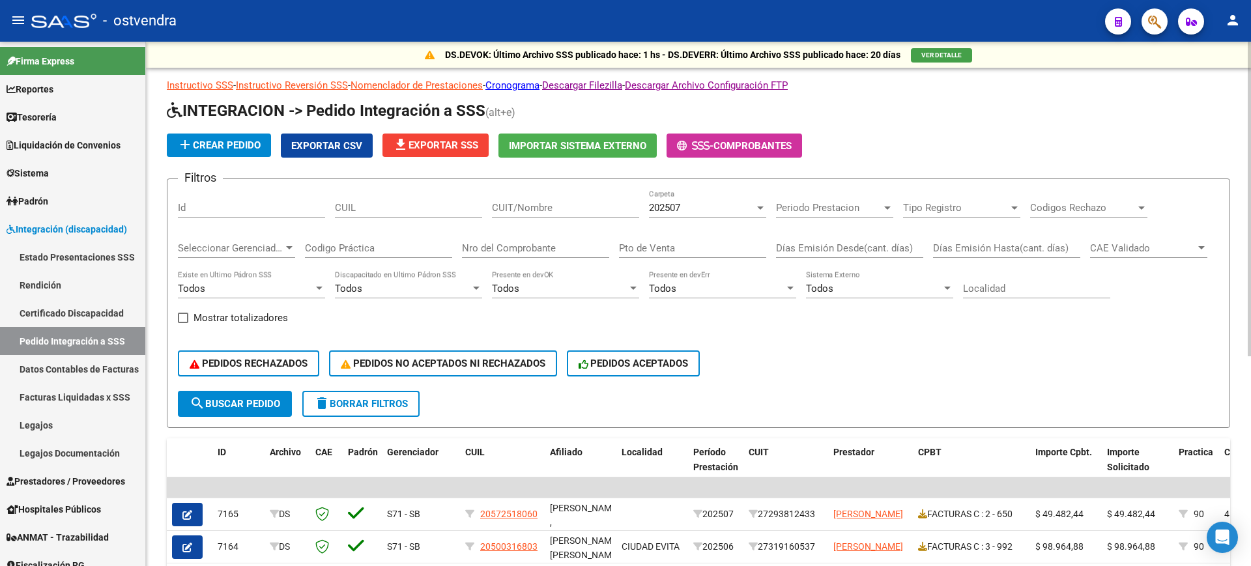
click at [671, 203] on span "202507" at bounding box center [664, 208] width 31 height 12
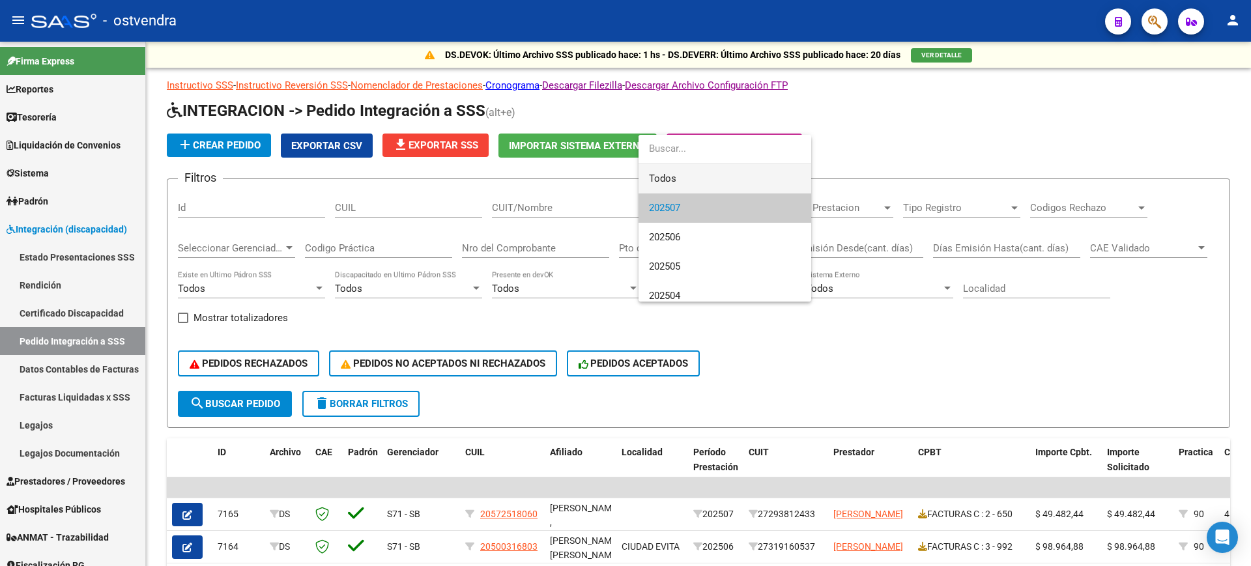
click at [682, 172] on span "Todos" at bounding box center [725, 178] width 152 height 29
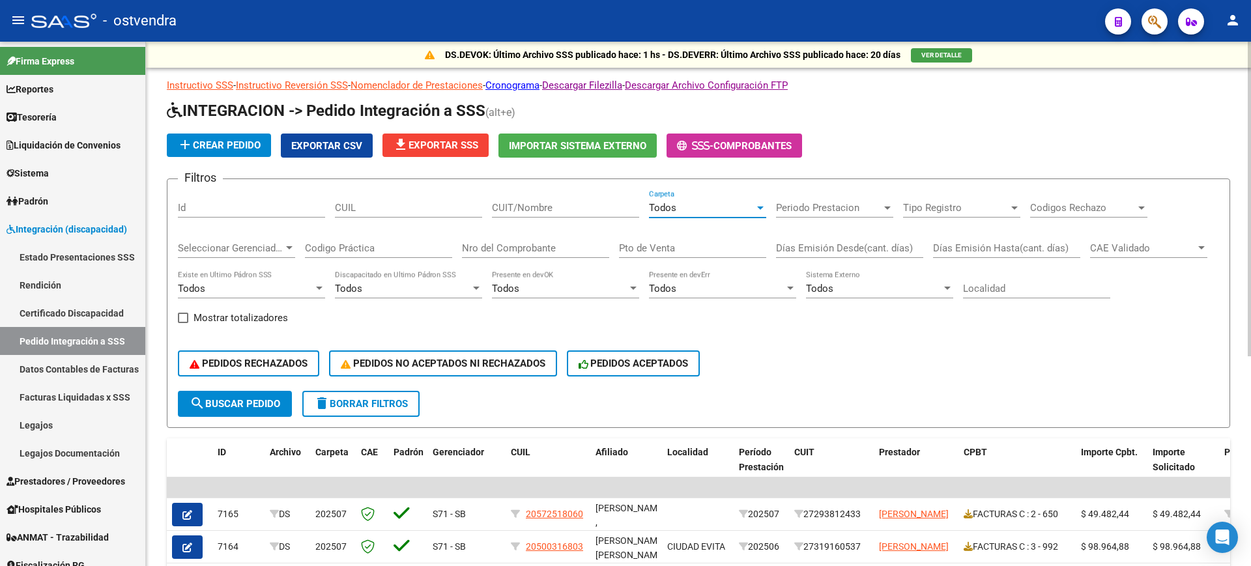
click at [508, 203] on input "CUIT/Nombre" at bounding box center [565, 208] width 147 height 12
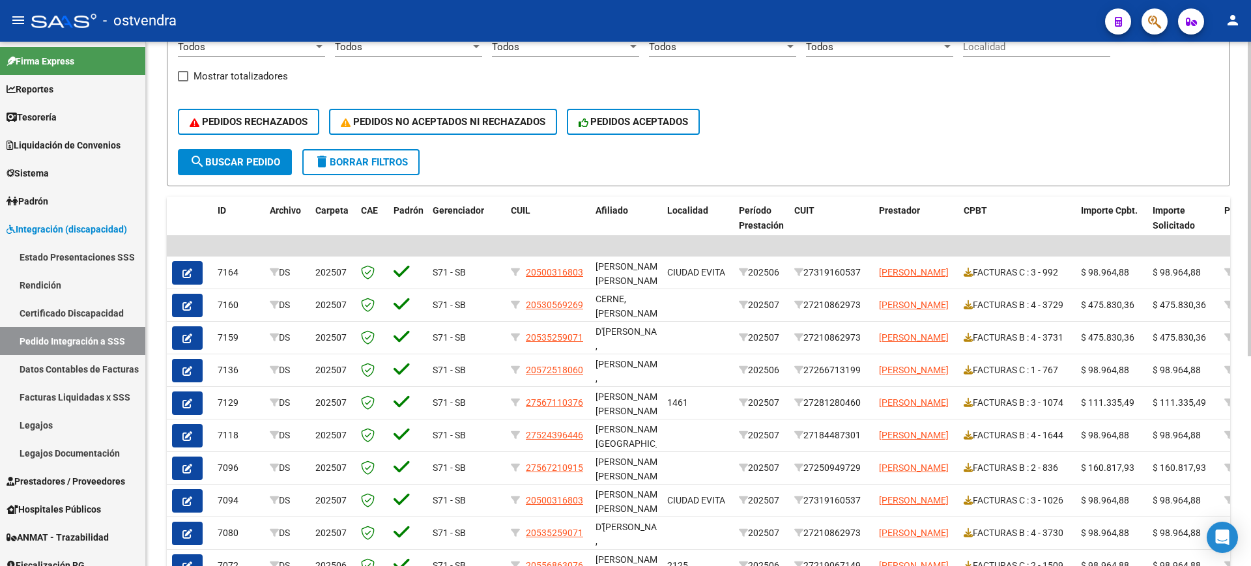
scroll to position [349, 0]
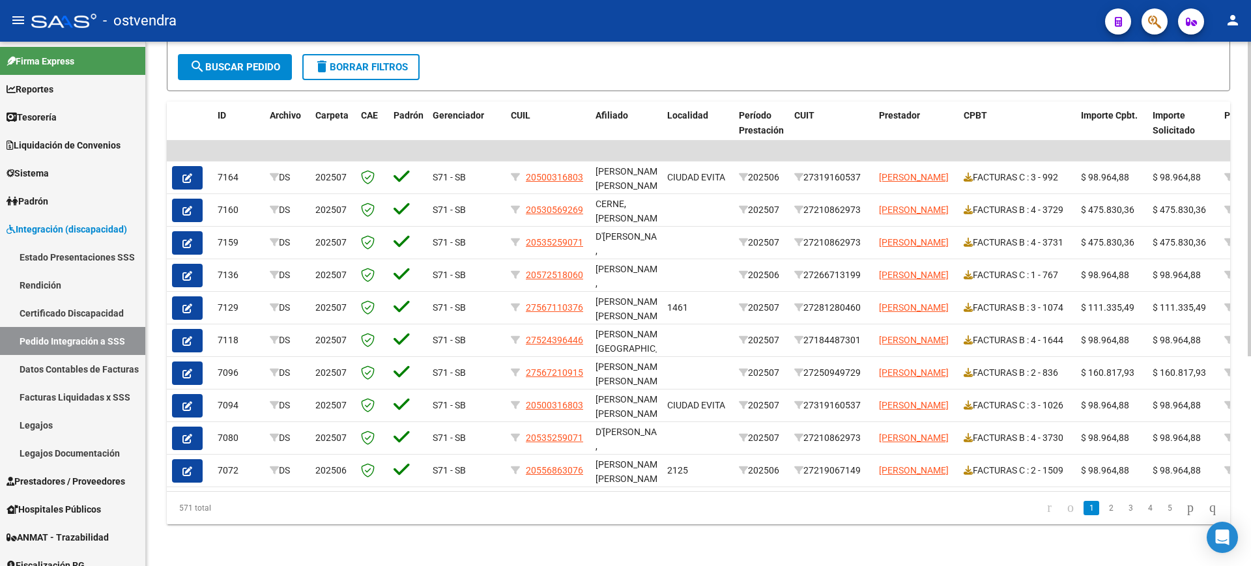
click at [1250, 450] on div at bounding box center [1249, 408] width 3 height 315
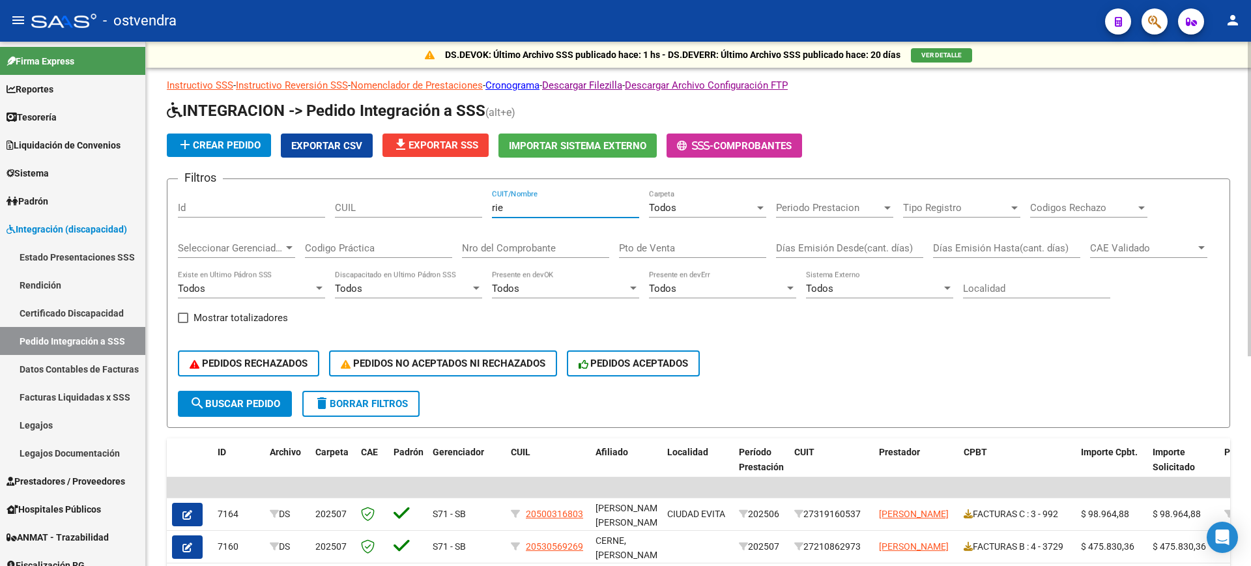
click at [1250, 135] on div at bounding box center [1249, 304] width 3 height 524
type input "rie"
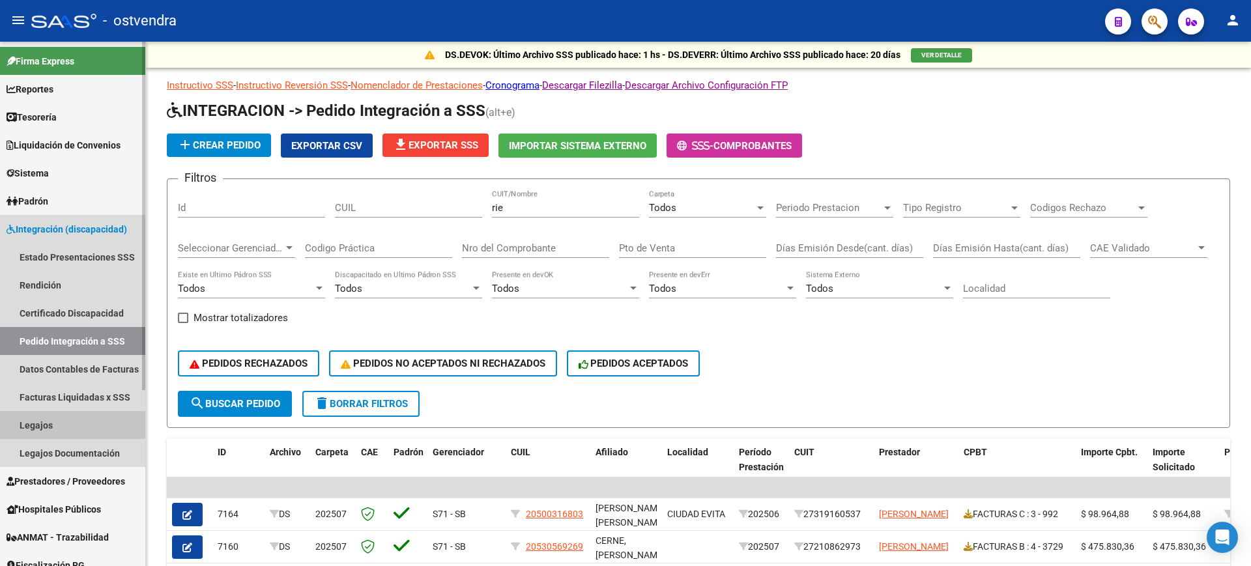
click at [69, 424] on link "Legajos" at bounding box center [72, 425] width 145 height 28
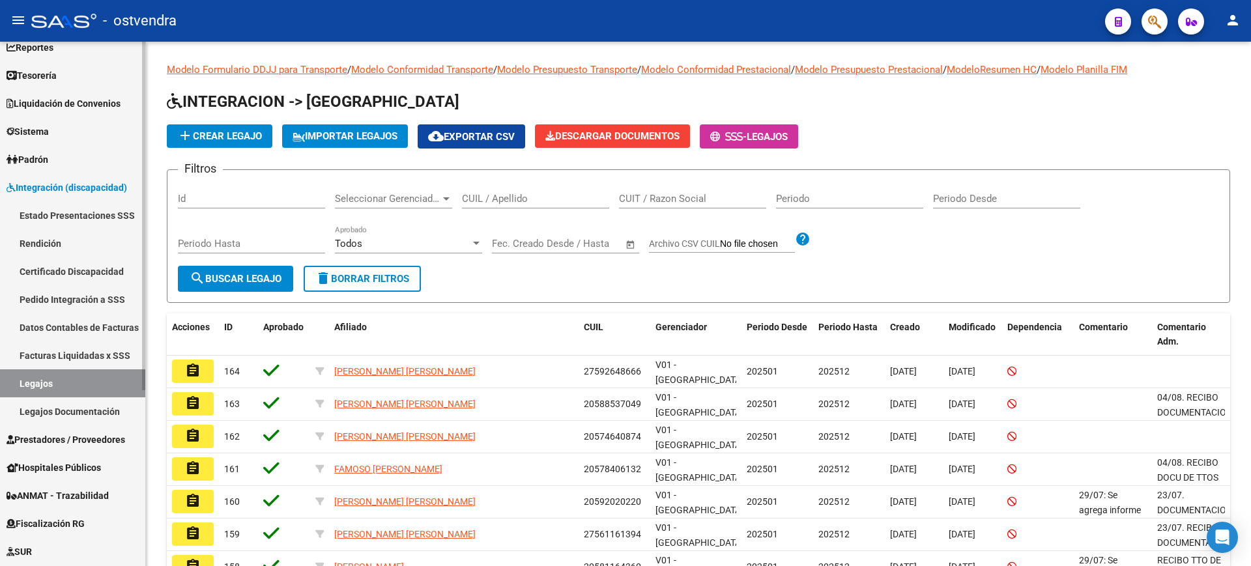
scroll to position [43, 0]
click at [508, 196] on input "CUIL / Apellido" at bounding box center [535, 199] width 147 height 12
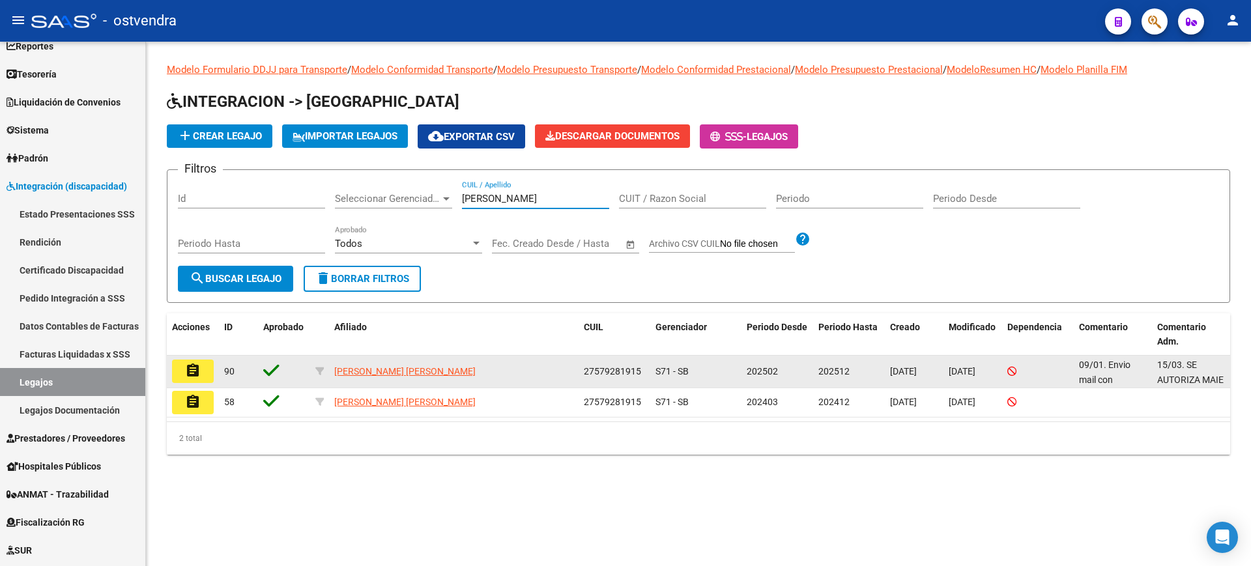
type input "[PERSON_NAME]"
drag, startPoint x: 588, startPoint y: 372, endPoint x: 660, endPoint y: 375, distance: 71.7
click at [660, 375] on div "assignment 90 QUISPE GAMBOA FLOR SOFIA 27579281915 S71 - SB 202502 202512 06/01…" at bounding box center [698, 372] width 1063 height 33
click at [642, 373] on div "27579281915" at bounding box center [614, 371] width 61 height 15
drag, startPoint x: 642, startPoint y: 373, endPoint x: 547, endPoint y: 377, distance: 95.2
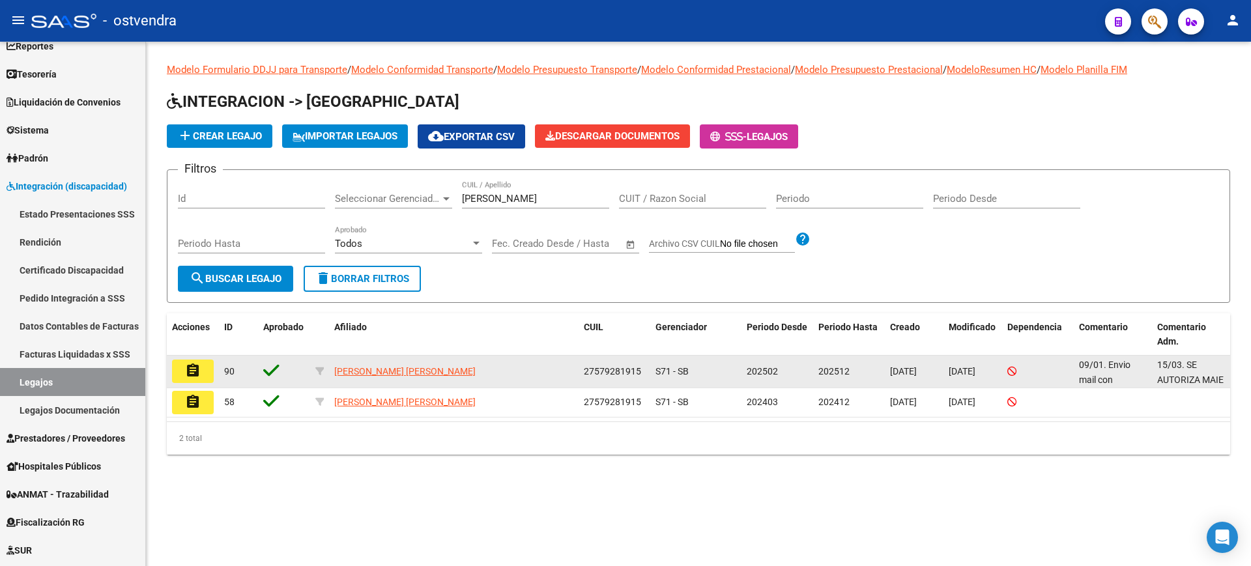
click at [547, 377] on div "assignment 90 QUISPE GAMBOA FLOR SOFIA 27579281915 S71 - SB 202502 202512 06/01…" at bounding box center [698, 372] width 1063 height 33
copy div "27579281915"
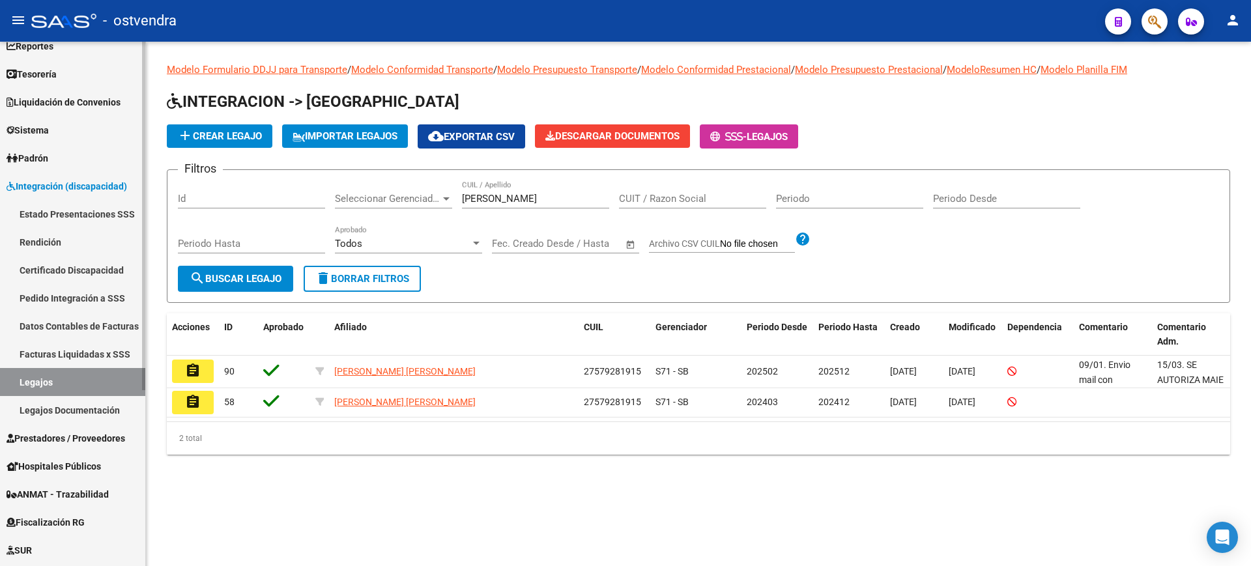
click at [89, 213] on link "Estado Presentaciones SSS" at bounding box center [72, 214] width 145 height 28
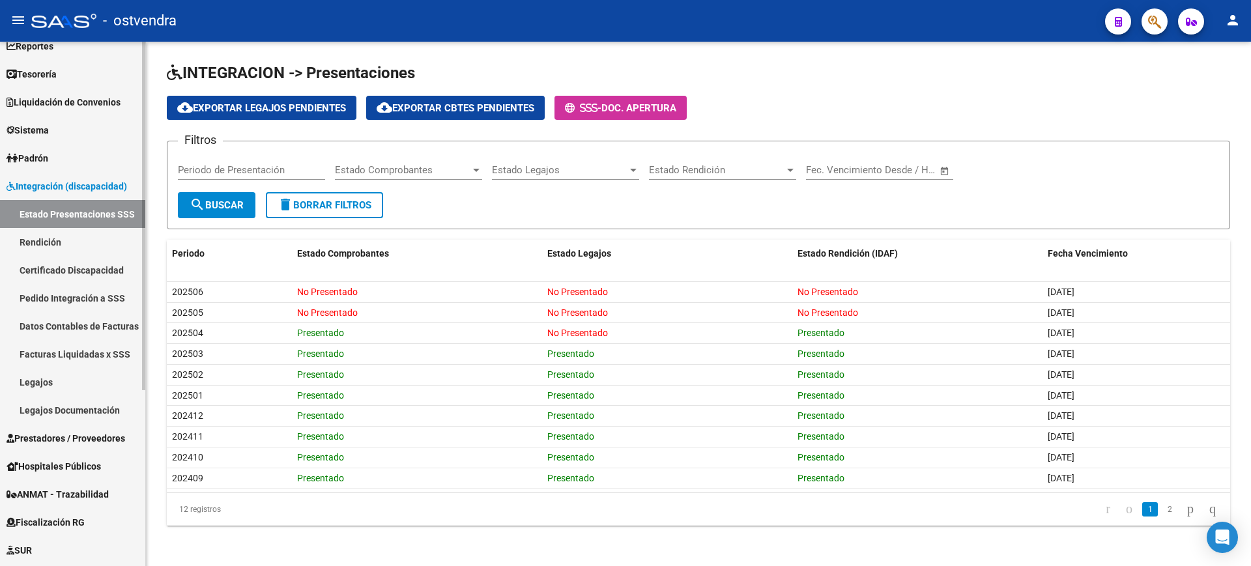
click at [52, 294] on link "Pedido Integración a SSS" at bounding box center [72, 298] width 145 height 28
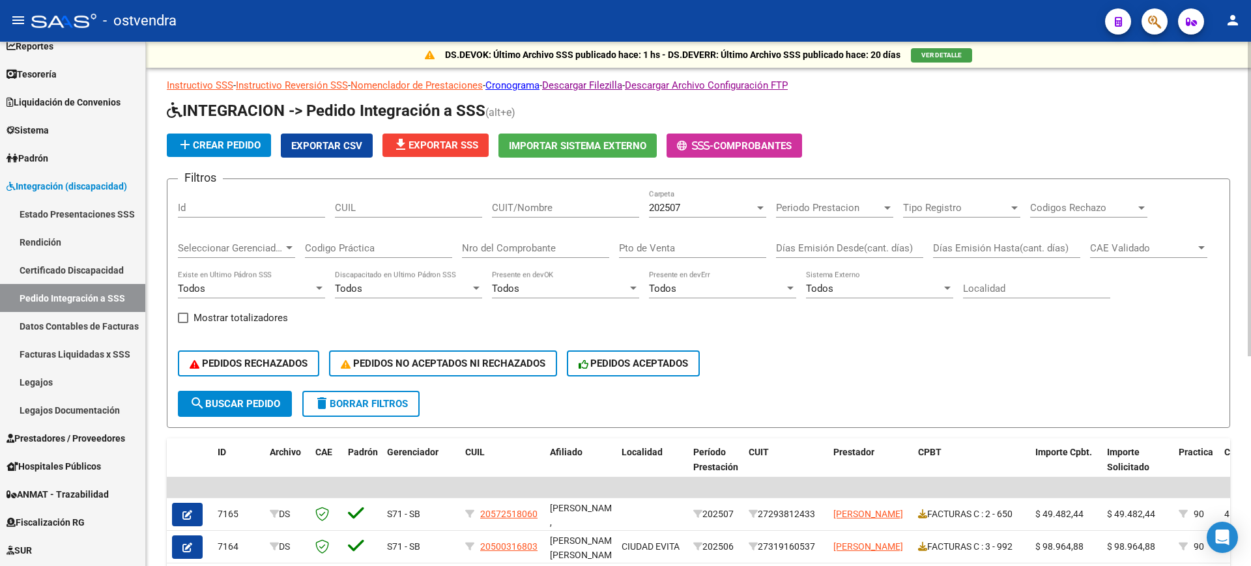
click at [424, 203] on input "CUIL" at bounding box center [408, 208] width 147 height 12
paste input "27579281915"
type input "27579281915"
click at [738, 205] on div "202507" at bounding box center [702, 208] width 106 height 12
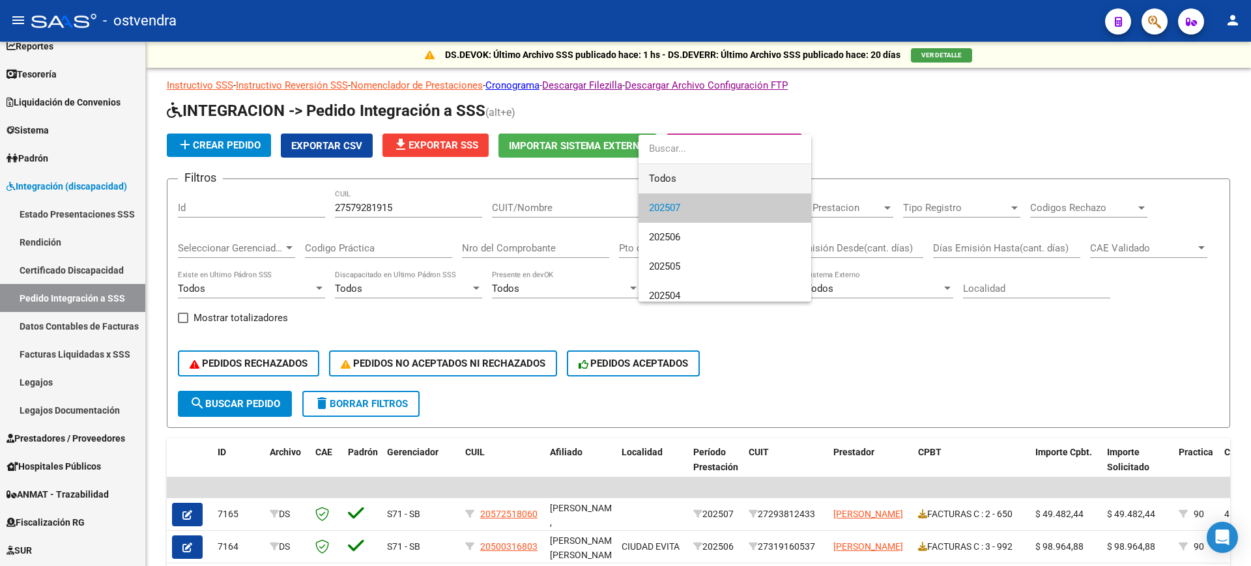
click at [735, 167] on span "Todos" at bounding box center [725, 178] width 152 height 29
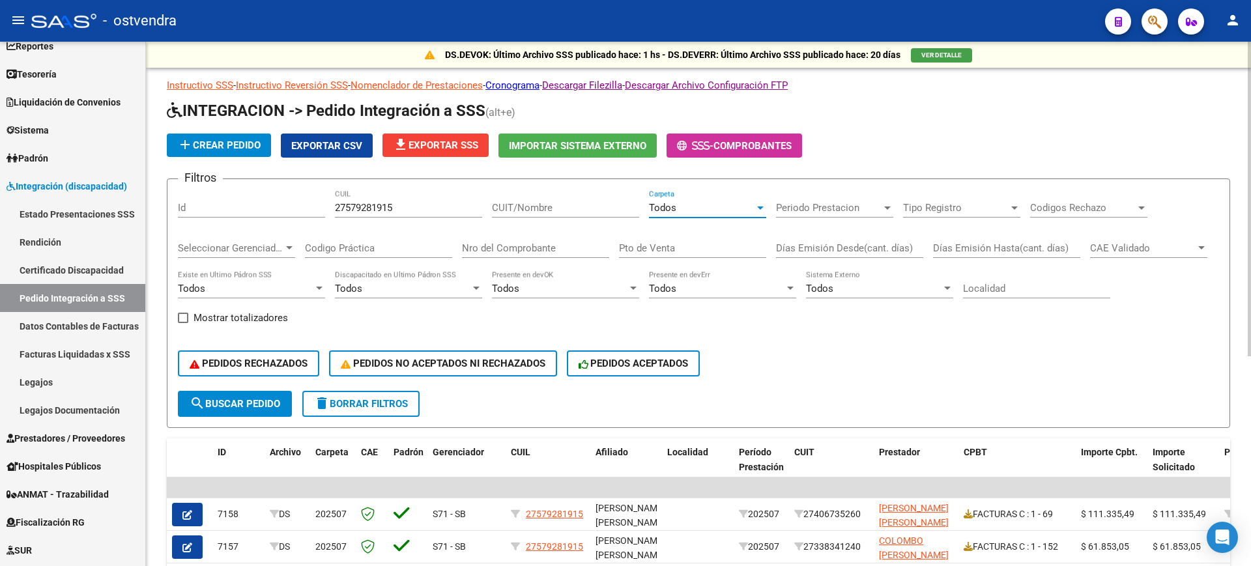
click at [239, 398] on span "search Buscar Pedido" at bounding box center [235, 404] width 91 height 12
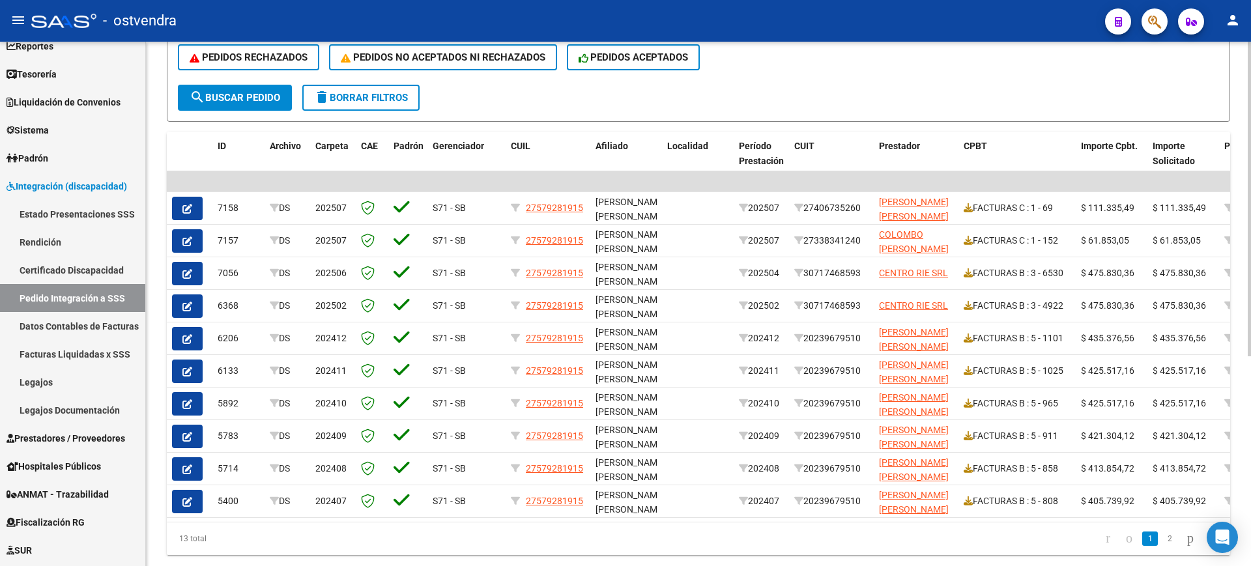
scroll to position [307, 0]
click at [1250, 384] on div at bounding box center [1249, 390] width 3 height 315
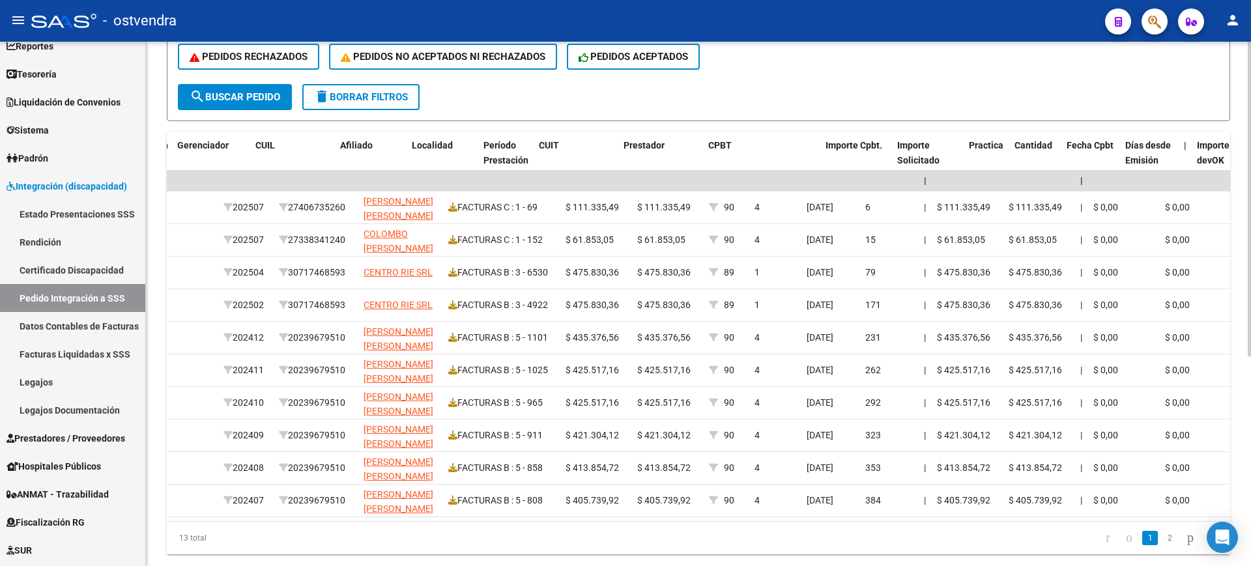
scroll to position [0, 255]
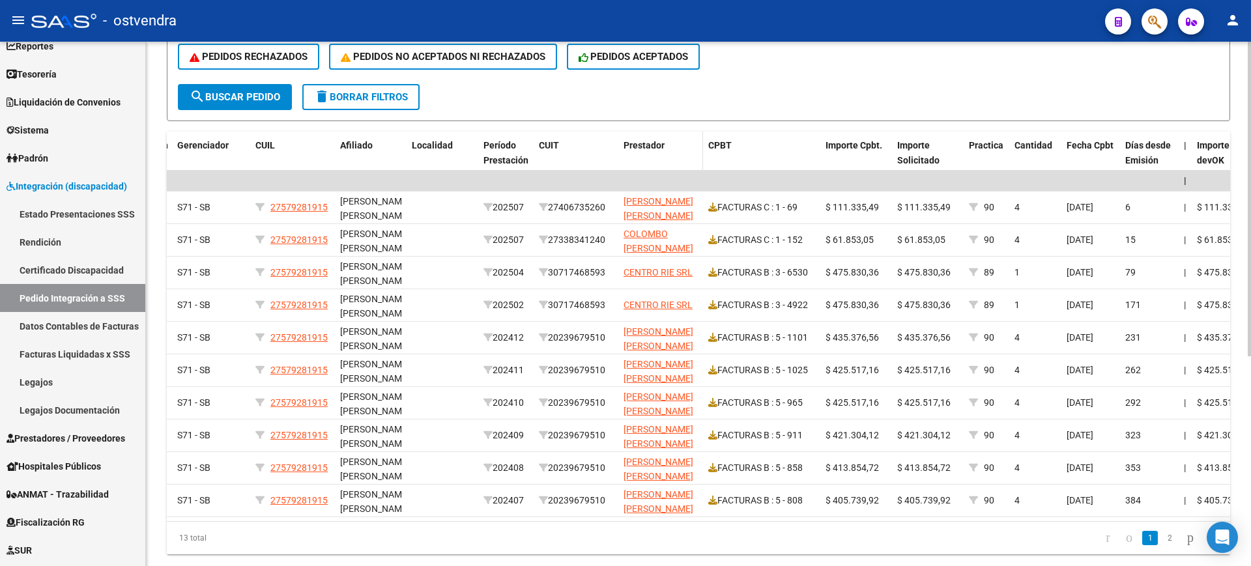
click at [647, 145] on span "Prestador" at bounding box center [644, 145] width 41 height 10
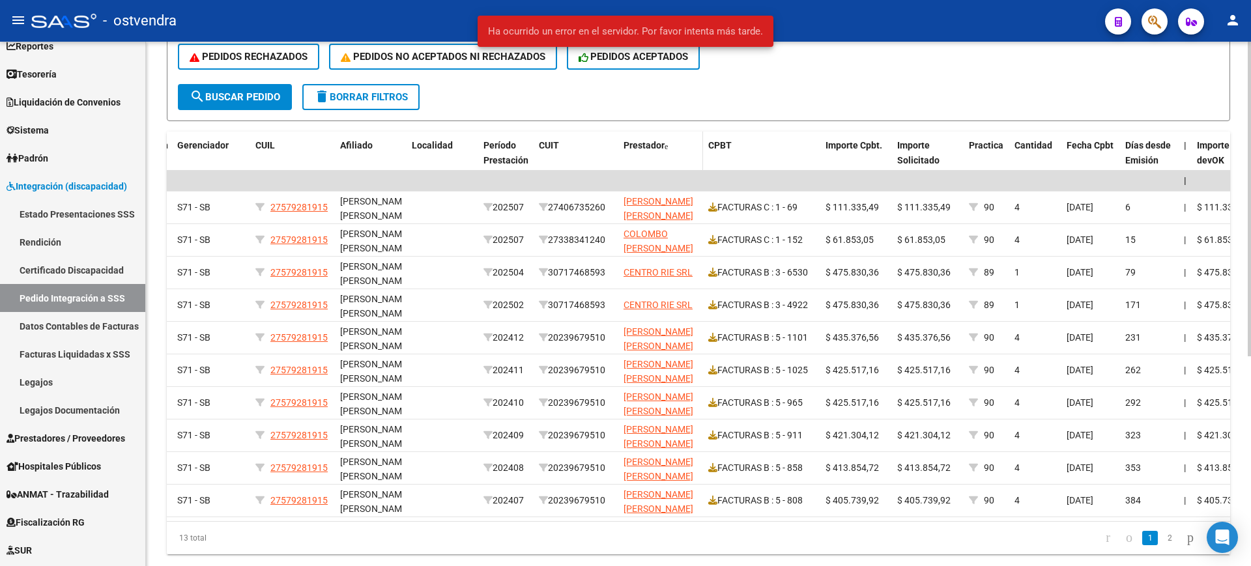
click at [647, 145] on span "Prestador" at bounding box center [644, 145] width 41 height 10
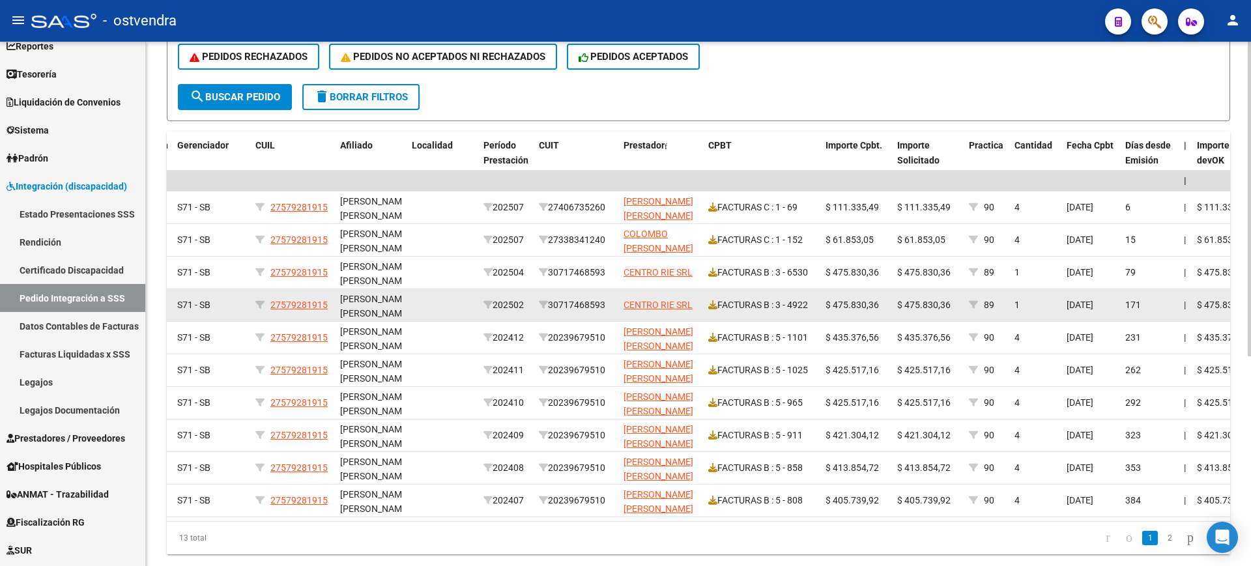
drag, startPoint x: 554, startPoint y: 304, endPoint x: 611, endPoint y: 303, distance: 56.0
click at [611, 303] on div "30717468593" at bounding box center [576, 305] width 74 height 15
copy div "30717468593"
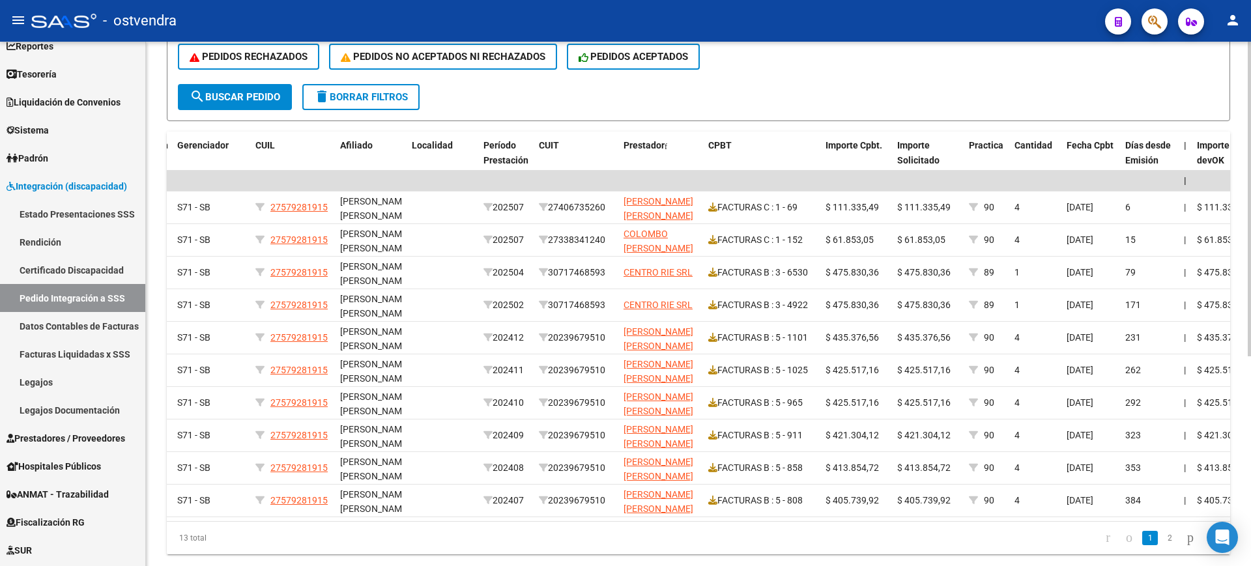
click at [1250, 107] on div at bounding box center [1249, 304] width 3 height 524
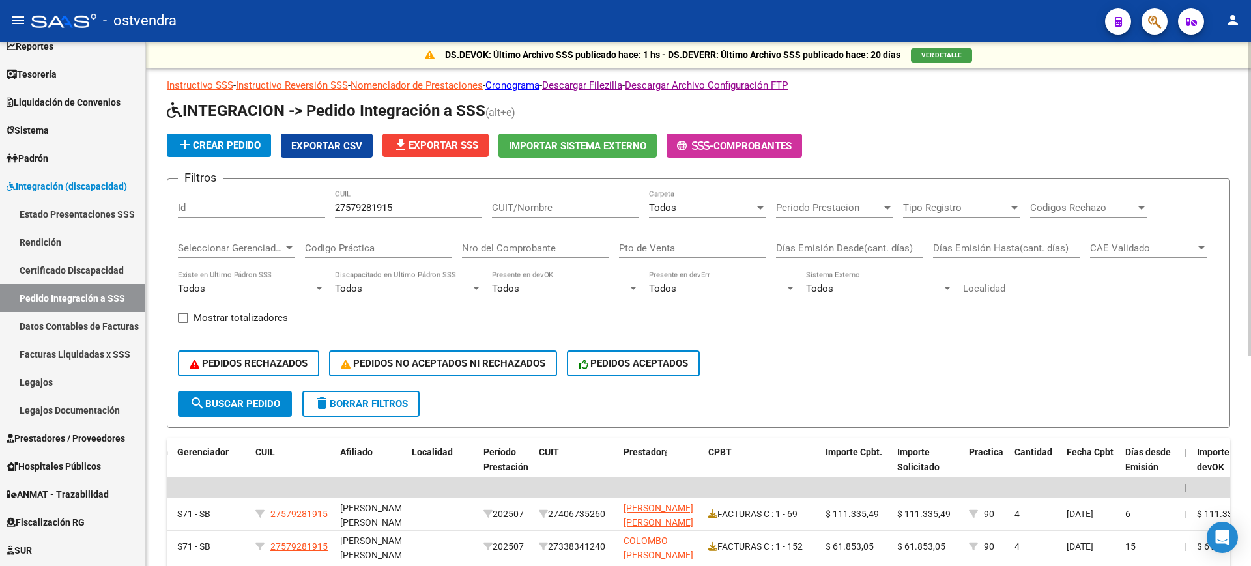
click at [529, 207] on input "CUIT/Nombre" at bounding box center [565, 208] width 147 height 12
paste input "30717468593"
type input "30717468593"
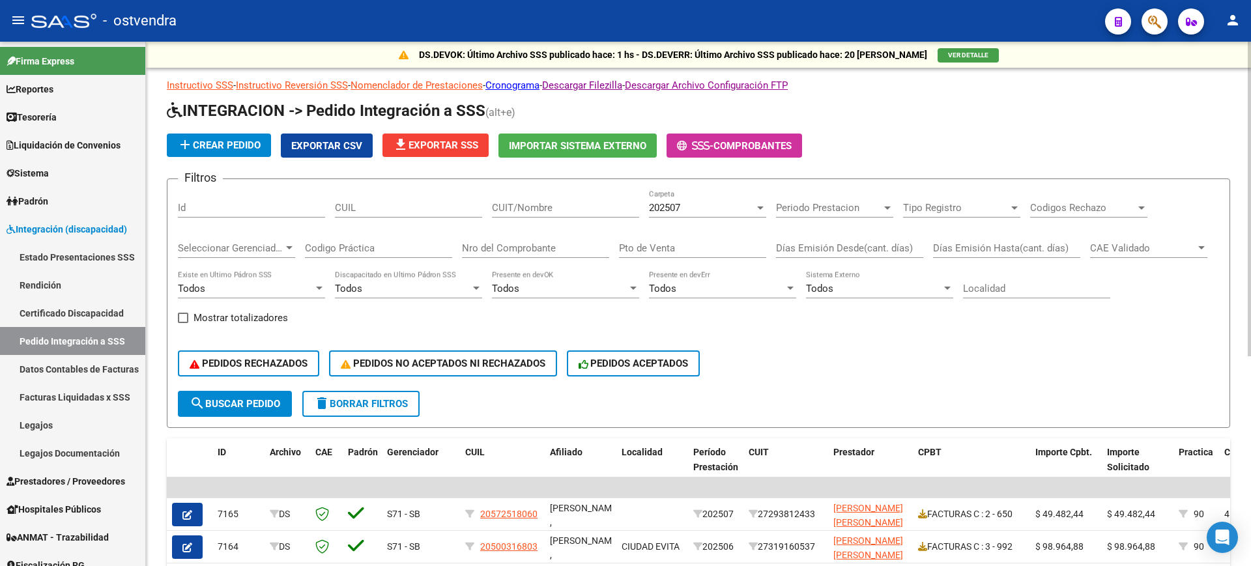
click at [419, 204] on input "CUIL" at bounding box center [408, 208] width 147 height 12
click at [526, 203] on input "CUIT/Nombre" at bounding box center [565, 208] width 147 height 12
paste input "30717468593"
type input "30717468593"
click at [693, 209] on div "202507" at bounding box center [702, 208] width 106 height 12
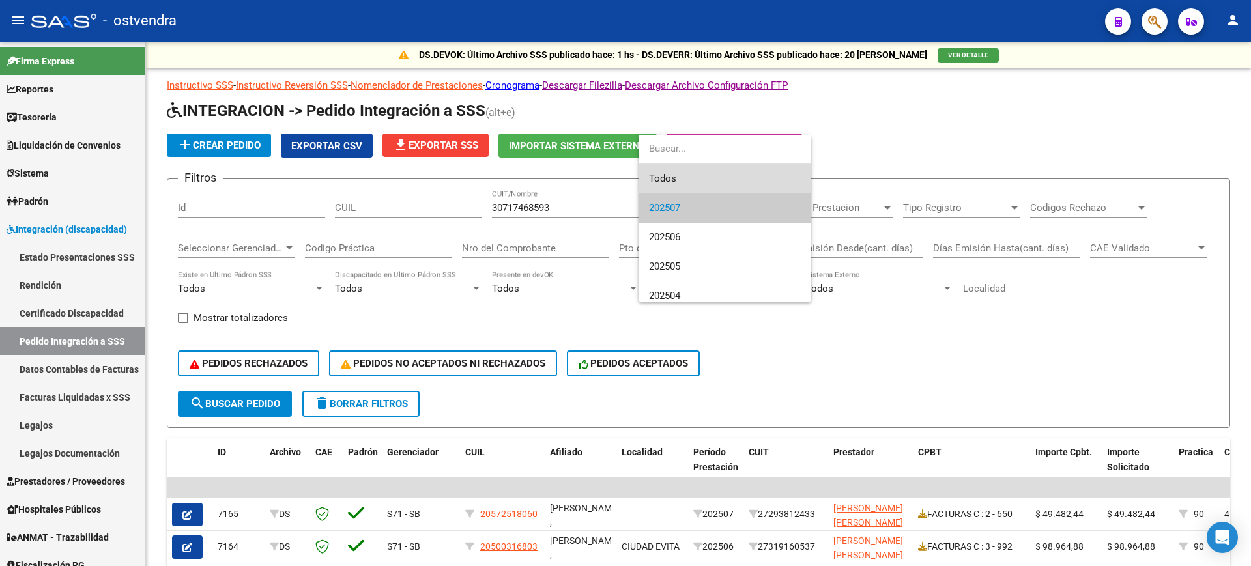
click at [693, 171] on span "Todos" at bounding box center [725, 178] width 152 height 29
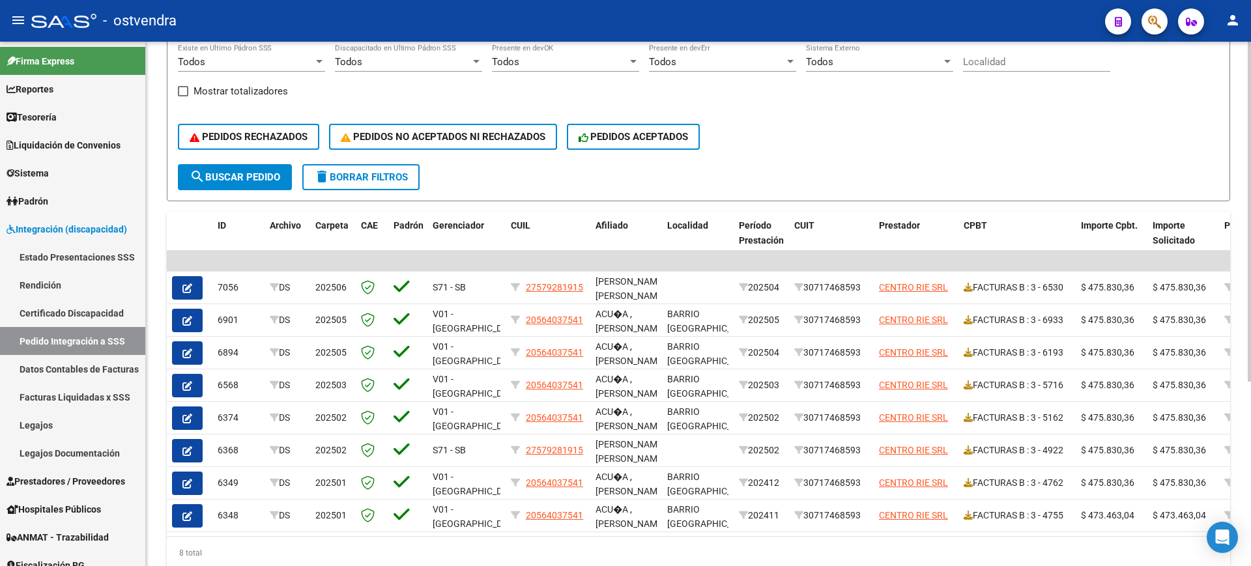
scroll to position [230, 0]
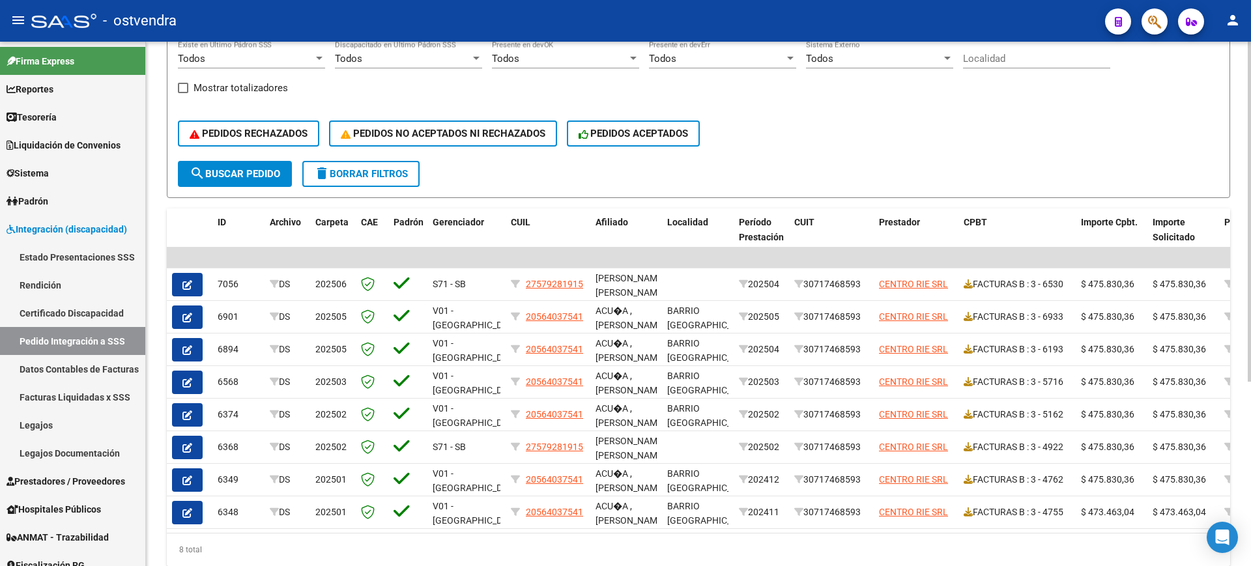
click at [1250, 314] on div at bounding box center [1249, 367] width 3 height 340
click at [618, 214] on datatable-header-cell "Afiliado" at bounding box center [626, 236] width 72 height 57
click at [613, 225] on span "Afiliado" at bounding box center [612, 222] width 33 height 10
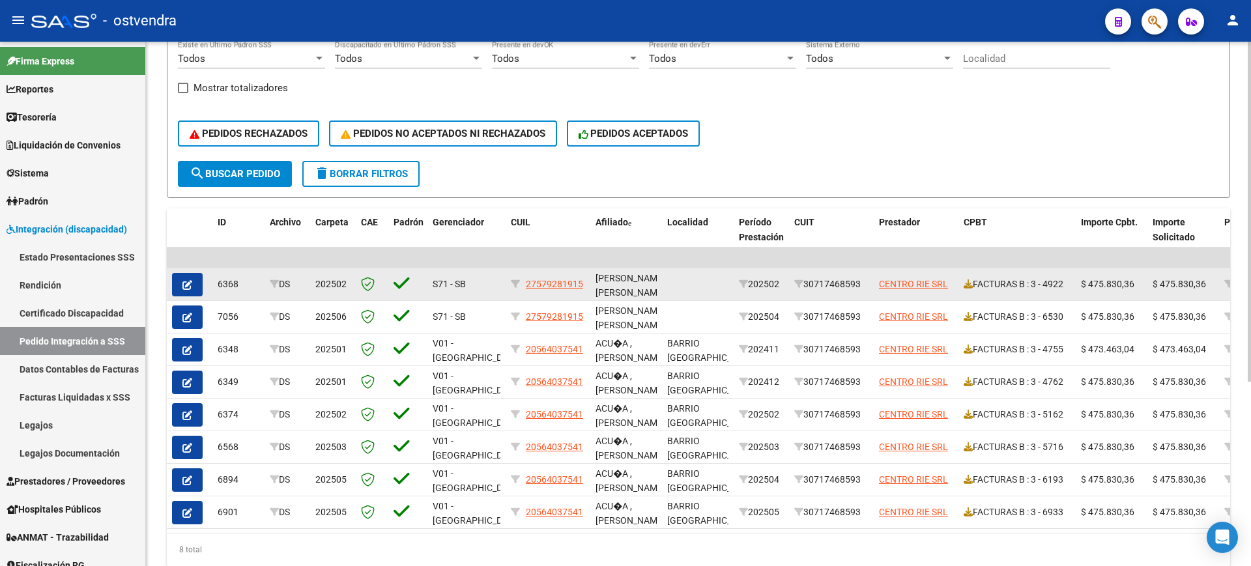
drag, startPoint x: 808, startPoint y: 283, endPoint x: 870, endPoint y: 274, distance: 63.3
click at [870, 274] on datatable-body-cell "30717468593" at bounding box center [831, 284] width 85 height 32
copy div "30717468593"
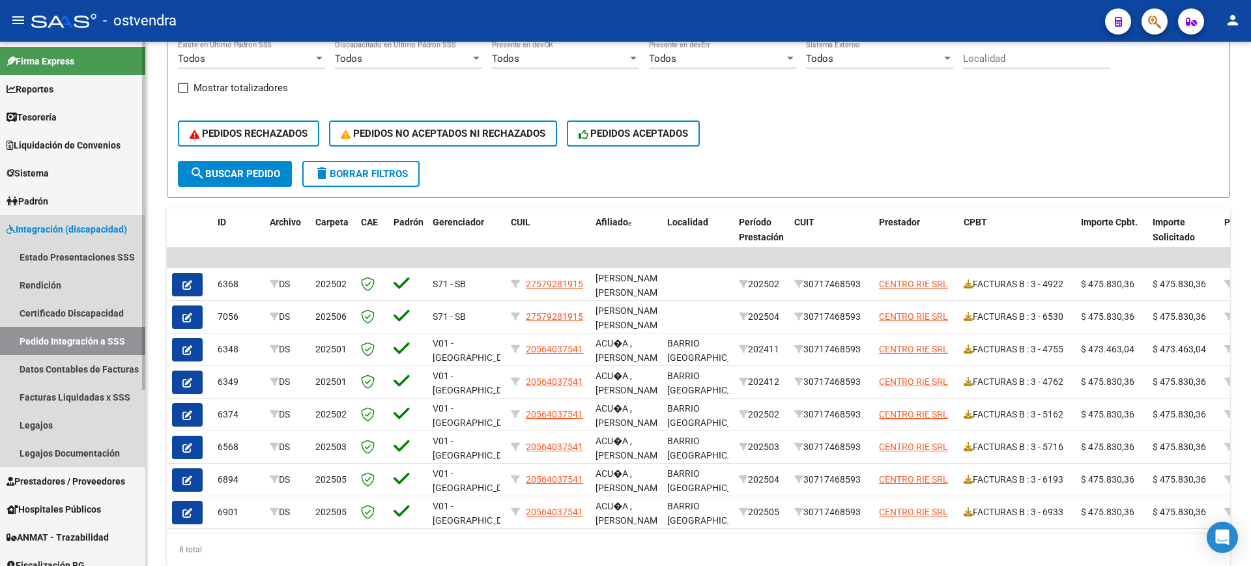
click at [109, 224] on span "Integración (discapacidad)" at bounding box center [67, 229] width 121 height 14
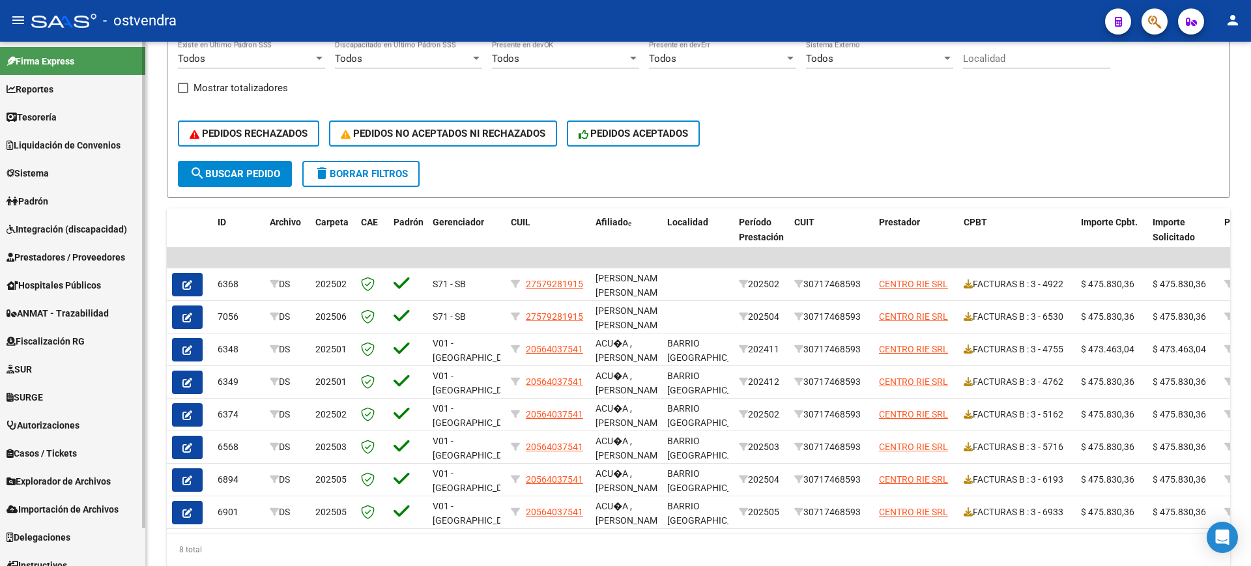
click at [111, 255] on span "Prestadores / Proveedores" at bounding box center [66, 257] width 119 height 14
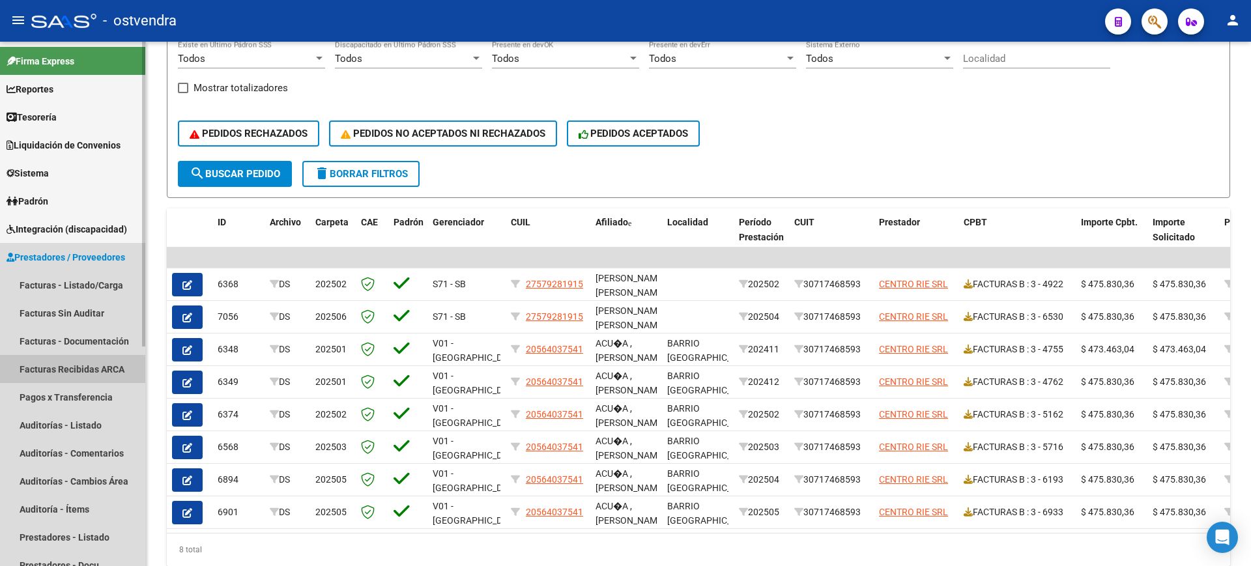
click at [90, 370] on link "Facturas Recibidas ARCA" at bounding box center [72, 369] width 145 height 28
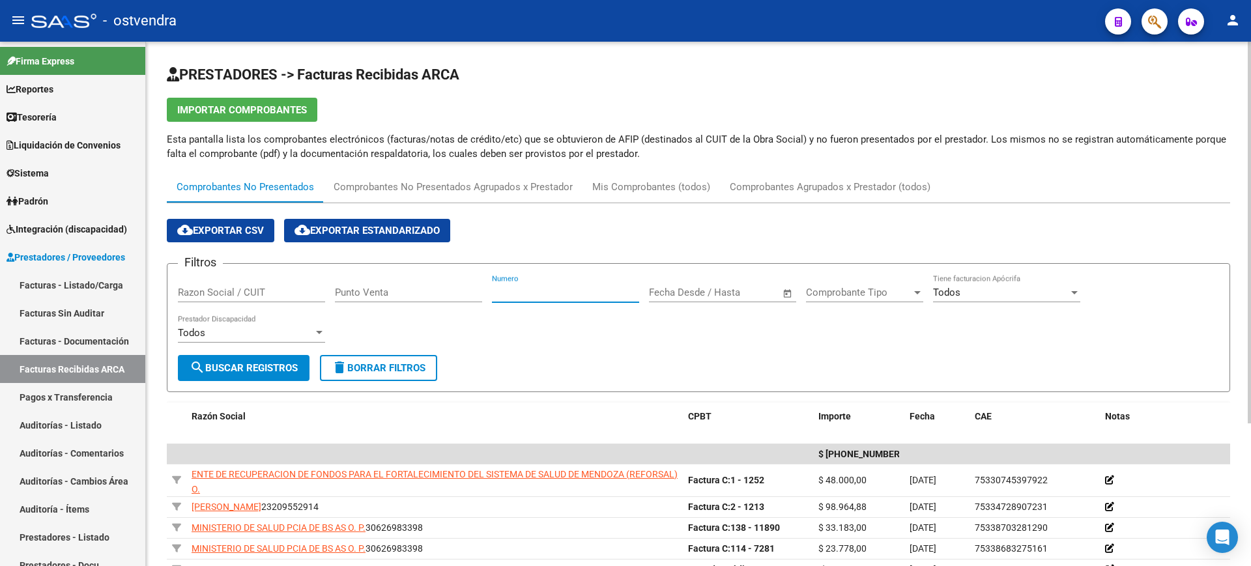
click at [532, 297] on input "Numero" at bounding box center [565, 293] width 147 height 12
click at [284, 290] on input "Razon Social / CUIT" at bounding box center [251, 293] width 147 height 12
paste input "30717468593"
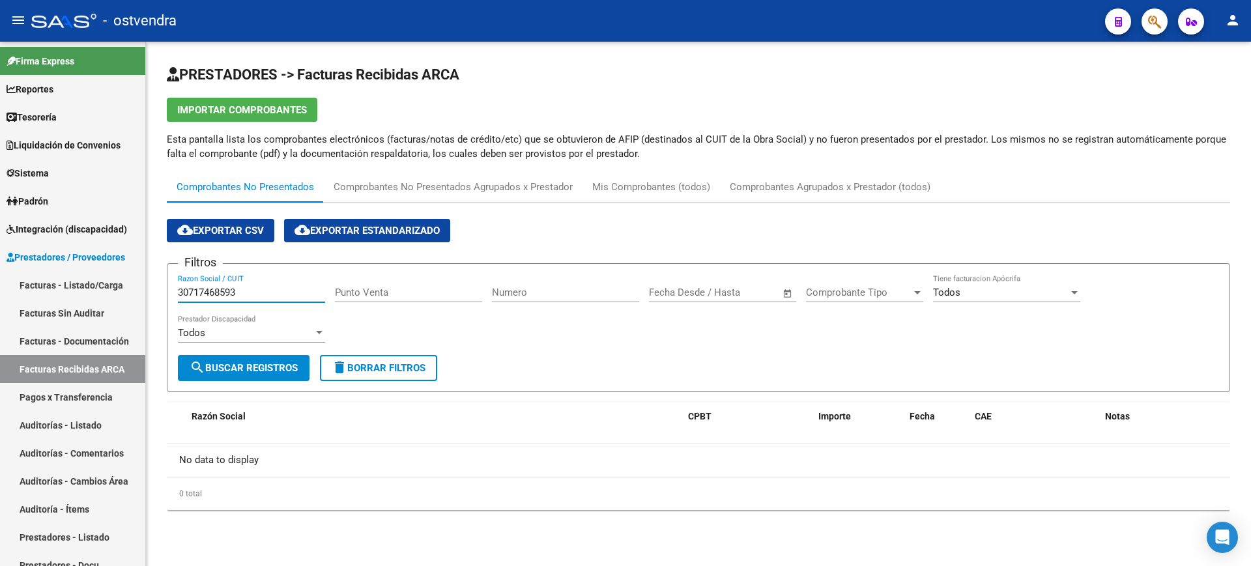
type input "30717468593"
click at [642, 188] on div "Mis Comprobantes (todos)" at bounding box center [651, 187] width 118 height 14
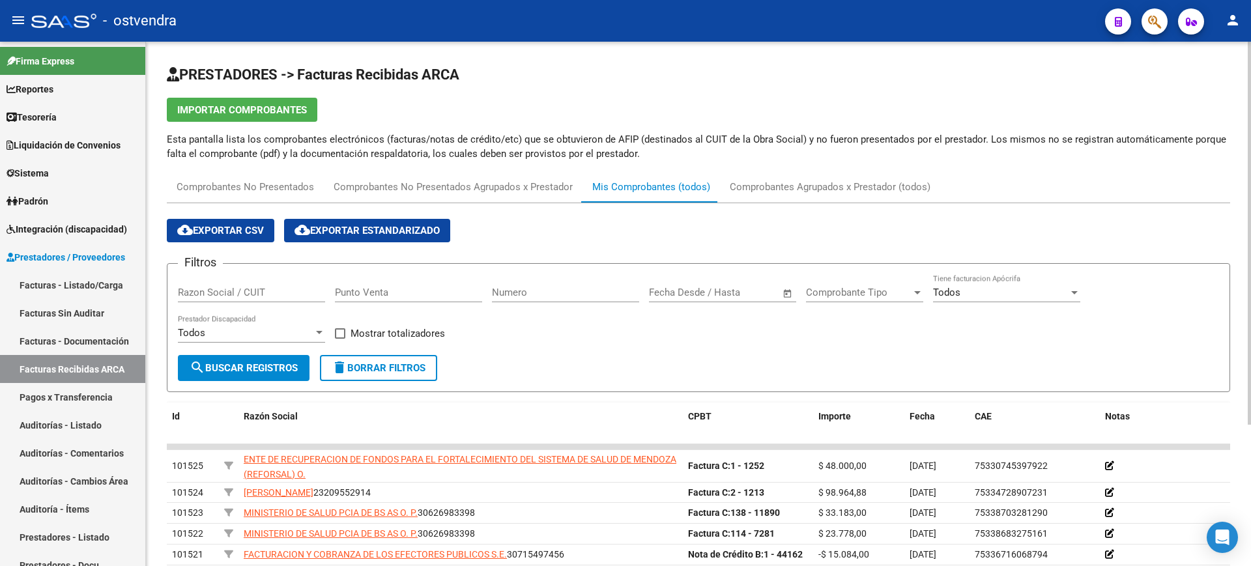
click at [242, 283] on div "Razon Social / CUIT" at bounding box center [251, 288] width 147 height 28
paste input "30717468593"
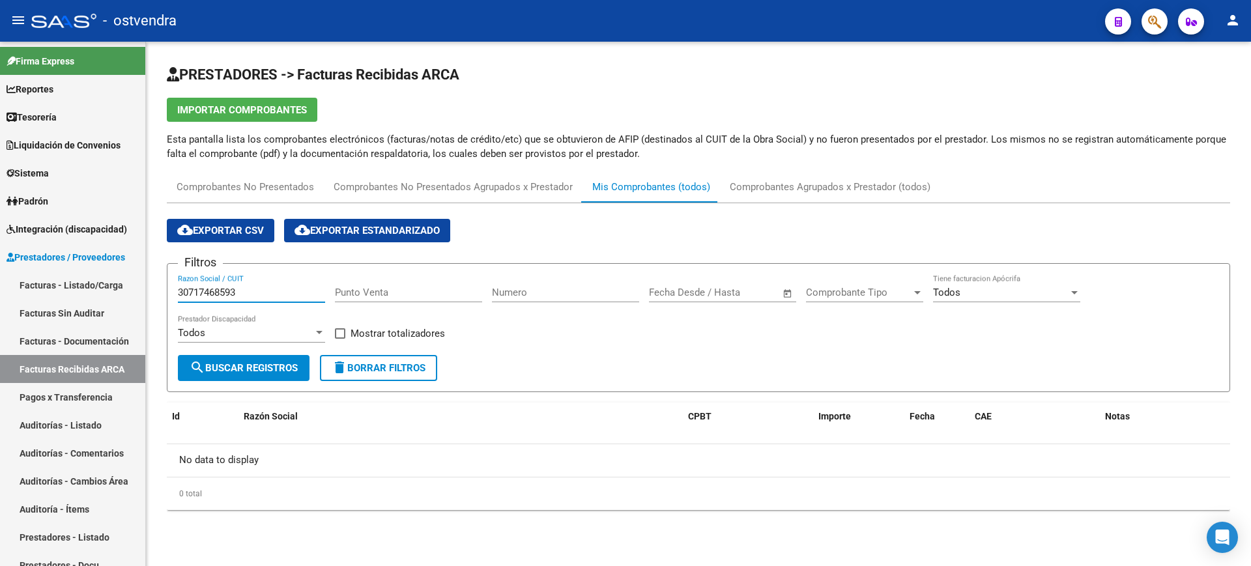
type input "30717468593"
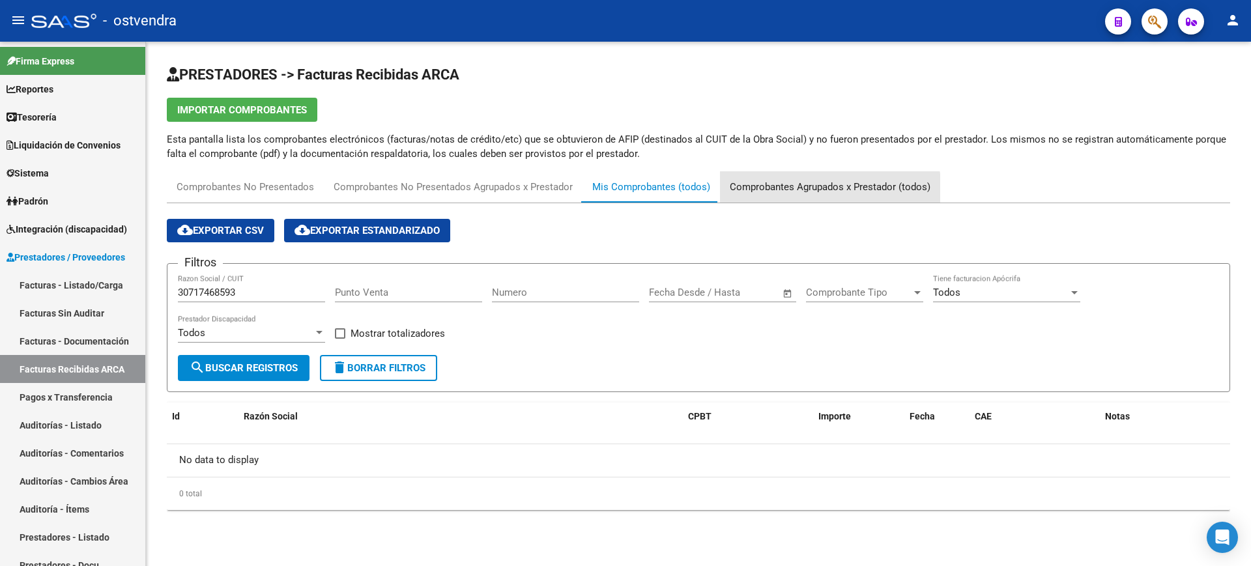
click at [813, 192] on div "Comprobantes Agrupados x Prestador (todos)" at bounding box center [830, 187] width 201 height 14
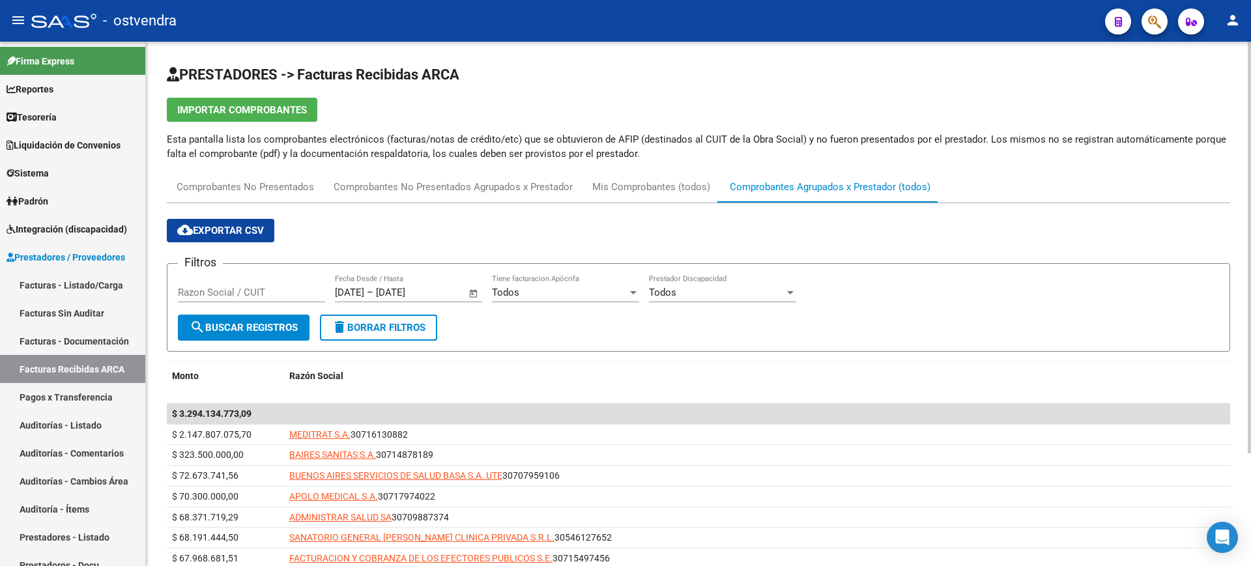
click at [281, 287] on input "Razon Social / CUIT" at bounding box center [251, 293] width 147 height 12
paste input "30717468593"
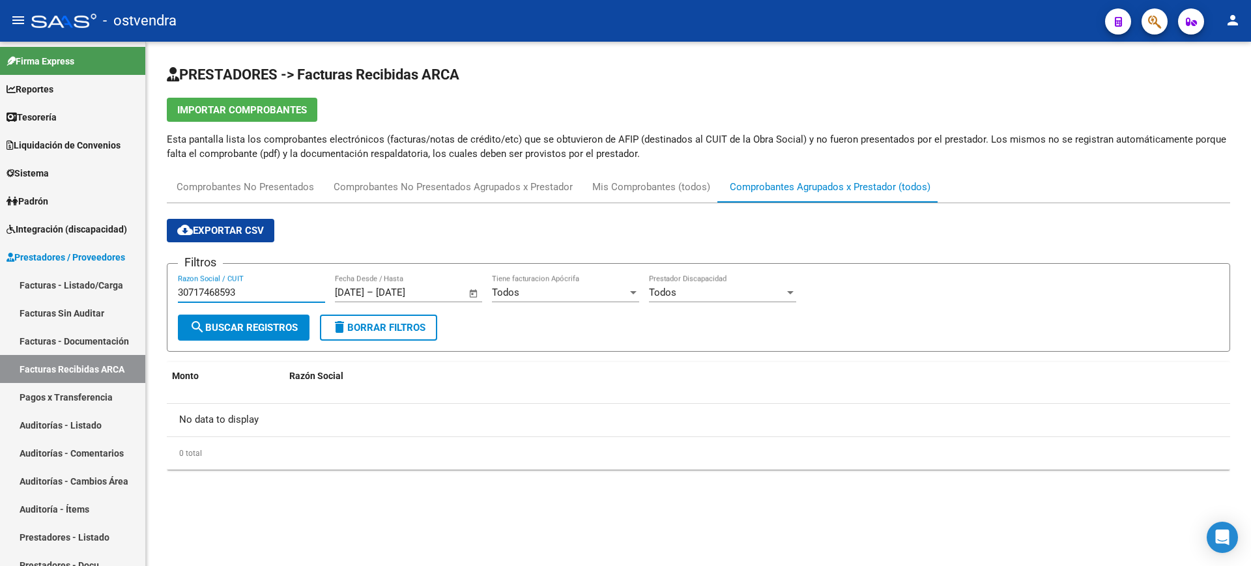
type input "30717468593"
drag, startPoint x: 256, startPoint y: 291, endPoint x: 146, endPoint y: 282, distance: 110.4
click at [146, 282] on div "PRESTADORES -> Facturas Recibidas ARCA Importar Comprobantes Esta pantalla list…" at bounding box center [698, 277] width 1105 height 470
click at [270, 330] on span "search Buscar Registros" at bounding box center [244, 328] width 108 height 12
click at [269, 190] on div "Comprobantes No Presentados" at bounding box center [245, 187] width 137 height 14
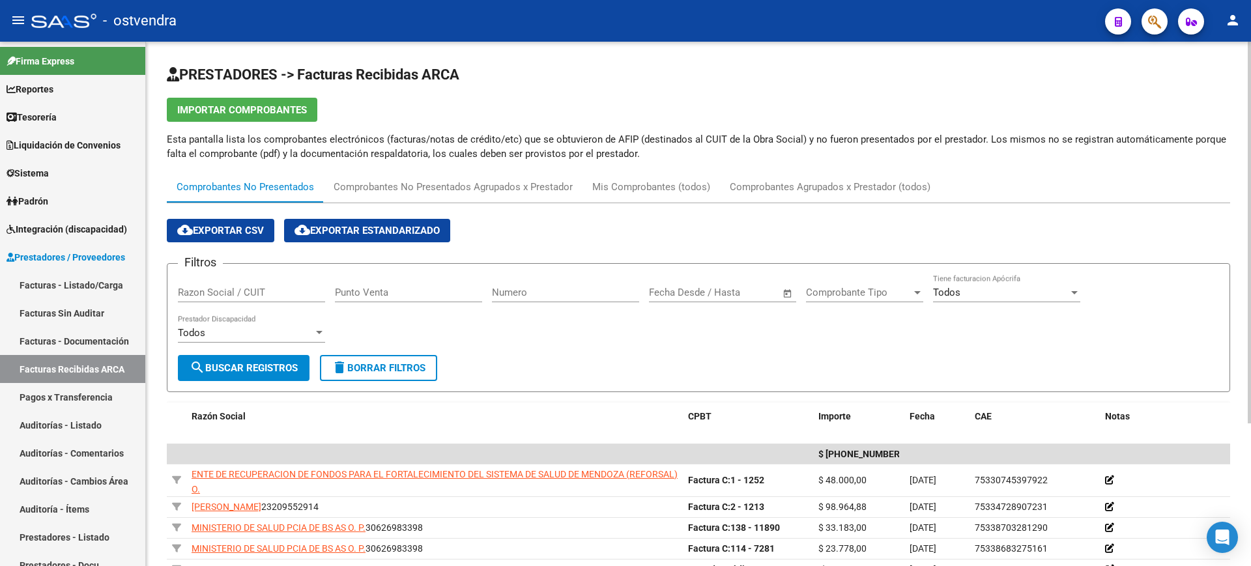
click at [266, 287] on input "Razon Social / CUIT" at bounding box center [251, 293] width 147 height 12
paste input "30717468593"
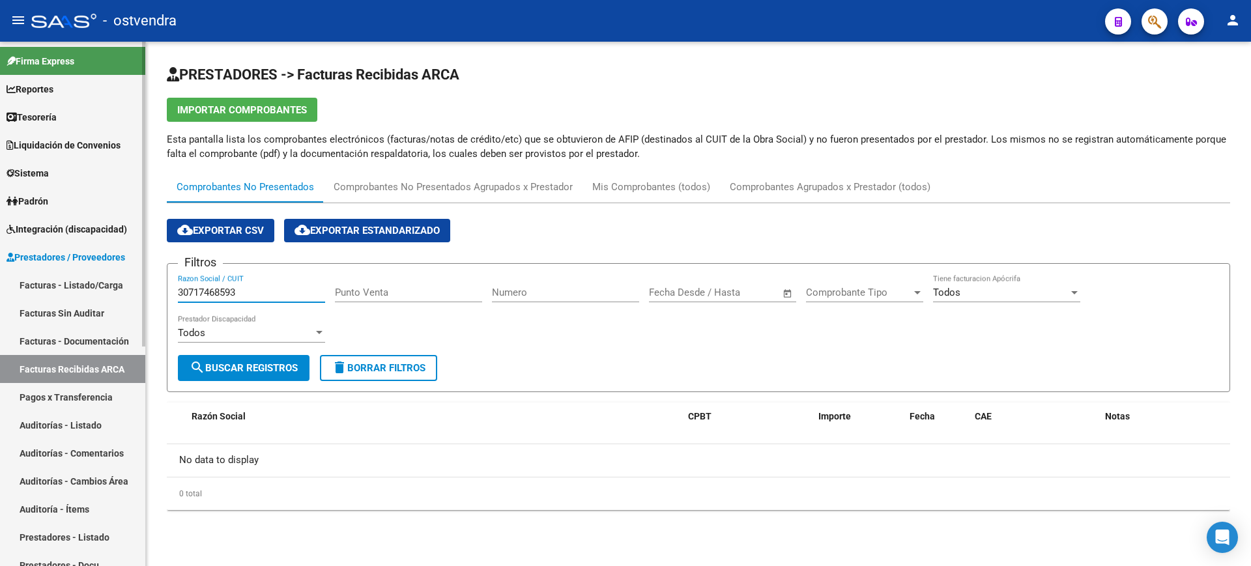
type input "30717468593"
click at [119, 293] on link "Facturas - Listado/Carga" at bounding box center [72, 285] width 145 height 28
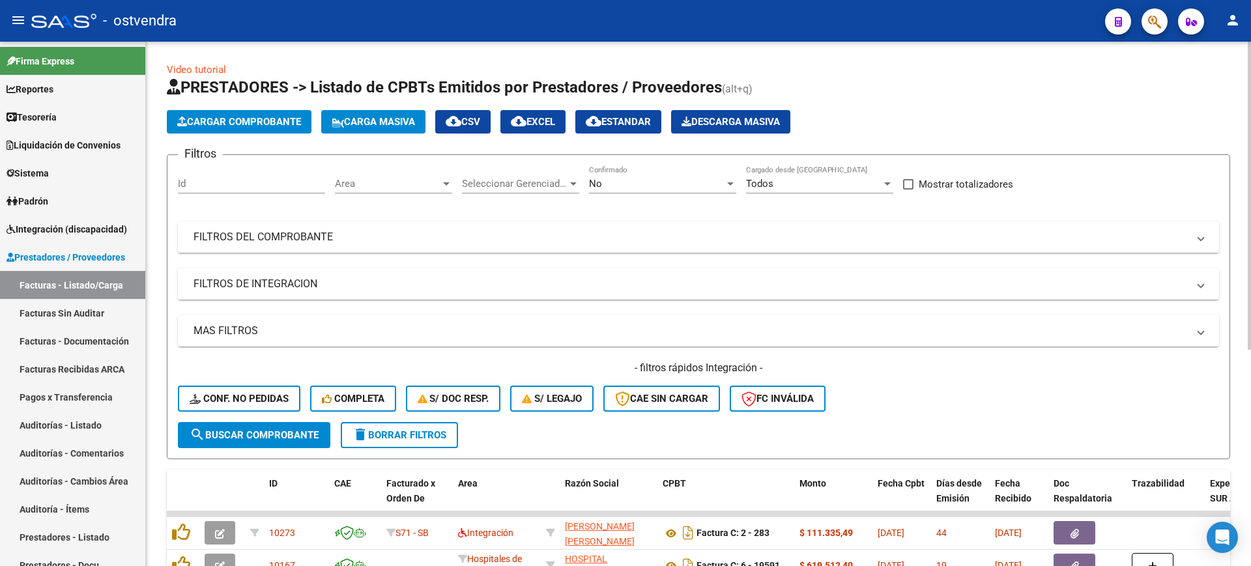
click at [399, 250] on mat-expansion-panel-header "FILTROS DEL COMPROBANTE" at bounding box center [698, 237] width 1041 height 31
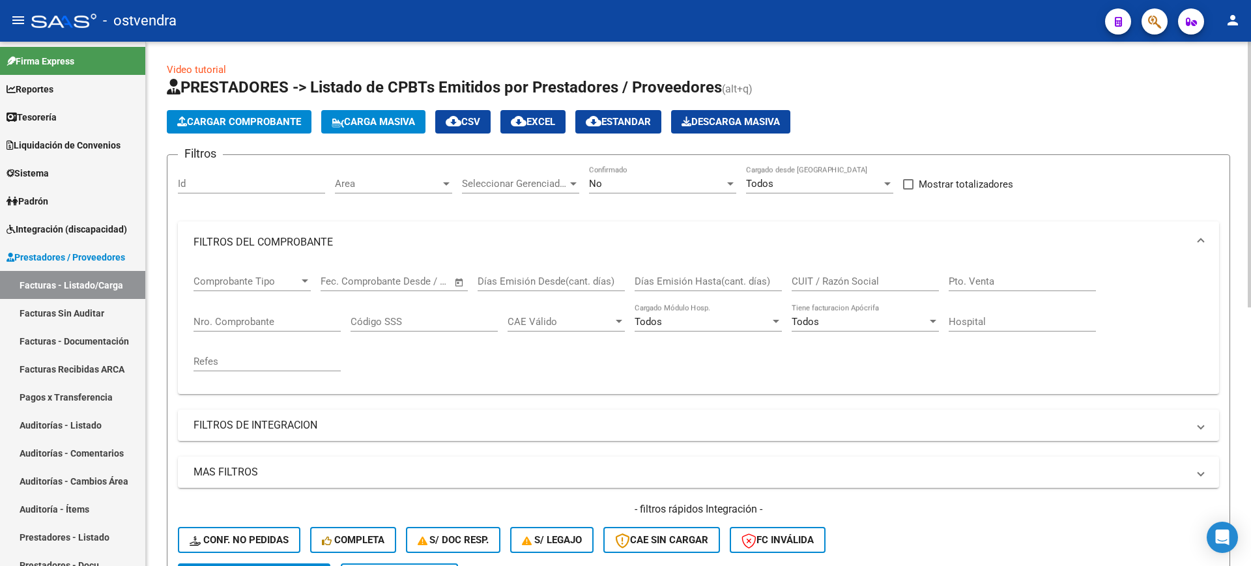
click at [846, 276] on input "CUIT / Razón Social" at bounding box center [865, 282] width 147 height 12
paste input "30717468593"
type input "30717468593"
click at [668, 182] on div "No" at bounding box center [657, 184] width 136 height 12
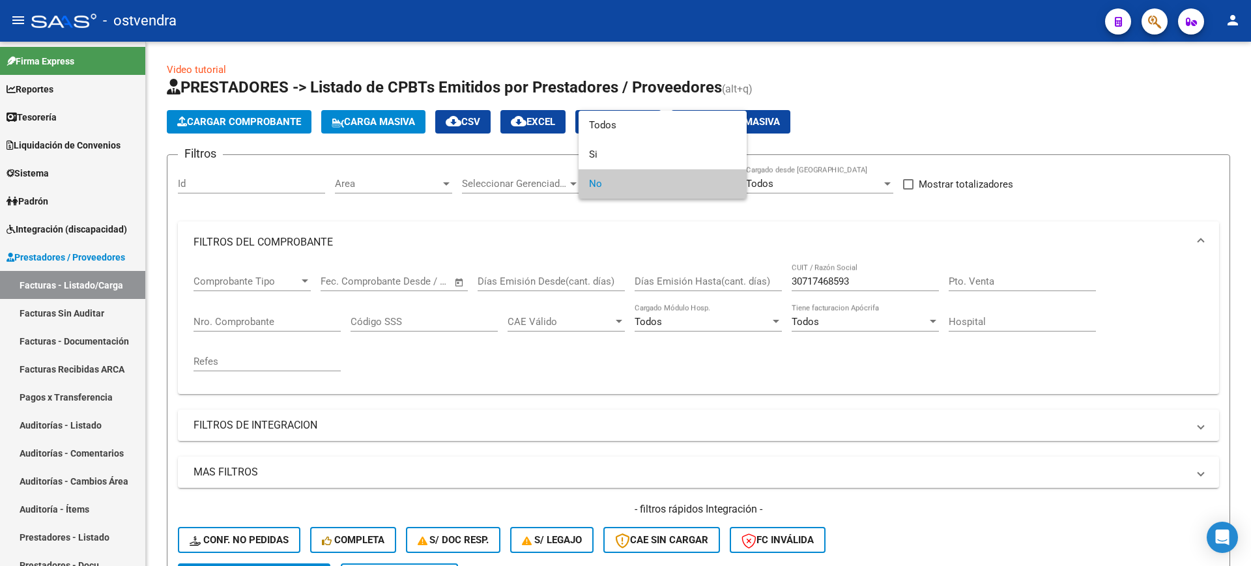
click at [665, 186] on span "No" at bounding box center [662, 183] width 147 height 29
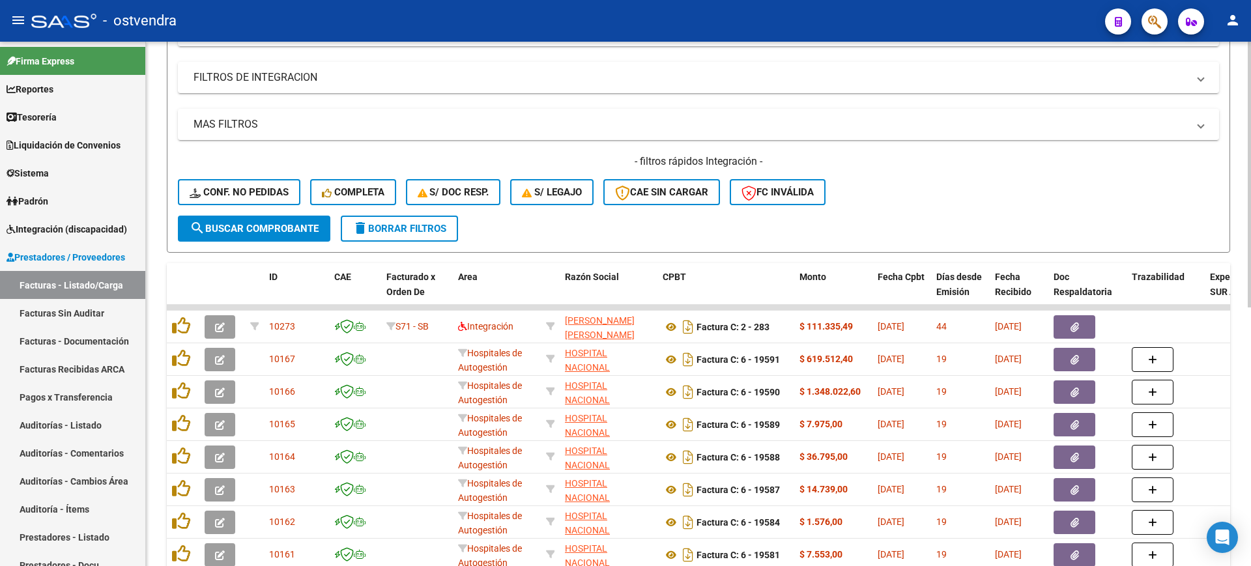
click at [1250, 356] on div at bounding box center [1249, 356] width 3 height 266
click at [278, 235] on button "search Buscar Comprobante" at bounding box center [254, 227] width 152 height 26
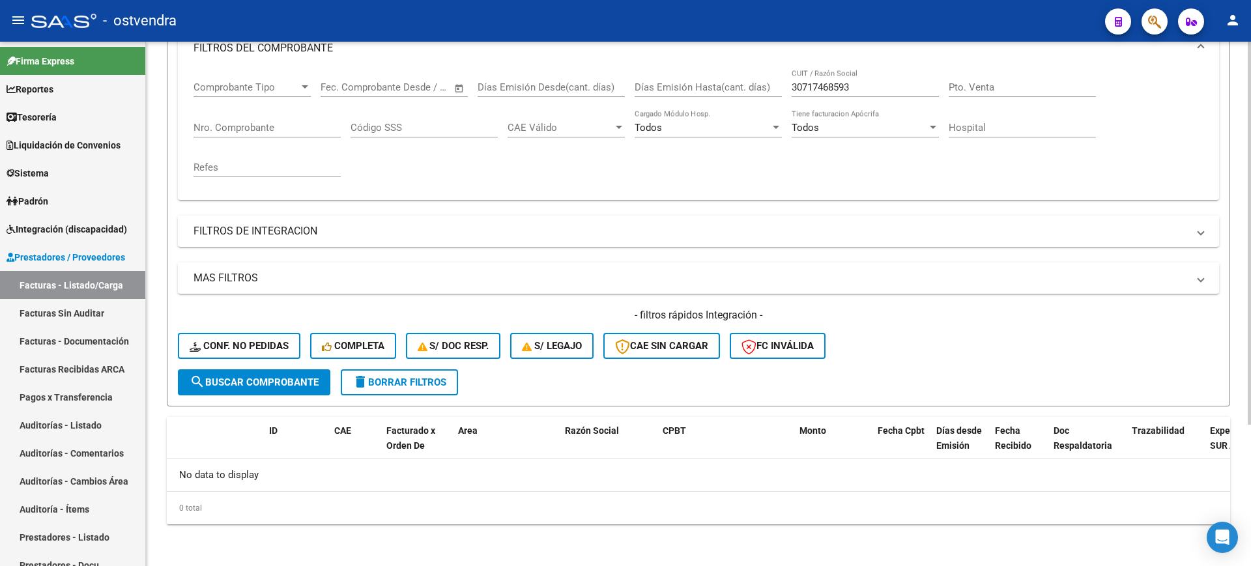
scroll to position [194, 0]
click at [1250, 75] on div at bounding box center [1249, 304] width 3 height 524
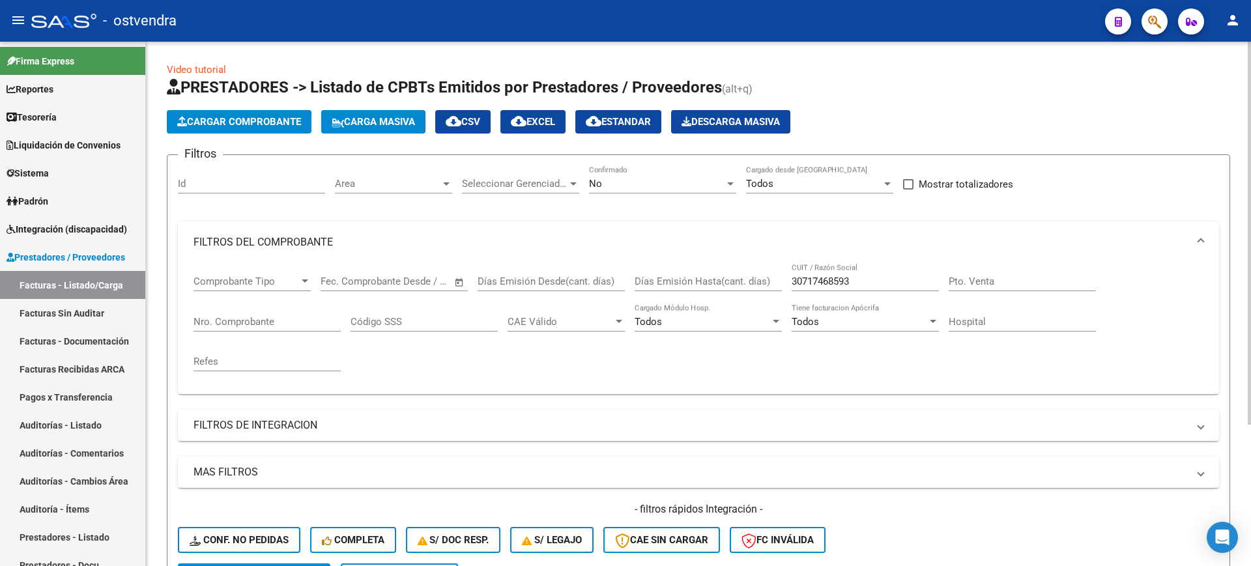
click at [391, 198] on div "Area Area" at bounding box center [393, 185] width 117 height 40
click at [410, 186] on span "Area" at bounding box center [388, 184] width 106 height 12
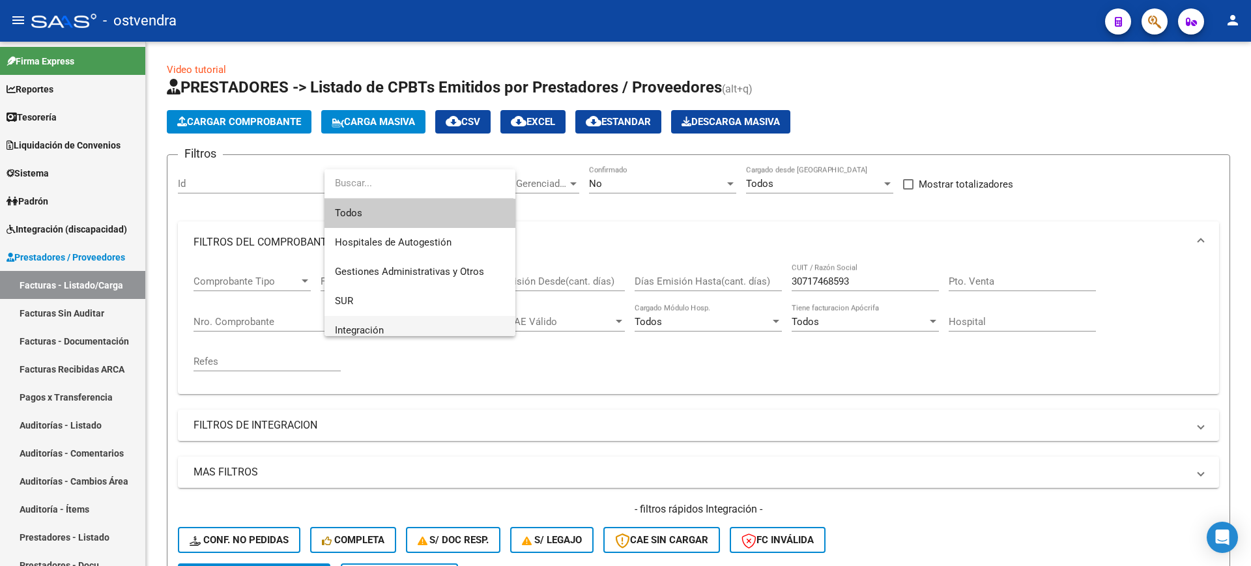
click at [386, 332] on span "Integración" at bounding box center [420, 330] width 170 height 29
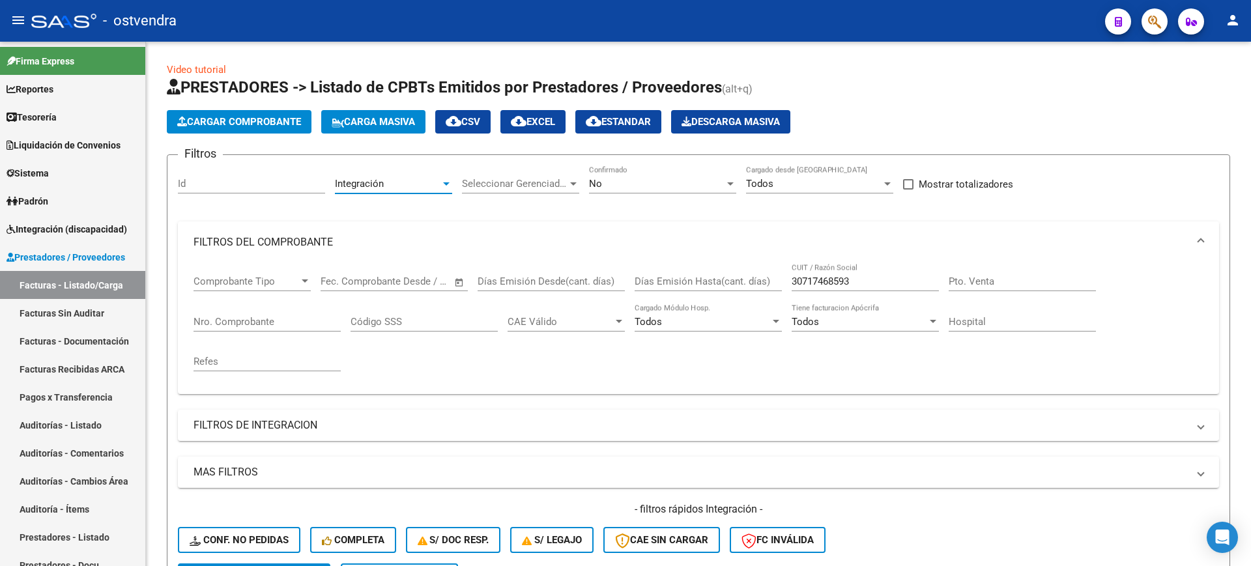
scroll to position [9, 0]
click at [607, 192] on div "No Confirmado" at bounding box center [662, 179] width 147 height 28
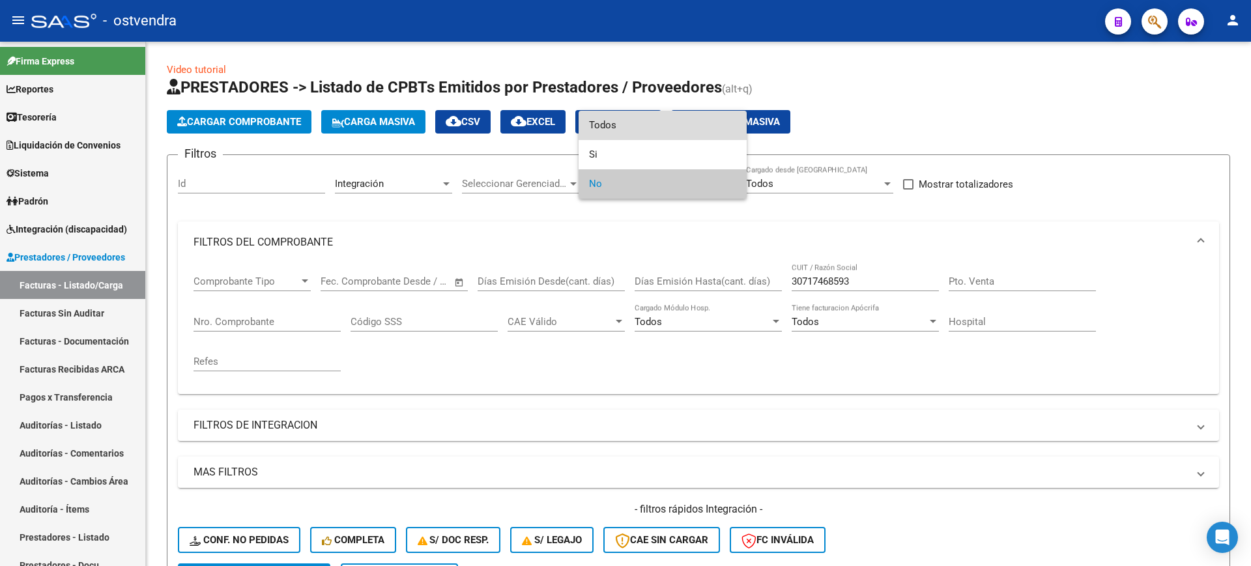
click at [622, 122] on span "Todos" at bounding box center [662, 125] width 147 height 29
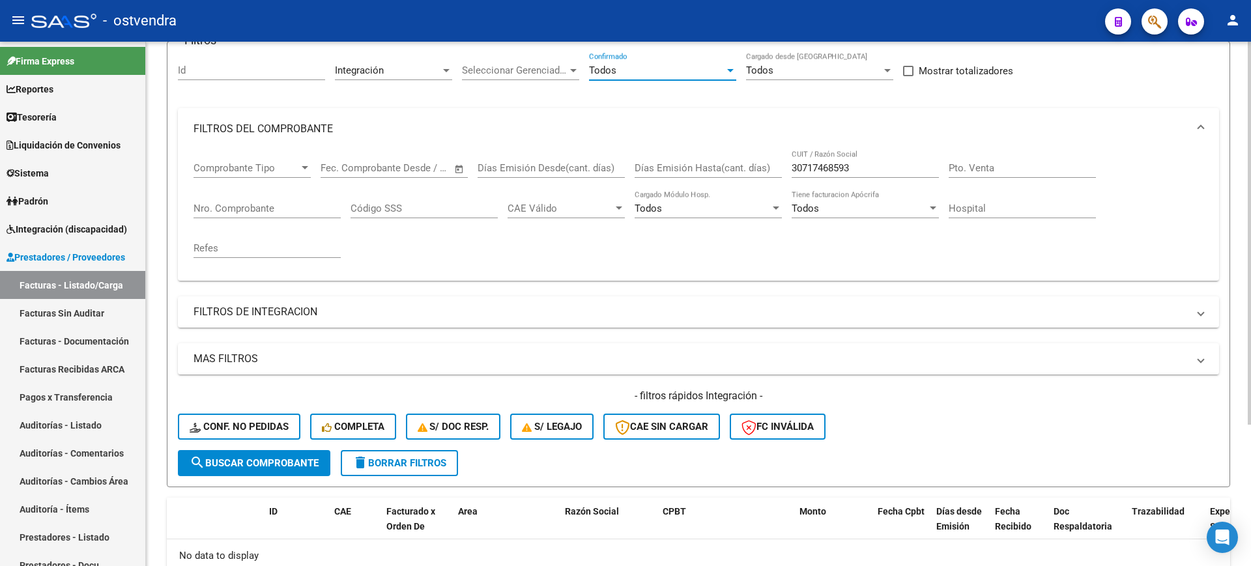
scroll to position [194, 0]
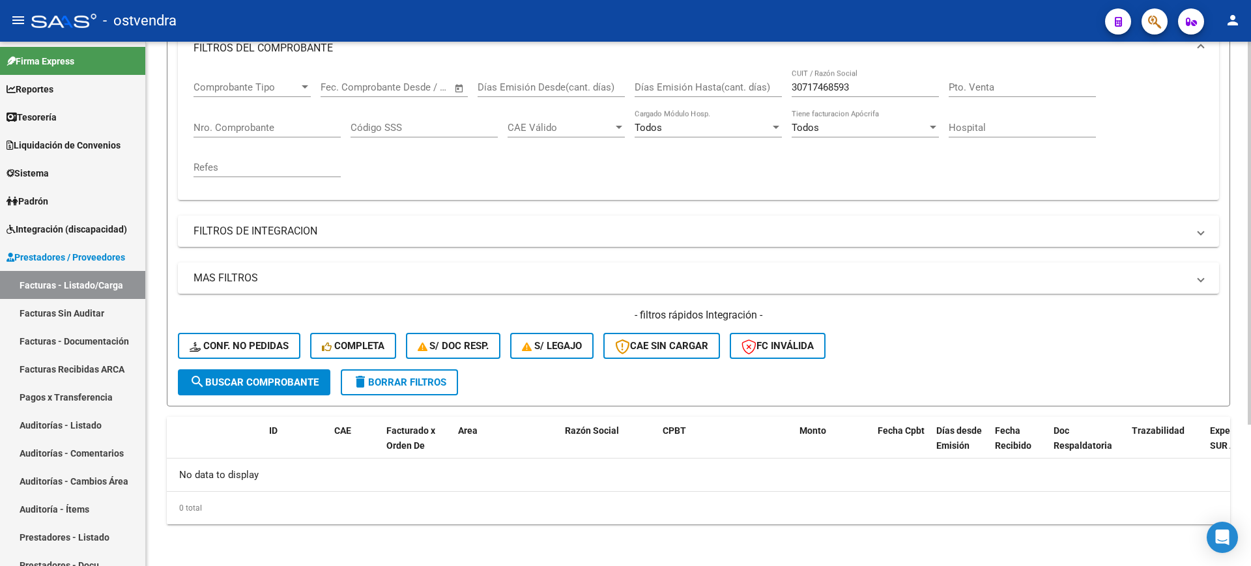
click at [1250, 296] on div at bounding box center [1249, 374] width 3 height 383
click at [275, 383] on span "search Buscar Comprobante" at bounding box center [254, 383] width 129 height 12
drag, startPoint x: 883, startPoint y: 83, endPoint x: 692, endPoint y: 84, distance: 191.6
click at [692, 84] on div "Comprobante Tipo Comprobante Tipo Start date – End date Fec. Comprobante Desde …" at bounding box center [699, 129] width 1010 height 121
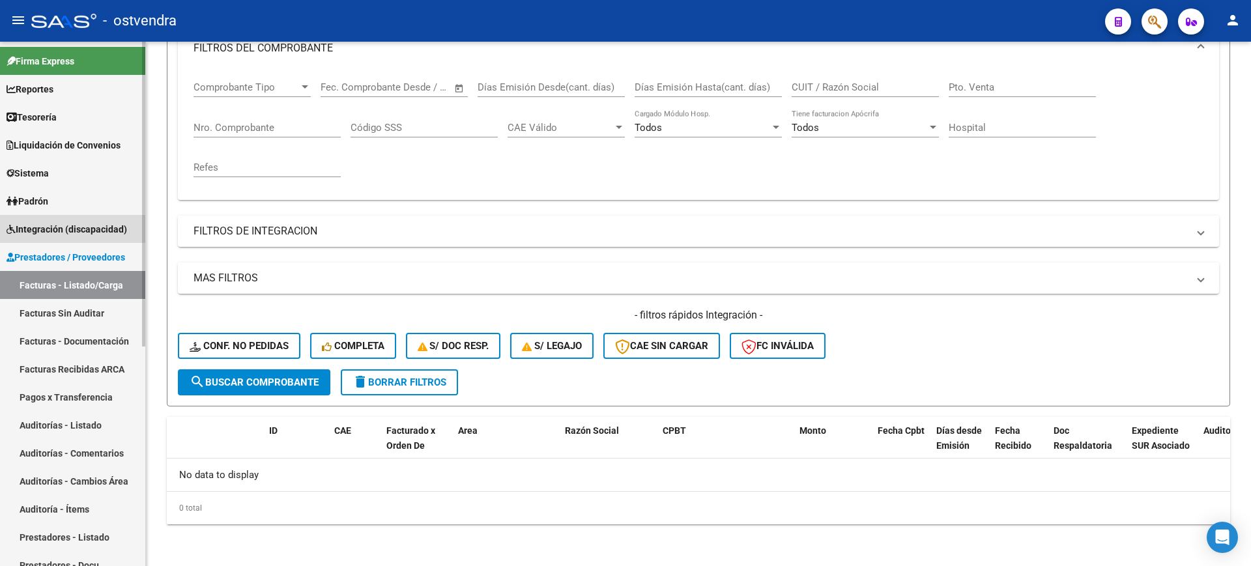
click at [85, 222] on span "Integración (discapacidad)" at bounding box center [67, 229] width 121 height 14
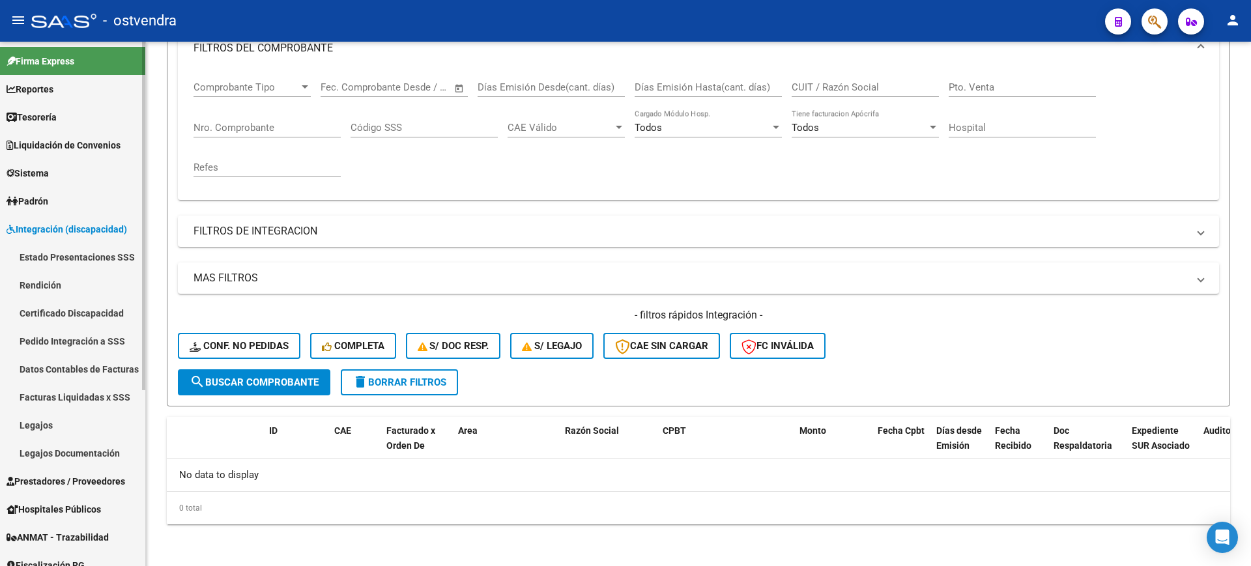
click at [83, 334] on link "Pedido Integración a SSS" at bounding box center [72, 341] width 145 height 28
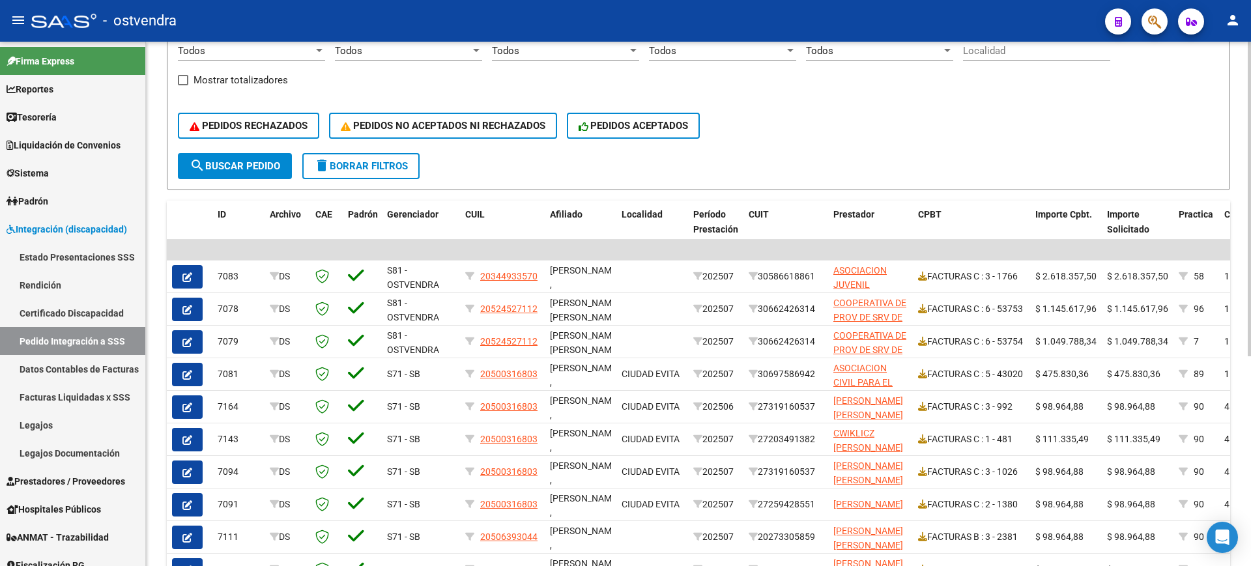
scroll to position [318, 0]
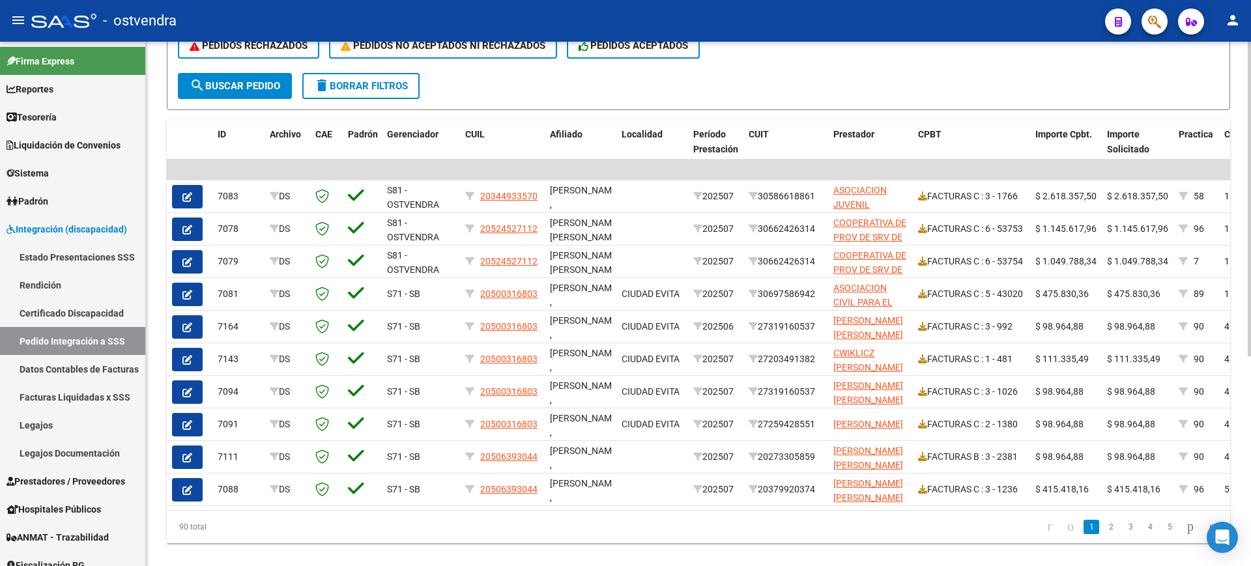
click at [1250, 465] on div at bounding box center [1249, 397] width 3 height 315
click at [72, 323] on link "Certificado Discapacidad" at bounding box center [72, 313] width 145 height 28
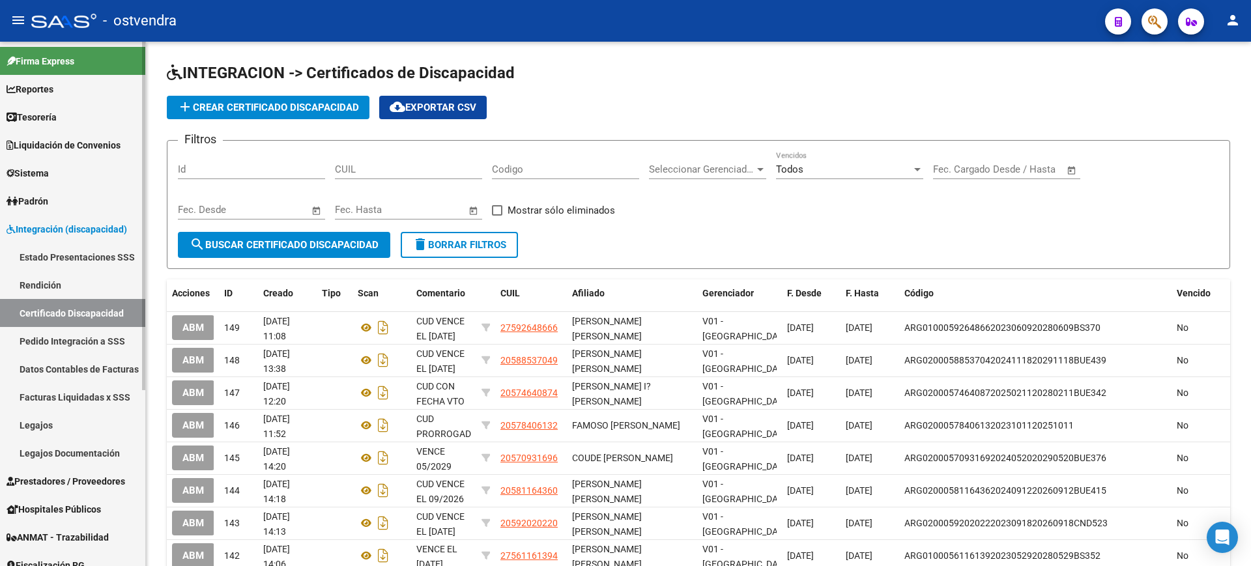
click at [99, 261] on link "Estado Presentaciones SSS" at bounding box center [72, 257] width 145 height 28
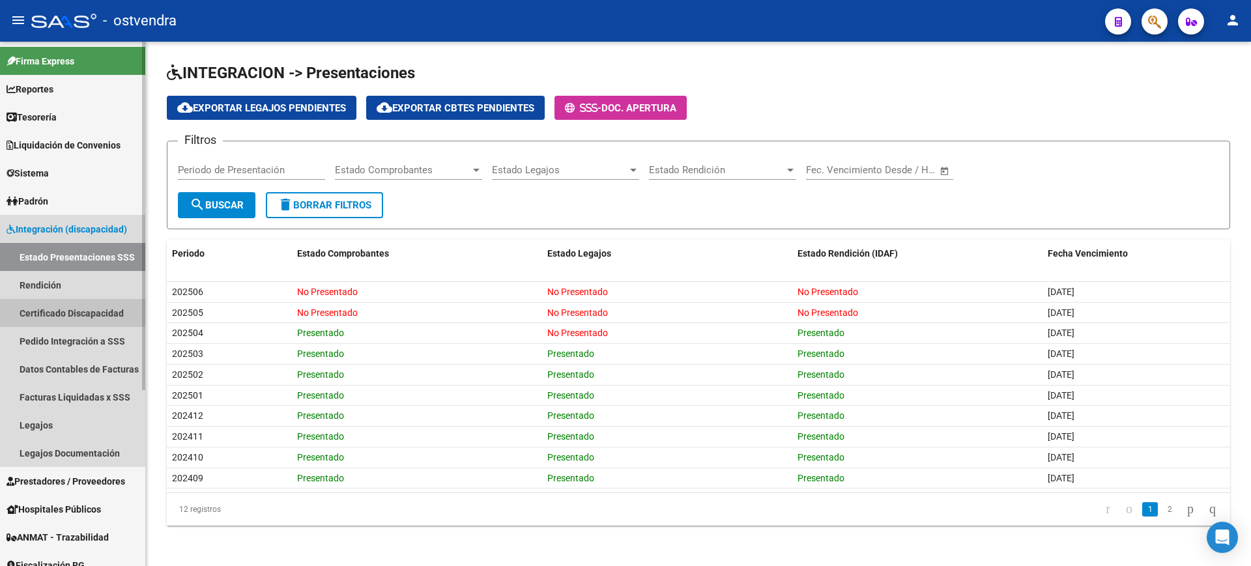
click at [64, 299] on link "Certificado Discapacidad" at bounding box center [72, 313] width 145 height 28
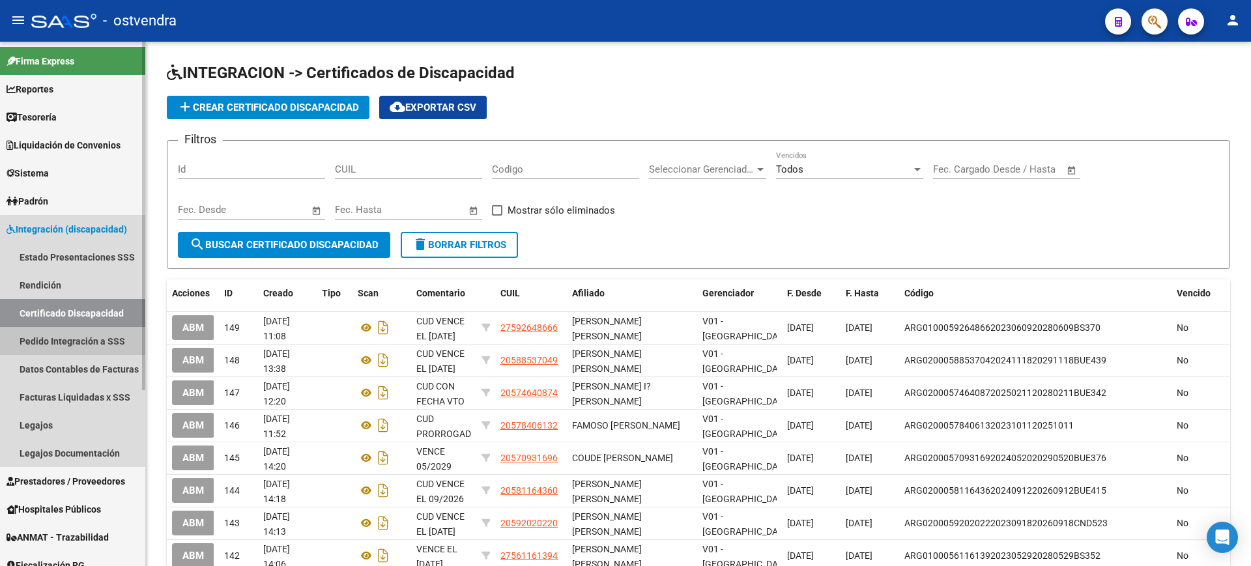
click at [91, 342] on link "Pedido Integración a SSS" at bounding box center [72, 341] width 145 height 28
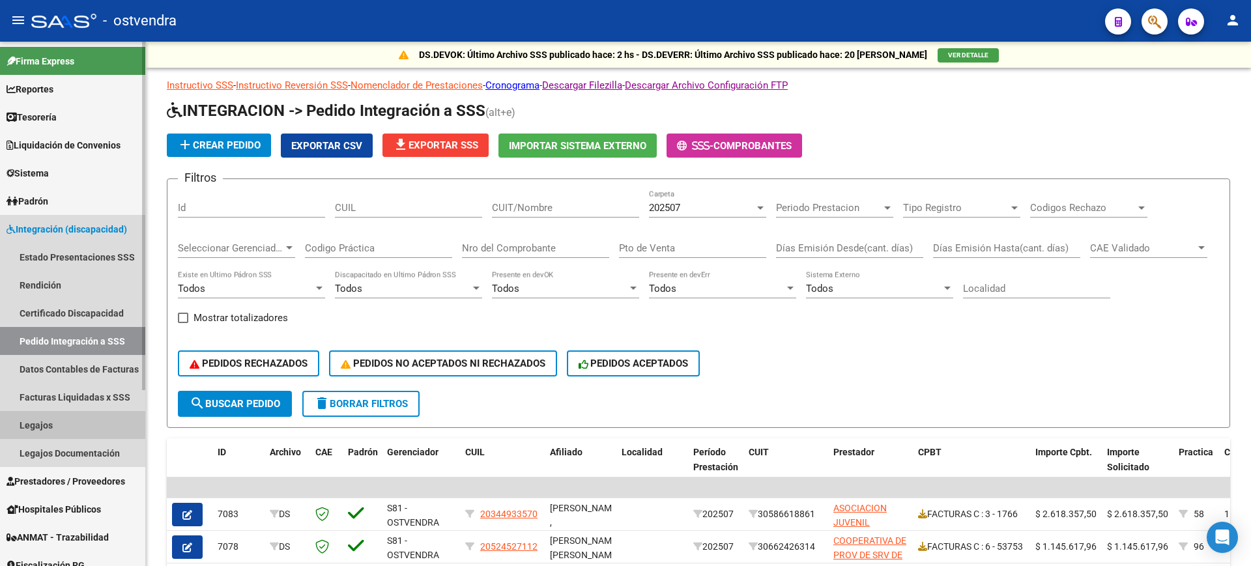
click at [47, 425] on link "Legajos" at bounding box center [72, 425] width 145 height 28
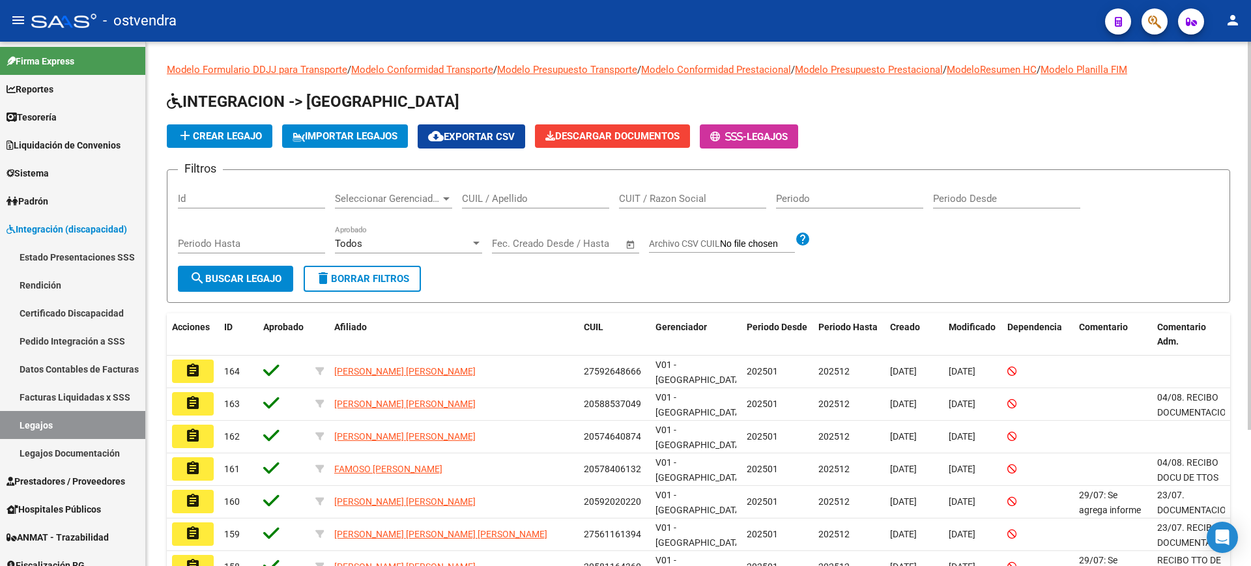
click at [549, 201] on input "CUIL / Apellido" at bounding box center [535, 199] width 147 height 12
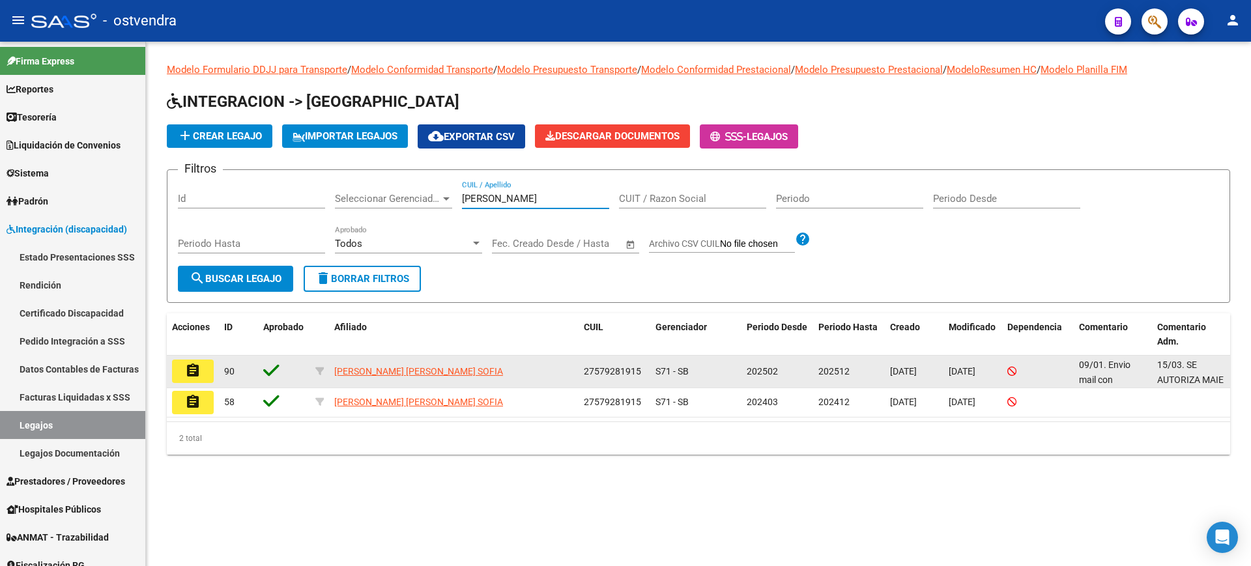
type input "[PERSON_NAME]"
click at [645, 371] on datatable-body-cell "27579281915" at bounding box center [615, 372] width 72 height 32
click at [190, 367] on mat-icon "assignment" at bounding box center [193, 371] width 16 height 16
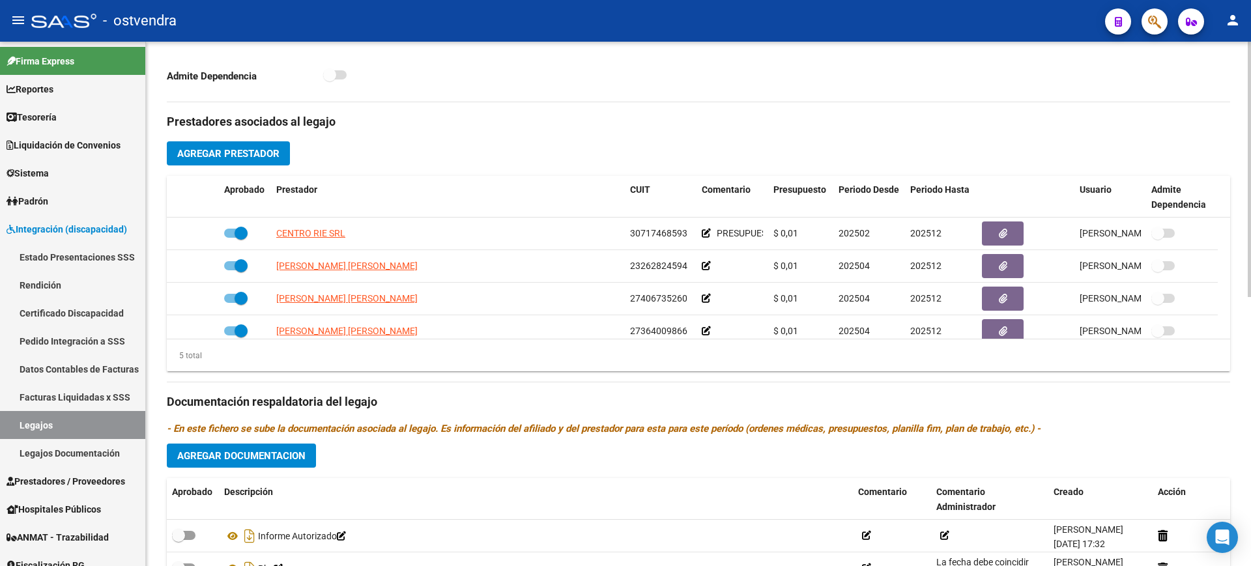
scroll to position [406, 0]
click at [1250, 451] on div at bounding box center [1249, 366] width 3 height 255
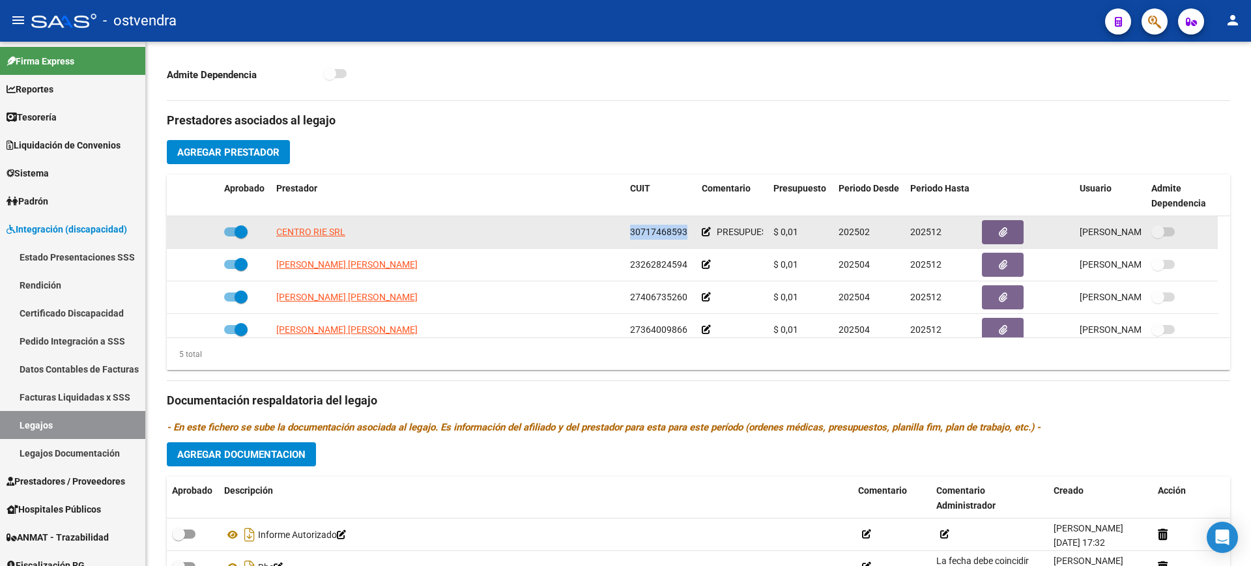
drag, startPoint x: 688, startPoint y: 231, endPoint x: 628, endPoint y: 236, distance: 60.2
click at [628, 236] on datatable-body-cell "30717468593" at bounding box center [661, 232] width 72 height 32
copy span "30717468593"
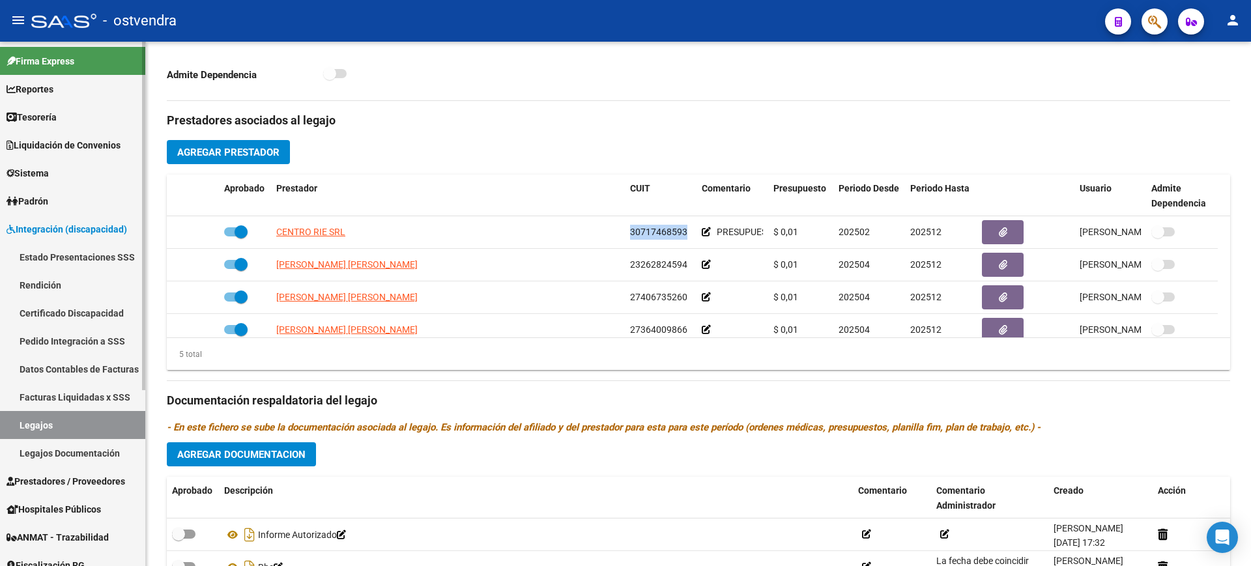
click at [97, 339] on link "Pedido Integración a SSS" at bounding box center [72, 341] width 145 height 28
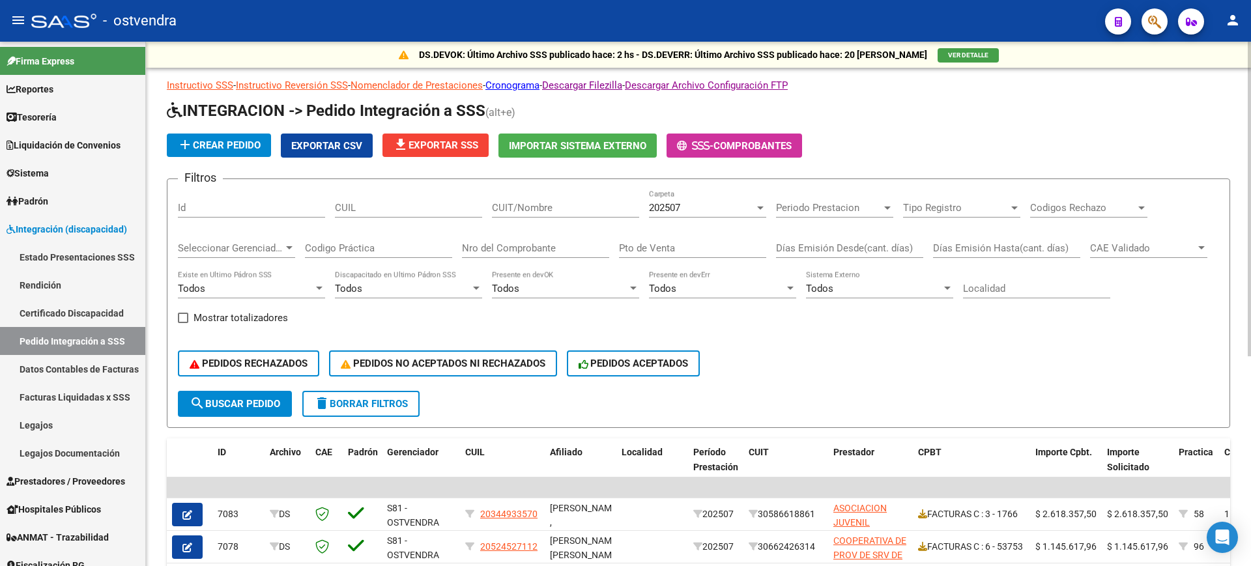
click at [685, 199] on div "202507 Carpeta" at bounding box center [707, 204] width 117 height 28
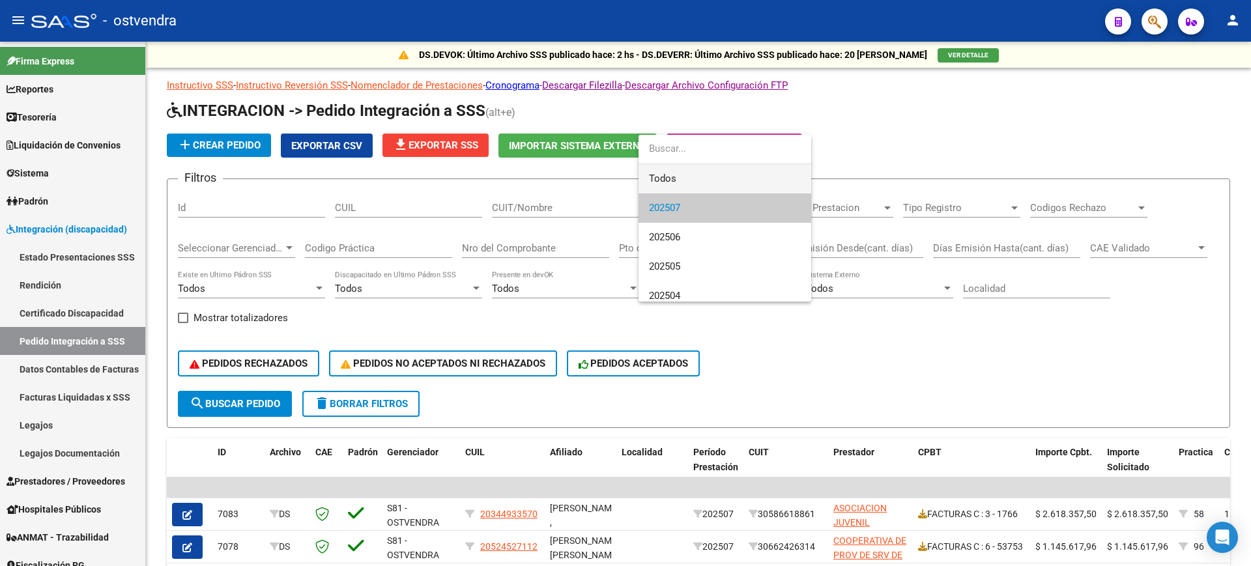
click at [695, 178] on span "Todos" at bounding box center [725, 178] width 152 height 29
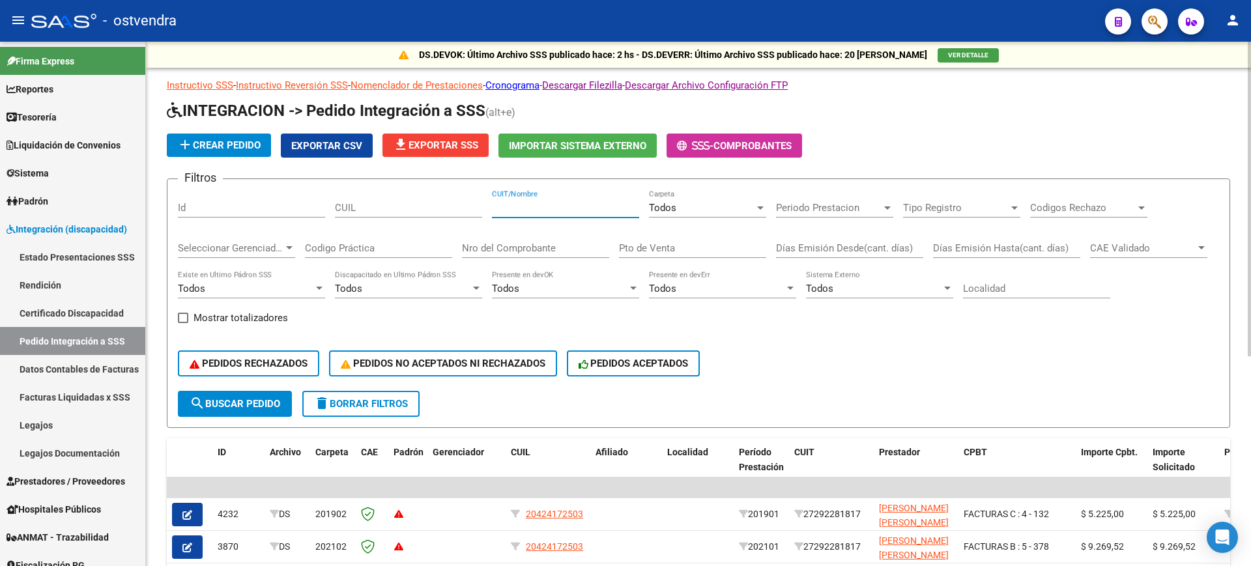
click at [530, 213] on input "CUIT/Nombre" at bounding box center [565, 208] width 147 height 12
paste input "30717468593"
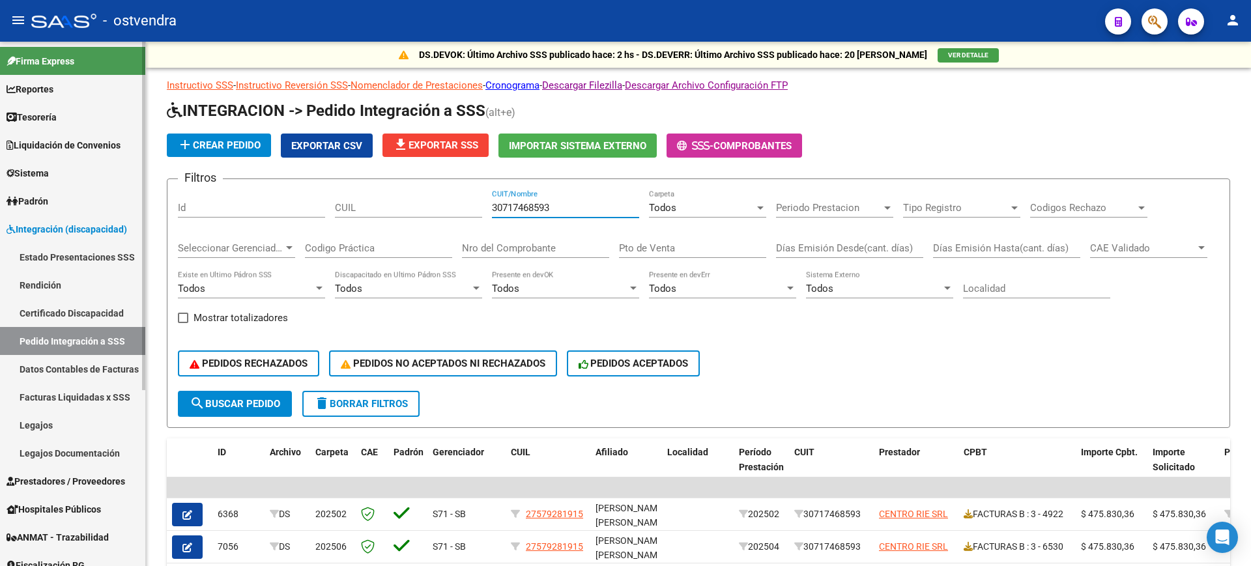
type input "30717468593"
click at [98, 484] on span "Prestadores / Proveedores" at bounding box center [66, 481] width 119 height 14
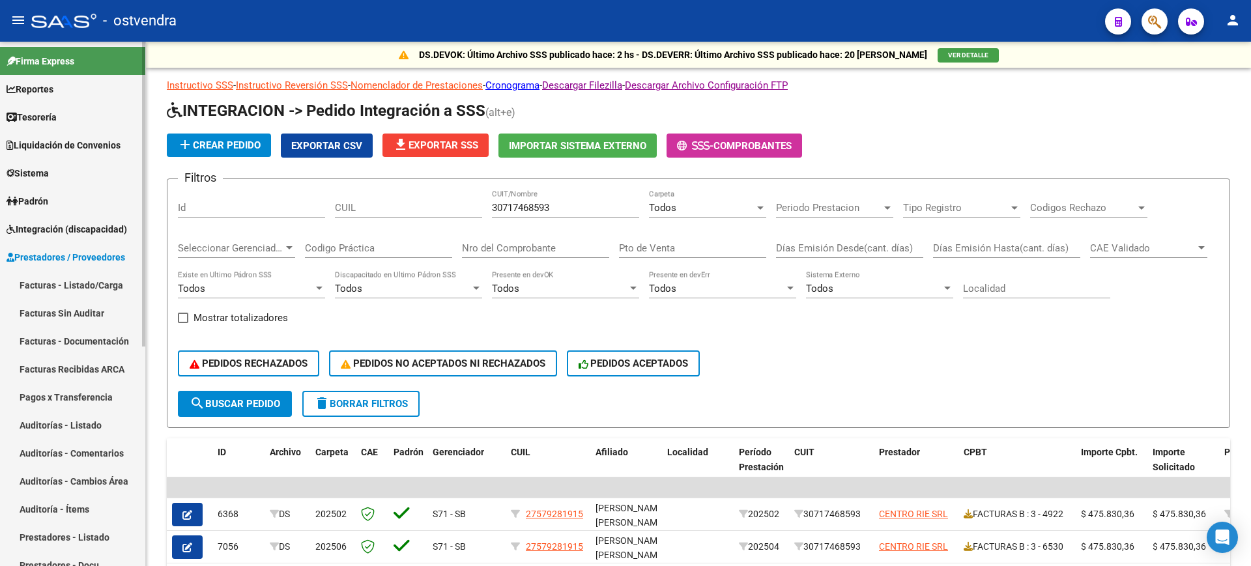
click at [108, 373] on link "Facturas Recibidas ARCA" at bounding box center [72, 369] width 145 height 28
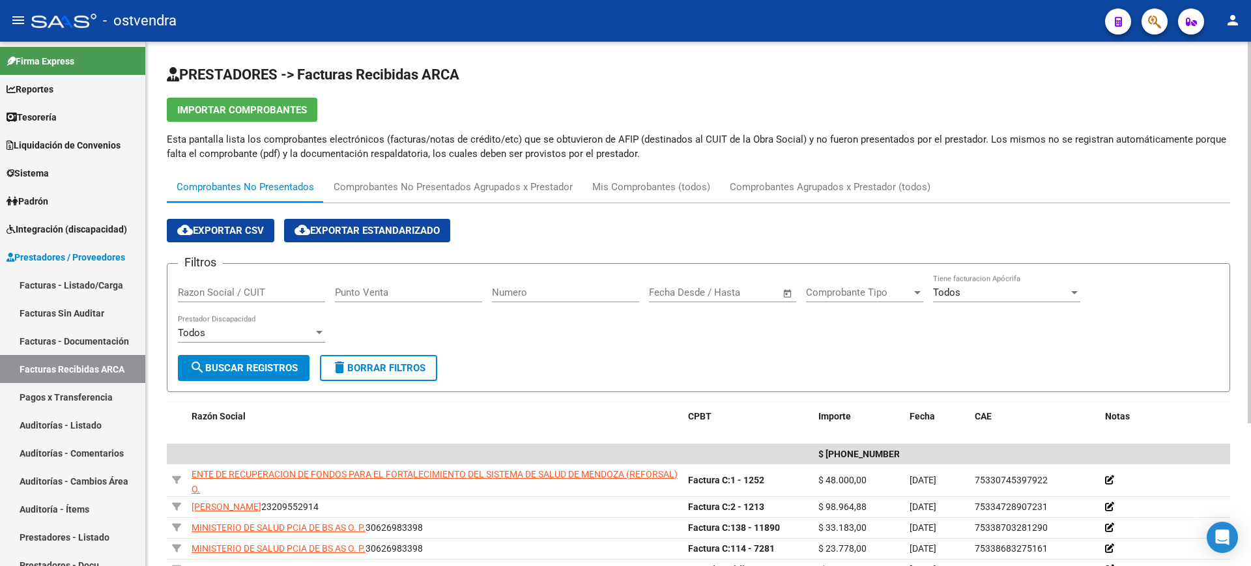
click at [251, 283] on div "Razon Social / CUIT" at bounding box center [251, 288] width 147 height 28
paste input "30717468593"
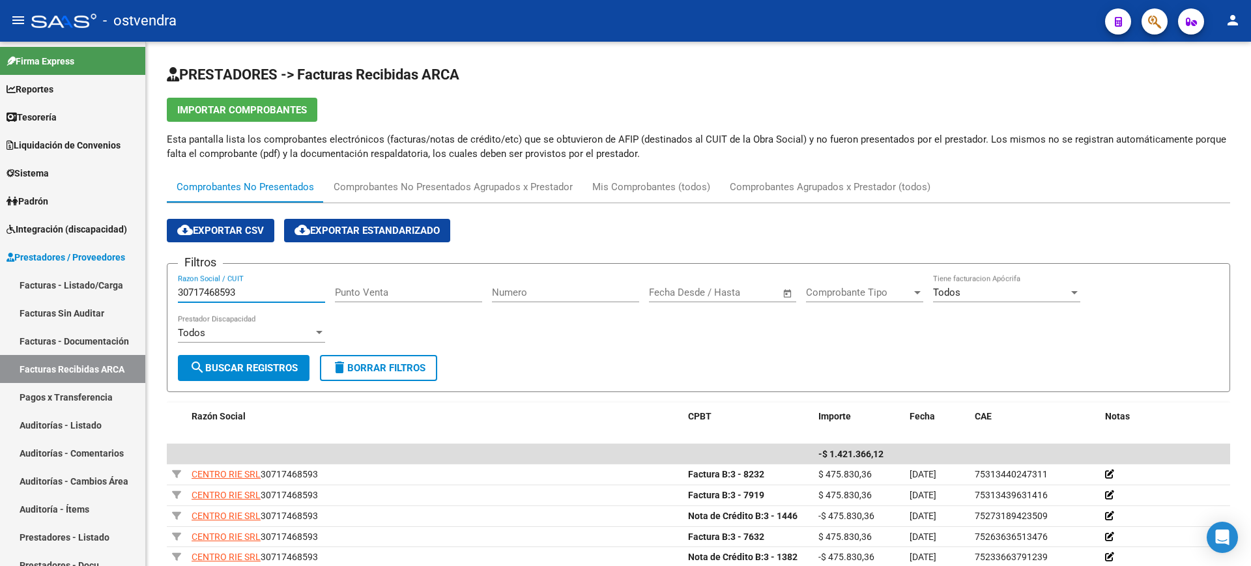
type input "30717468593"
